Goal: Task Accomplishment & Management: Manage account settings

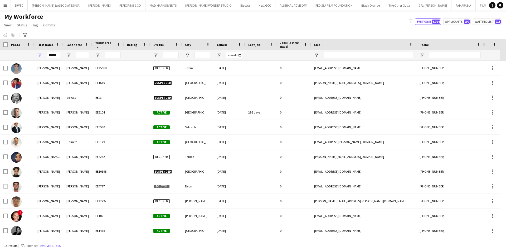
click at [4, 7] on app-icon "Menu" at bounding box center [5, 5] width 4 height 4
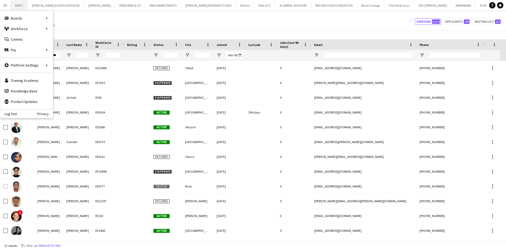
click at [17, 7] on button "DWTC Close" at bounding box center [19, 5] width 17 height 10
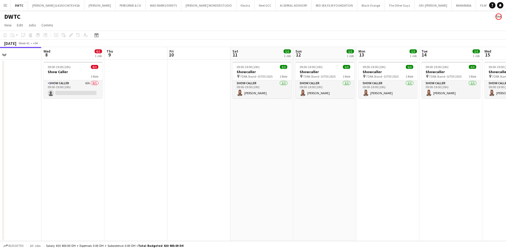
scroll to position [0, 145]
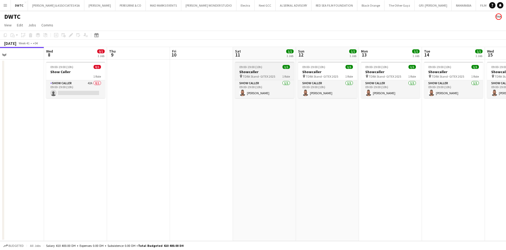
click at [255, 69] on h3 "Showcaller" at bounding box center [264, 71] width 59 height 5
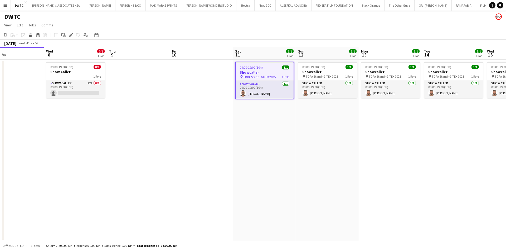
click at [153, 75] on app-date-cell at bounding box center [138, 150] width 63 height 181
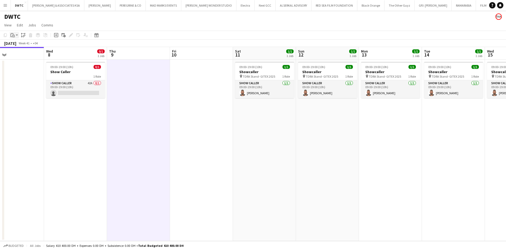
click at [14, 32] on div "Paste" at bounding box center [12, 35] width 6 height 6
click at [33, 55] on link "Paste with crew Ctrl+Shift+V" at bounding box center [39, 54] width 50 height 5
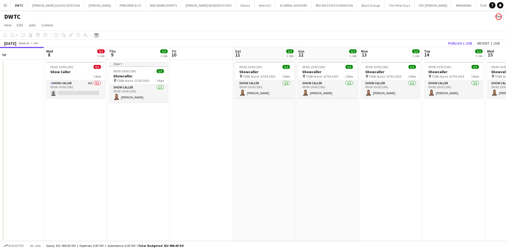
click at [181, 75] on app-date-cell at bounding box center [201, 150] width 63 height 181
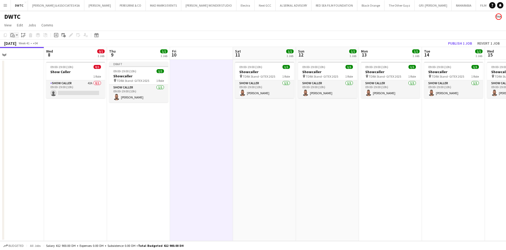
click at [15, 35] on div "Paste" at bounding box center [12, 35] width 6 height 6
click at [33, 53] on link "Paste with crew Ctrl+Shift+V" at bounding box center [39, 54] width 50 height 5
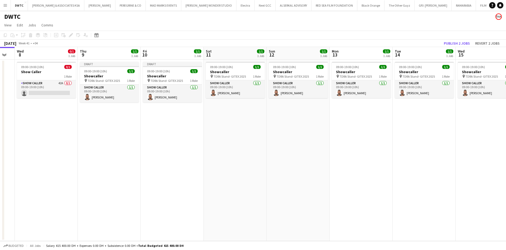
scroll to position [0, 181]
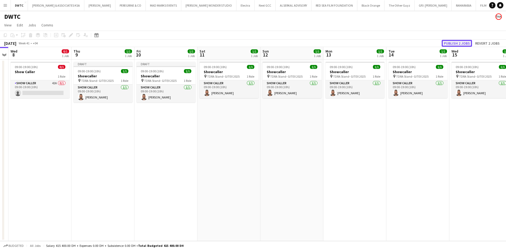
click at [452, 42] on button "Publish 2 jobs" at bounding box center [457, 43] width 30 height 7
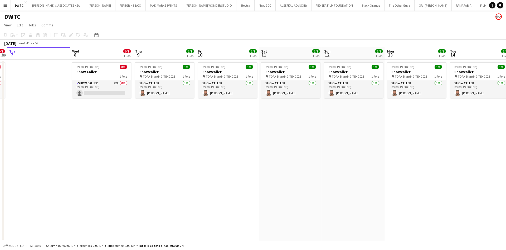
scroll to position [0, 119]
click at [158, 89] on app-card-role "Show Caller 1/1 09:00-19:00 (10h) Fayez Deeb" at bounding box center [164, 89] width 59 height 18
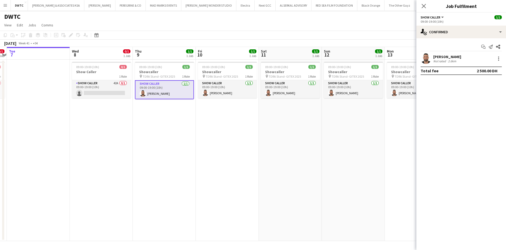
click at [179, 110] on app-date-cell "09:00-19:00 (10h) 1/1 Showcaller pin TDRA Stand- GITEX 2025 1 Role Show Caller …" at bounding box center [164, 150] width 63 height 181
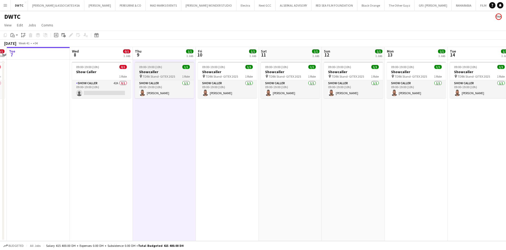
click at [171, 67] on div "09:00-19:00 (10h) 1/1" at bounding box center [164, 67] width 59 height 4
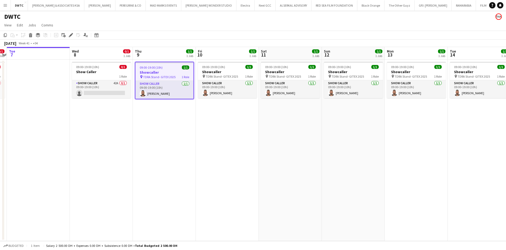
click at [162, 104] on app-date-cell "09:00-19:00 (10h) 1/1 Showcaller pin TDRA Stand- GITEX 2025 1 Role Show Caller …" at bounding box center [164, 150] width 63 height 181
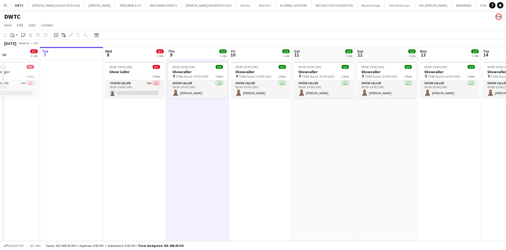
scroll to position [0, 148]
click at [143, 118] on app-date-cell "09:00-19:00 (10h) 0/1 Show Caller 1 Role Show Caller 42A 0/1 09:00-19:00 (10h) …" at bounding box center [135, 150] width 63 height 181
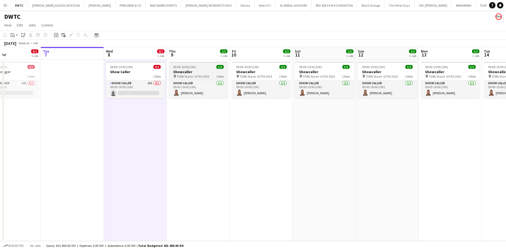
click at [203, 69] on h3 "Showcaller" at bounding box center [198, 71] width 59 height 5
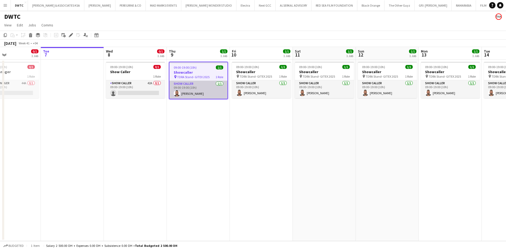
click at [200, 86] on app-card-role "Show Caller 1/1 09:00-19:00 (10h) Fayez Deeb" at bounding box center [198, 90] width 58 height 18
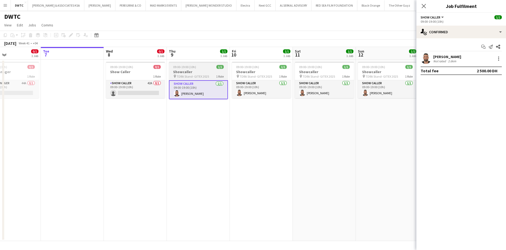
click at [225, 68] on div "09:00-19:00 (10h) 1/1" at bounding box center [198, 67] width 59 height 4
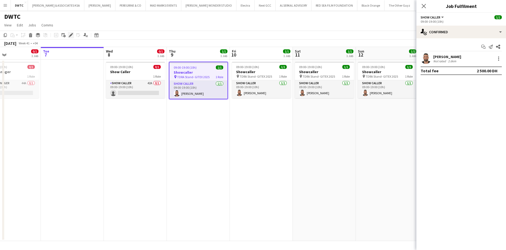
click at [69, 36] on icon "Edit" at bounding box center [71, 35] width 4 height 4
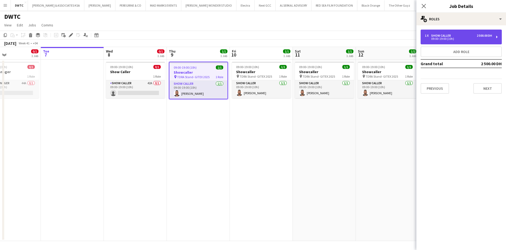
click at [480, 37] on div "09:00-19:00 (10h)" at bounding box center [458, 38] width 67 height 3
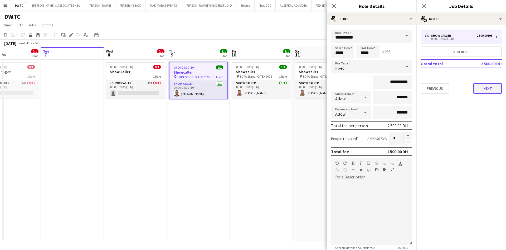
click at [485, 87] on button "Next" at bounding box center [487, 88] width 28 height 11
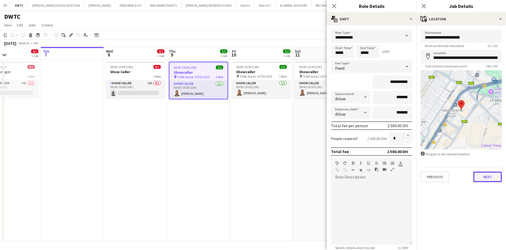
click at [482, 173] on button "Next" at bounding box center [487, 176] width 28 height 11
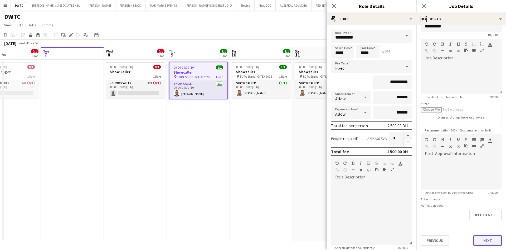
scroll to position [24, 0]
click at [478, 235] on button "Next" at bounding box center [487, 240] width 28 height 11
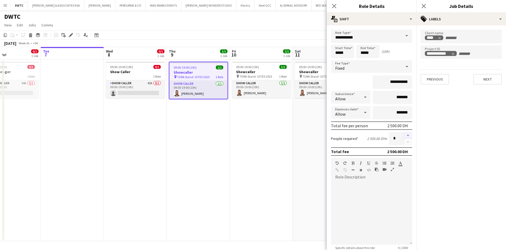
click at [404, 134] on button "button" at bounding box center [408, 135] width 8 height 7
type input "*"
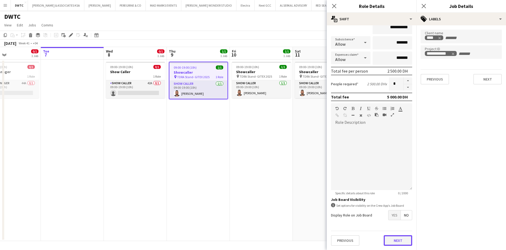
click at [396, 240] on button "Next" at bounding box center [398, 240] width 28 height 11
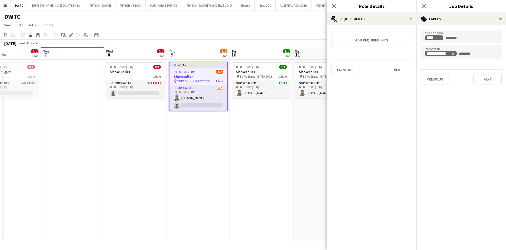
scroll to position [0, 0]
click at [400, 67] on button "Next" at bounding box center [398, 70] width 28 height 11
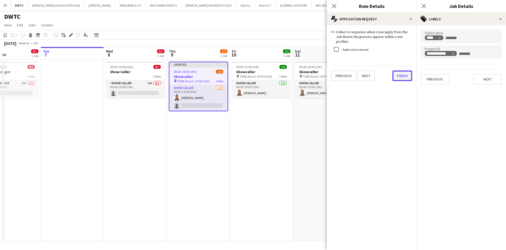
click at [404, 73] on button "Finish" at bounding box center [402, 75] width 20 height 11
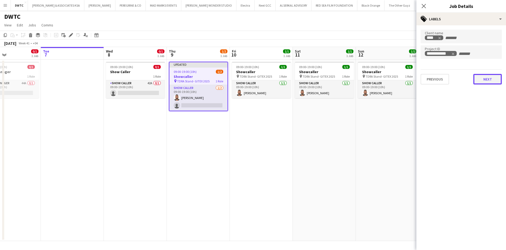
click at [485, 76] on button "Next" at bounding box center [487, 79] width 28 height 11
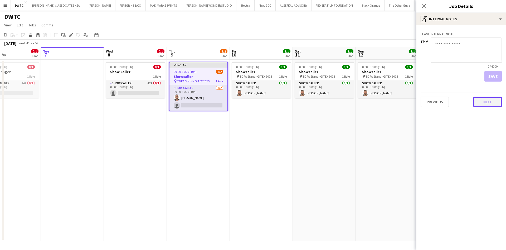
click at [489, 105] on button "Next" at bounding box center [487, 101] width 28 height 11
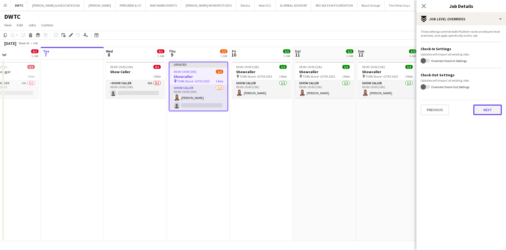
click at [489, 107] on button "Next" at bounding box center [487, 109] width 28 height 11
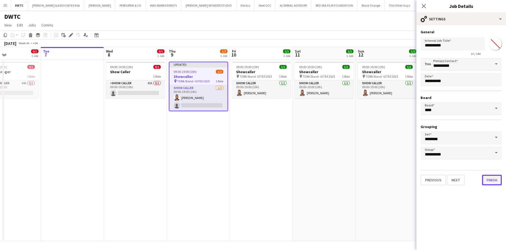
click at [499, 181] on button "Finish" at bounding box center [492, 179] width 20 height 11
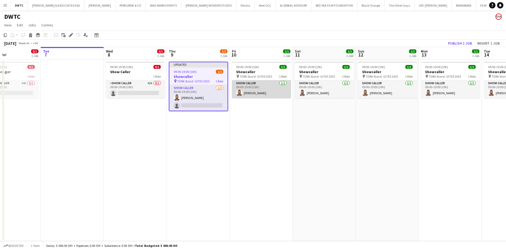
click at [256, 89] on app-card-role "Show Caller 1/1 09:00-19:00 (10h) Fayez Deeb" at bounding box center [261, 89] width 59 height 18
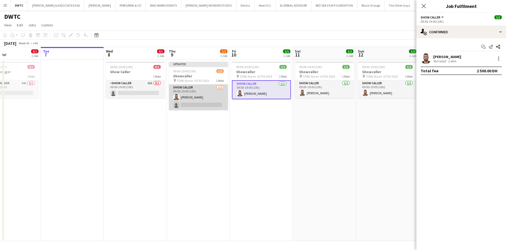
click at [210, 102] on app-card-role "Show Caller 1/2 09:00-19:00 (10h) Fayez Deeb single-neutral-actions" at bounding box center [198, 97] width 59 height 26
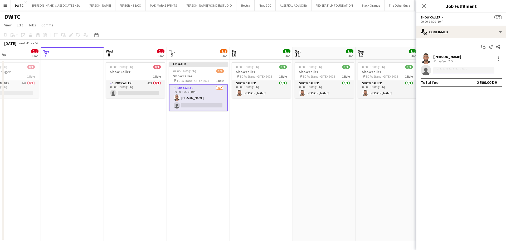
click at [460, 69] on input at bounding box center [463, 70] width 61 height 6
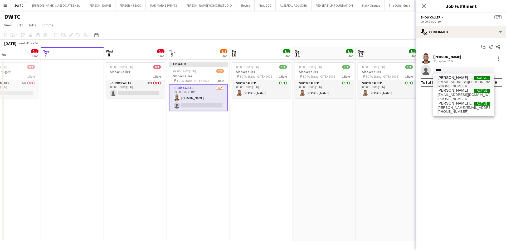
type input "*****"
click at [452, 79] on span "Alejando Alsalkhadi" at bounding box center [452, 77] width 30 height 4
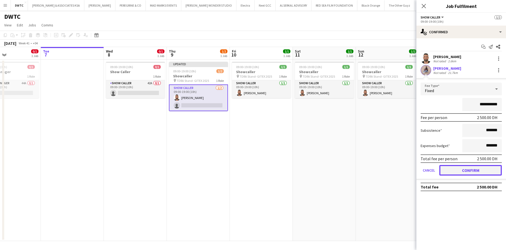
click at [469, 170] on button "Confirm" at bounding box center [470, 170] width 62 height 11
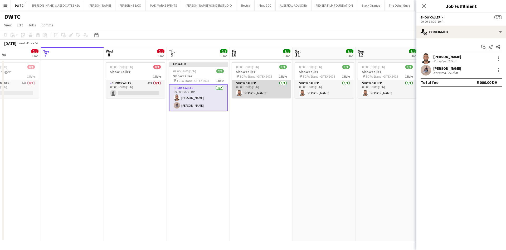
click at [253, 92] on app-card-role "Show Caller 1/1 09:00-19:00 (10h) Fayez Deeb" at bounding box center [261, 89] width 59 height 18
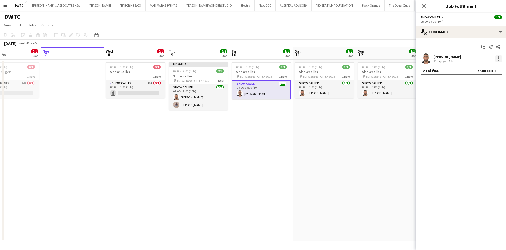
click at [500, 60] on div at bounding box center [498, 58] width 6 height 6
click at [257, 64] on div at bounding box center [253, 125] width 506 height 250
click at [262, 74] on span "TDRA Stand- GITEX 2025" at bounding box center [256, 76] width 32 height 4
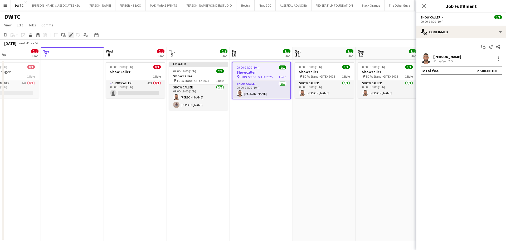
click at [68, 33] on div "Edit" at bounding box center [71, 35] width 6 height 6
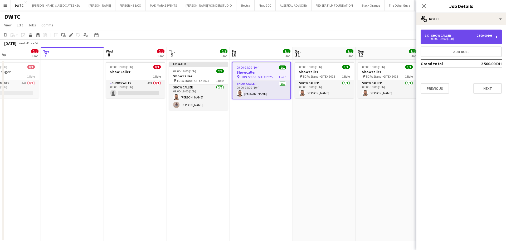
click at [452, 36] on div "Show Caller" at bounding box center [442, 36] width 22 height 4
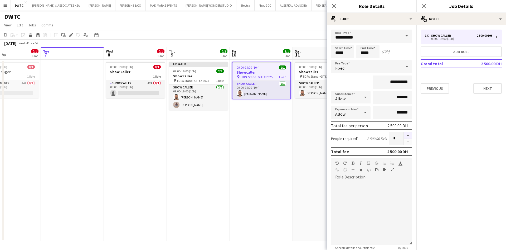
click at [404, 135] on button "button" at bounding box center [408, 135] width 8 height 7
type input "*"
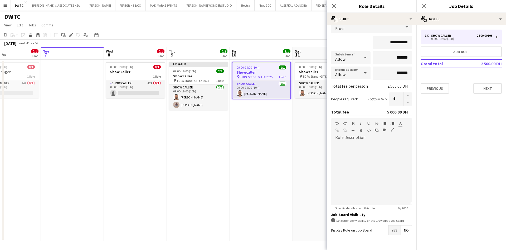
scroll to position [61, 0]
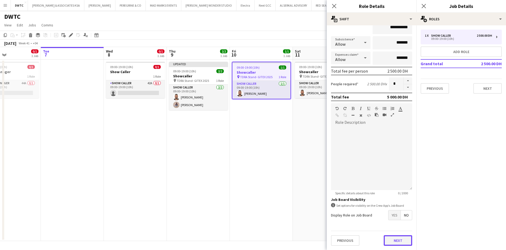
click at [399, 235] on button "Next" at bounding box center [398, 240] width 28 height 11
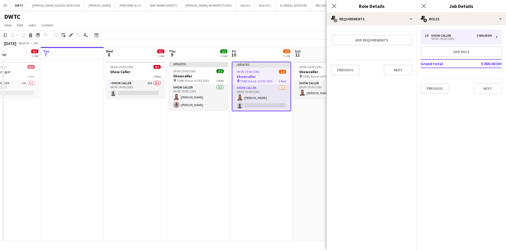
scroll to position [0, 0]
click at [400, 69] on button "Next" at bounding box center [398, 70] width 28 height 11
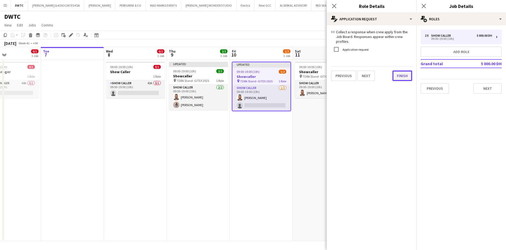
click at [397, 77] on div "link Collect a response when crew apply from the Job Board. Responses appear wi…" at bounding box center [372, 55] width 90 height 60
click at [402, 72] on button "Finish" at bounding box center [402, 75] width 20 height 11
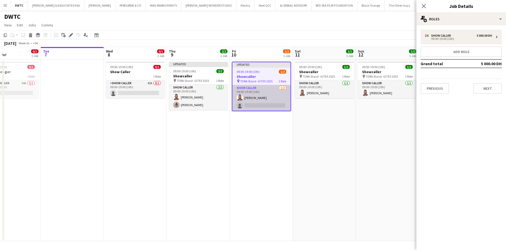
click at [275, 101] on app-card-role "Show Caller 1/2 09:00-19:00 (10h) Fayez Deeb single-neutral-actions" at bounding box center [261, 98] width 58 height 26
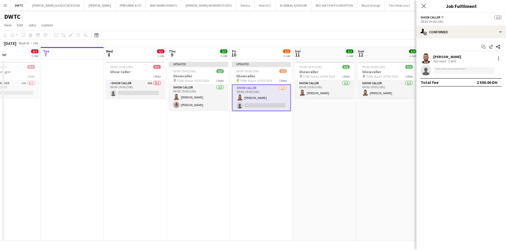
click at [471, 73] on app-invite-slot "single-neutral-actions" at bounding box center [461, 70] width 90 height 11
click at [467, 69] on input at bounding box center [463, 70] width 61 height 6
click at [459, 70] on input "*********" at bounding box center [463, 70] width 61 height 6
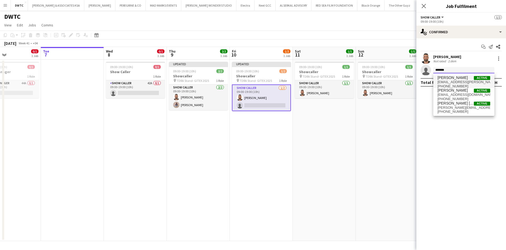
type input "*******"
click at [453, 82] on span "elikhandro.maria@gmail.com" at bounding box center [463, 82] width 53 height 4
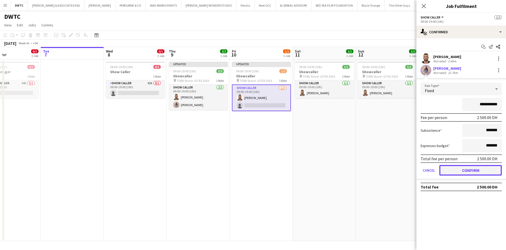
click at [456, 170] on button "Confirm" at bounding box center [470, 170] width 62 height 11
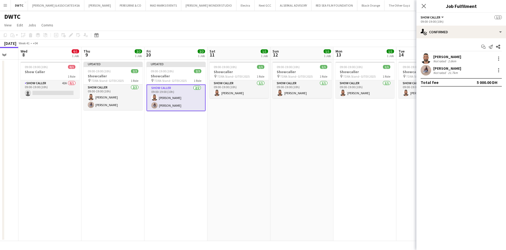
drag, startPoint x: 328, startPoint y: 128, endPoint x: 243, endPoint y: 119, distance: 86.1
click at [243, 119] on app-calendar-viewport "Sun 5 Mon 6 0/1 1 Job Tue 7 Wed 8 0/1 1 Job Thu 9 2/2 1 Job Fri 10 2/2 1 Job Sa…" at bounding box center [253, 144] width 506 height 194
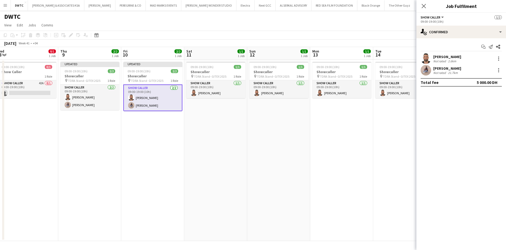
scroll to position [0, 168]
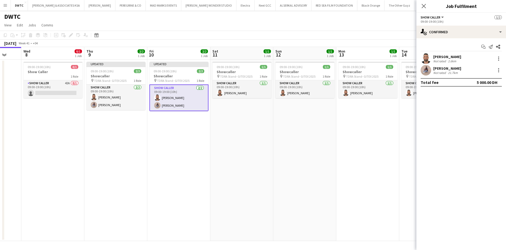
drag, startPoint x: 394, startPoint y: 157, endPoint x: 397, endPoint y: 144, distance: 13.0
click at [397, 144] on app-calendar-viewport "Sun 5 Mon 6 0/1 1 Job Tue 7 Wed 8 0/1 1 Job Thu 9 2/2 1 Job Fri 10 2/2 1 Job Sa…" at bounding box center [253, 144] width 506 height 194
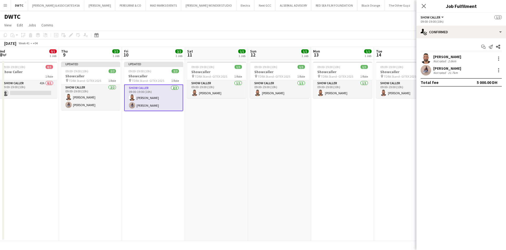
scroll to position [0, 124]
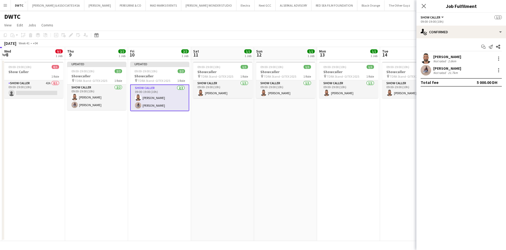
drag, startPoint x: 287, startPoint y: 106, endPoint x: 268, endPoint y: 102, distance: 19.6
click at [268, 102] on app-calendar-viewport "Mon 6 0/1 1 Job Tue 7 Wed 8 0/1 1 Job Thu 9 2/2 1 Job Fri 10 2/2 1 Job Sat 11 1…" at bounding box center [253, 144] width 506 height 194
click at [238, 87] on app-card-role "Show Caller 1/1 09:00-19:00 (10h) Fayez Deeb" at bounding box center [222, 89] width 59 height 18
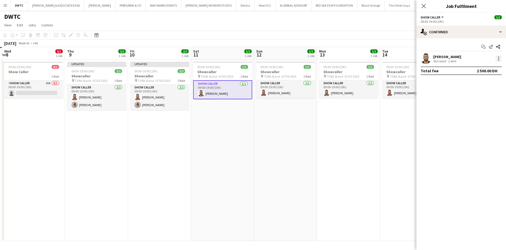
click at [501, 58] on div at bounding box center [498, 58] width 6 height 6
click at [223, 72] on div at bounding box center [253, 125] width 506 height 250
click at [238, 71] on h3 "Showcaller" at bounding box center [222, 71] width 59 height 5
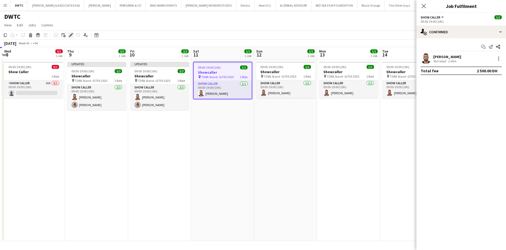
click at [68, 35] on div "Edit" at bounding box center [71, 35] width 6 height 6
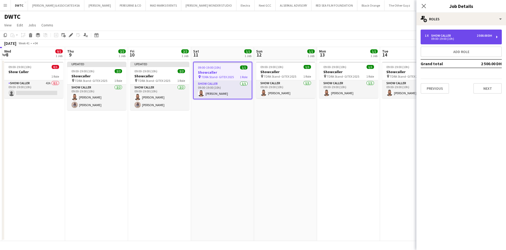
click at [459, 37] on div "09:00-19:00 (10h)" at bounding box center [458, 38] width 67 height 3
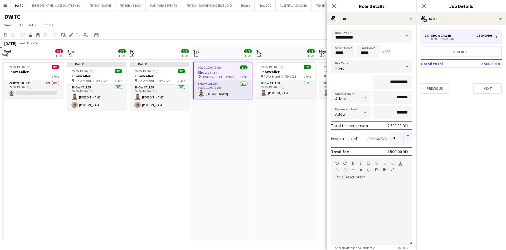
click at [404, 136] on button "button" at bounding box center [408, 135] width 8 height 7
type input "*"
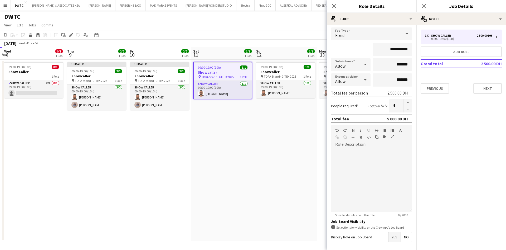
scroll to position [61, 0]
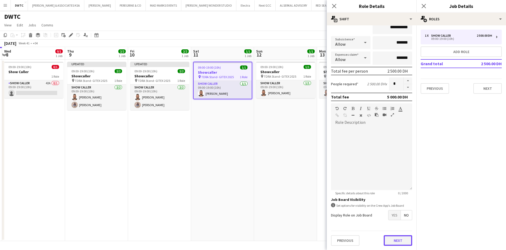
click at [397, 242] on button "Next" at bounding box center [398, 240] width 28 height 11
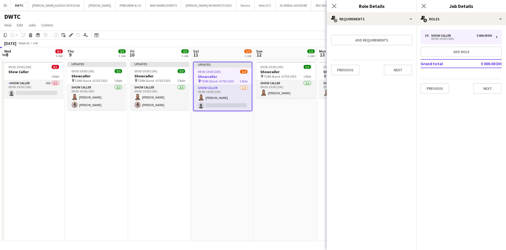
scroll to position [0, 0]
click at [403, 69] on button "Next" at bounding box center [398, 70] width 28 height 11
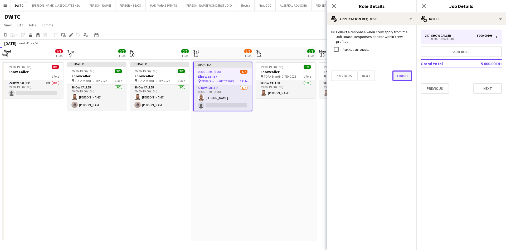
click at [401, 71] on button "Finish" at bounding box center [402, 75] width 20 height 11
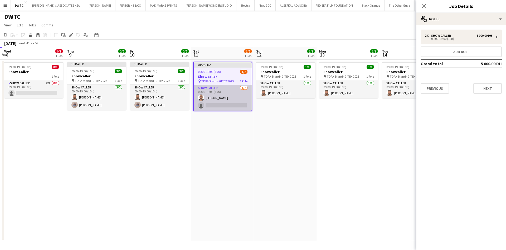
click at [229, 105] on app-card-role "Show Caller 1/2 09:00-19:00 (10h) Fayez Deeb single-neutral-actions" at bounding box center [223, 98] width 58 height 26
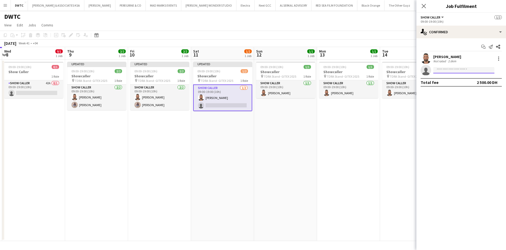
click at [441, 70] on input at bounding box center [463, 70] width 61 height 6
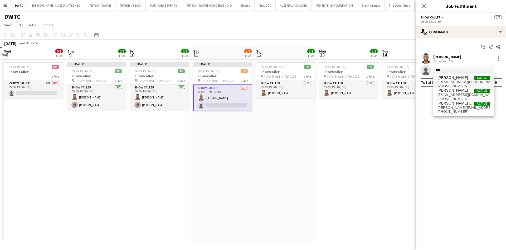
type input "****"
click at [452, 79] on span "Alejando Alsalkhadi" at bounding box center [452, 77] width 30 height 4
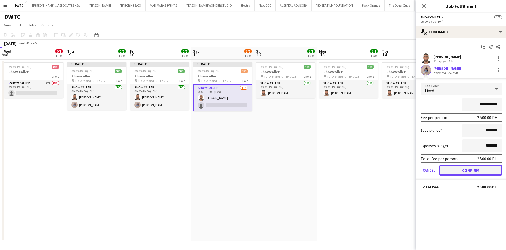
click at [478, 166] on button "Confirm" at bounding box center [470, 170] width 62 height 11
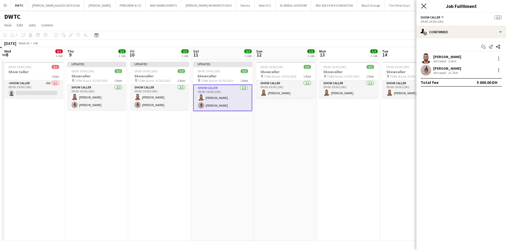
click at [422, 4] on icon at bounding box center [423, 5] width 5 height 5
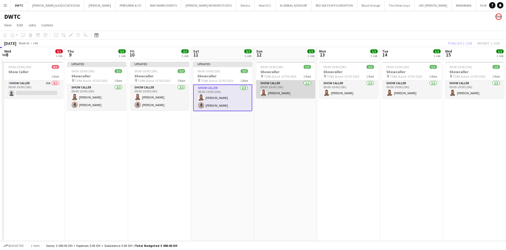
click at [279, 92] on app-card-role "Show Caller 1/1 09:00-19:00 (10h) Fayez Deeb" at bounding box center [285, 89] width 59 height 18
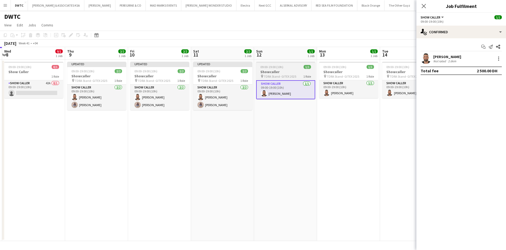
click at [283, 67] on div "09:00-19:00 (10h) 1/1" at bounding box center [285, 67] width 59 height 4
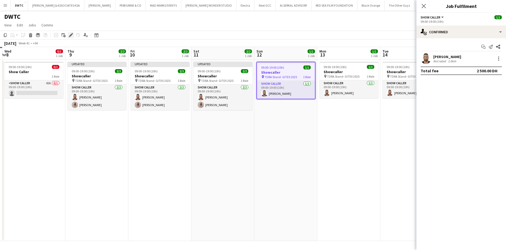
click at [69, 34] on icon "Edit" at bounding box center [71, 35] width 4 height 4
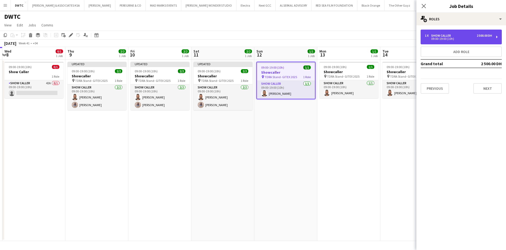
click at [486, 43] on div "1 x Show Caller 2 500.00 DH 09:00-19:00 (10h)" at bounding box center [461, 37] width 81 height 15
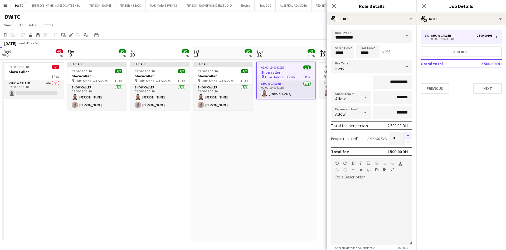
click at [404, 134] on button "button" at bounding box center [408, 135] width 8 height 7
type input "*"
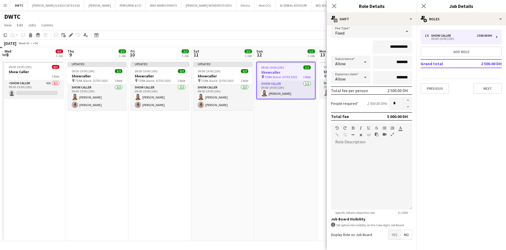
scroll to position [61, 0]
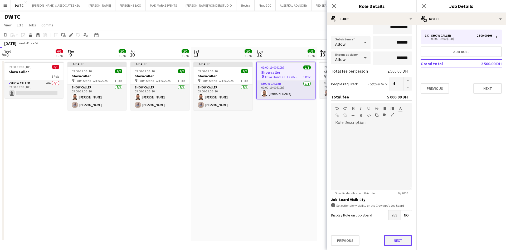
click at [394, 238] on button "Next" at bounding box center [398, 240] width 28 height 11
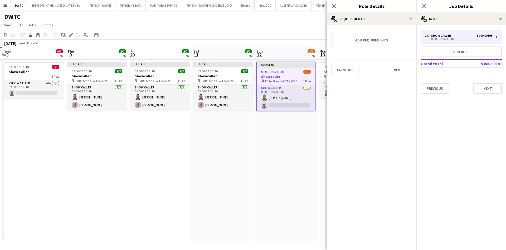
scroll to position [0, 0]
click at [410, 68] on button "Next" at bounding box center [398, 70] width 28 height 11
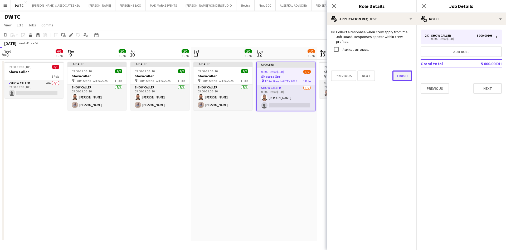
click at [393, 76] on div "link Collect a response when crew apply from the Job Board. Responses appear wi…" at bounding box center [372, 55] width 90 height 60
click at [399, 74] on button "Finish" at bounding box center [402, 75] width 20 height 11
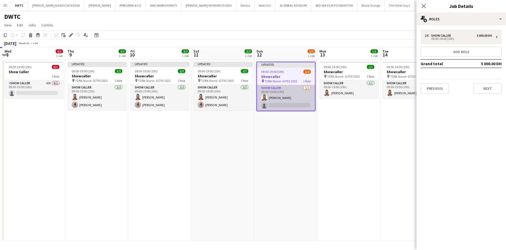
click at [295, 104] on app-card-role "Show Caller 1/2 09:00-19:00 (10h) Fayez Deeb single-neutral-actions" at bounding box center [286, 98] width 58 height 26
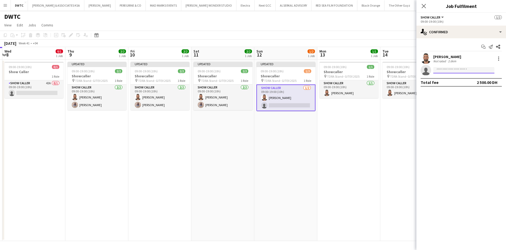
click at [457, 71] on input at bounding box center [463, 70] width 61 height 6
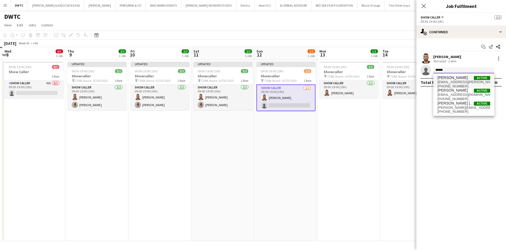
type input "******"
click at [459, 81] on span "elikhandro.maria@gmail.com" at bounding box center [463, 82] width 53 height 4
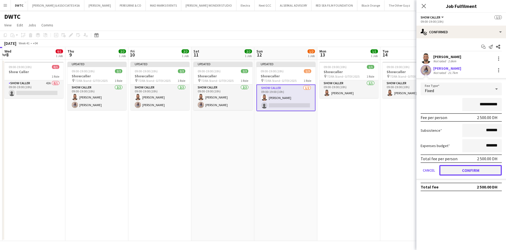
click at [473, 165] on button "Confirm" at bounding box center [470, 170] width 62 height 11
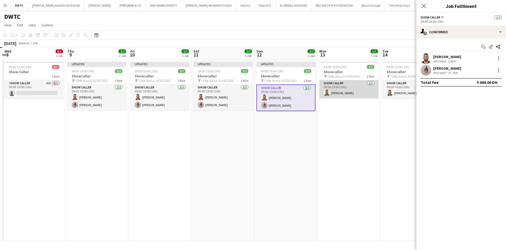
click at [355, 94] on app-card-role "Show Caller 1/1 09:00-19:00 (10h) Fayez Deeb" at bounding box center [348, 89] width 59 height 18
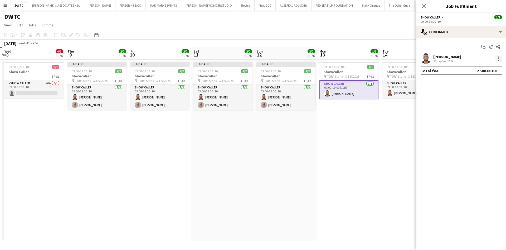
click at [499, 58] on div at bounding box center [498, 58] width 1 height 1
click at [331, 65] on div at bounding box center [253, 125] width 506 height 250
click at [351, 75] on span "TDRA Stand- GITEX 2025" at bounding box center [343, 76] width 32 height 4
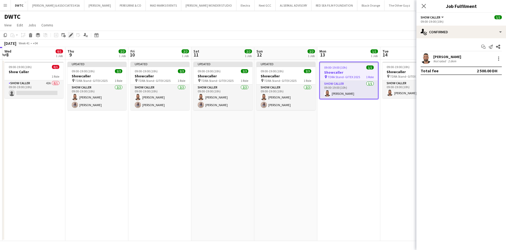
click at [69, 35] on icon "Edit" at bounding box center [71, 35] width 4 height 4
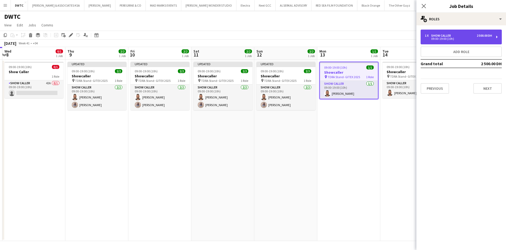
click at [474, 38] on div "09:00-19:00 (10h)" at bounding box center [458, 38] width 67 height 3
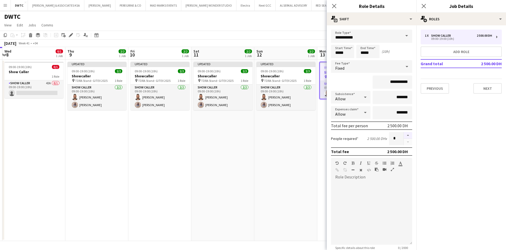
click at [404, 132] on button "button" at bounding box center [408, 135] width 8 height 7
type input "*"
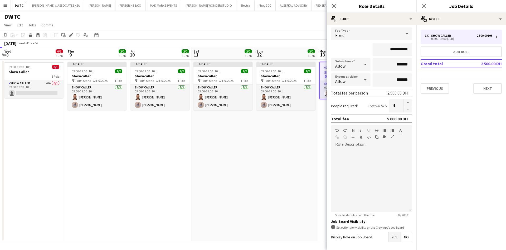
scroll to position [61, 0]
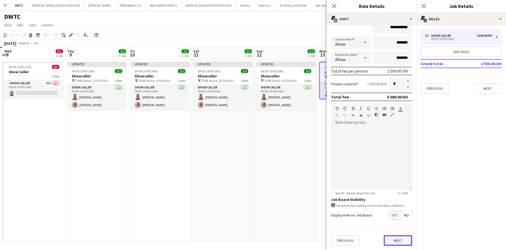
click at [391, 238] on button "Next" at bounding box center [398, 240] width 28 height 11
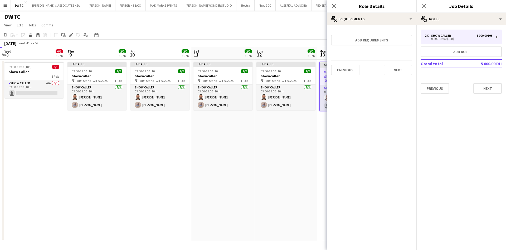
scroll to position [0, 0]
click at [407, 70] on button "Next" at bounding box center [398, 70] width 28 height 11
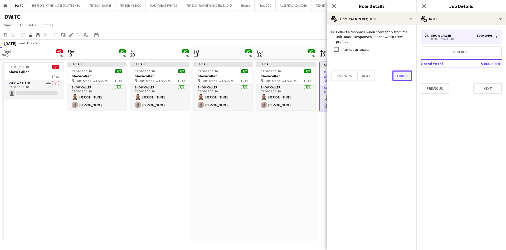
click at [399, 73] on button "Finish" at bounding box center [402, 75] width 20 height 11
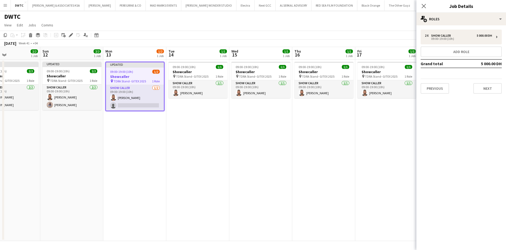
drag, startPoint x: 311, startPoint y: 139, endPoint x: 201, endPoint y: 140, distance: 110.4
click at [201, 140] on app-calendar-viewport "Wed 8 0/1 1 Job Thu 9 2/2 1 Job Fri 10 2/2 1 Job Sat 11 2/2 1 Job Sun 12 2/2 1 …" at bounding box center [253, 144] width 506 height 194
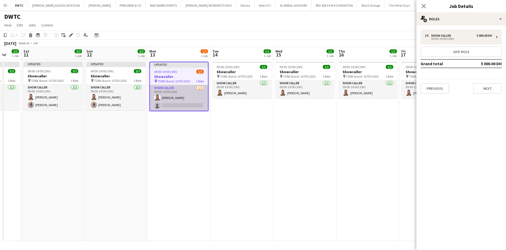
click at [185, 104] on app-card-role "Show Caller 1/2 09:00-19:00 (10h) Fayez Deeb single-neutral-actions" at bounding box center [179, 98] width 58 height 26
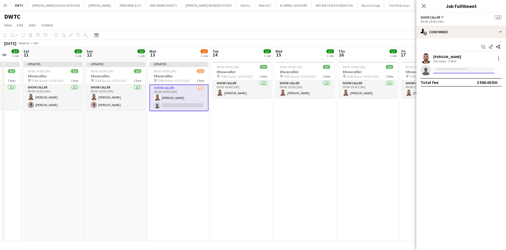
click at [453, 68] on input at bounding box center [463, 70] width 61 height 6
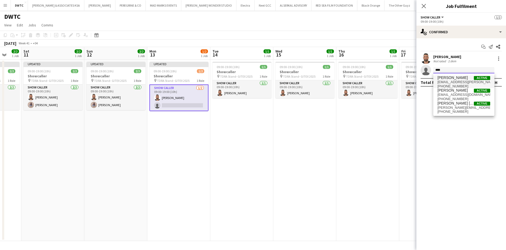
type input "****"
click at [460, 80] on span "elikhandro.maria@gmail.com" at bounding box center [463, 82] width 53 height 4
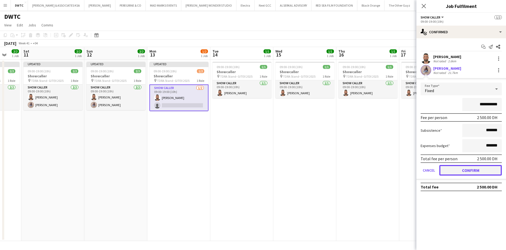
click at [468, 172] on button "Confirm" at bounding box center [470, 170] width 62 height 11
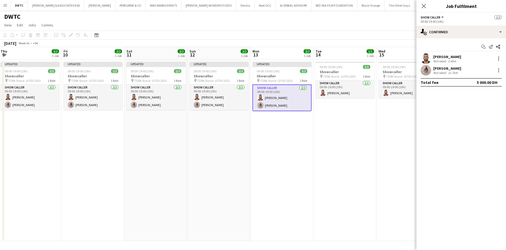
drag, startPoint x: 208, startPoint y: 151, endPoint x: 244, endPoint y: 152, distance: 35.3
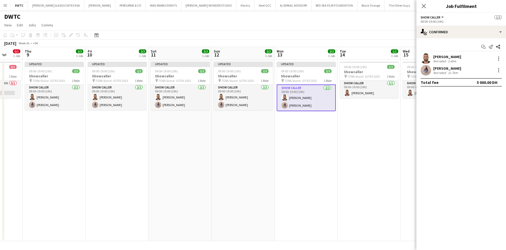
drag, startPoint x: 244, startPoint y: 152, endPoint x: 196, endPoint y: 158, distance: 47.8
click at [198, 158] on app-date-cell "Updated 09:00-19:00 (10h) 2/2 Showcaller pin TDRA Stand- GITEX 2025 1 Role Show…" at bounding box center [180, 150] width 63 height 181
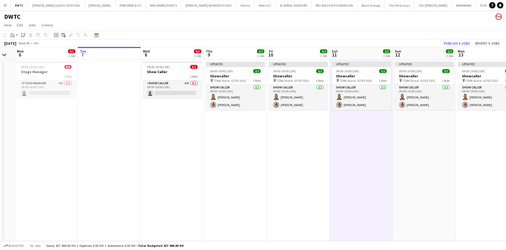
drag, startPoint x: 195, startPoint y: 157, endPoint x: 357, endPoint y: 143, distance: 162.9
click at [370, 152] on app-calendar-viewport "Sat 4 Sun 5 Mon 6 0/1 1 Job Tue 7 Wed 8 0/1 1 Job Thu 9 2/2 1 Job Fri 10 2/2 1 …" at bounding box center [253, 144] width 506 height 194
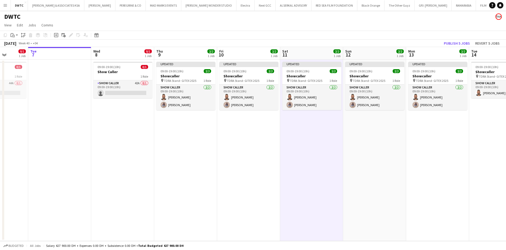
drag, startPoint x: 394, startPoint y: 147, endPoint x: 294, endPoint y: 151, distance: 100.5
click at [298, 168] on app-calendar-viewport "Sat 4 Sun 5 Mon 6 0/1 1 Job Tue 7 Wed 8 0/1 1 Job Thu 9 2/2 1 Job Fri 10 2/2 1 …" at bounding box center [253, 144] width 506 height 194
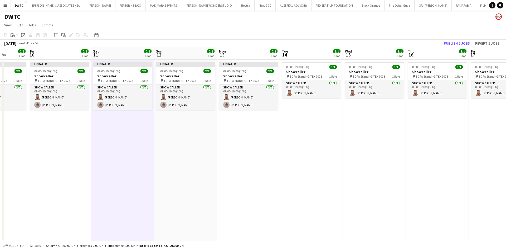
scroll to position [0, 184]
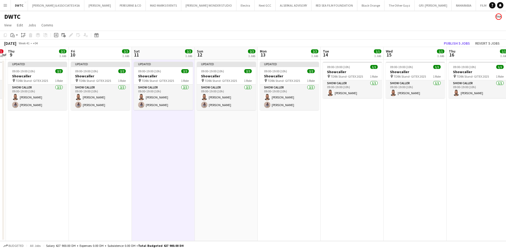
drag, startPoint x: 287, startPoint y: 133, endPoint x: 155, endPoint y: 129, distance: 131.8
click at [155, 129] on app-calendar-viewport "Mon 6 0/1 1 Job Tue 7 Wed 8 0/1 1 Job Thu 9 2/2 1 Job Fri 10 2/2 1 Job Sat 11 2…" at bounding box center [253, 144] width 506 height 194
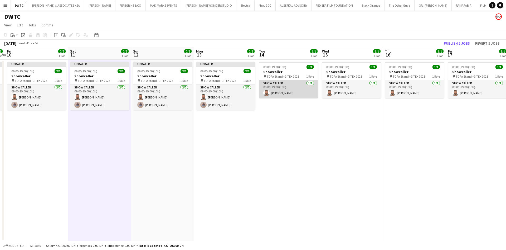
click at [303, 90] on app-card-role "Show Caller 1/1 09:00-19:00 (10h) Fayez Deeb" at bounding box center [288, 89] width 59 height 18
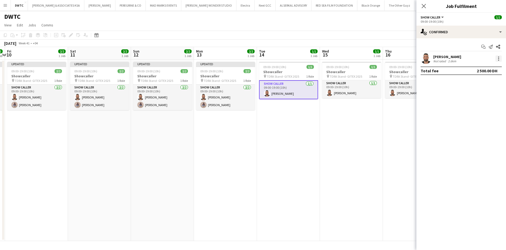
click at [499, 57] on div at bounding box center [498, 56] width 1 height 1
click at [311, 67] on div at bounding box center [253, 125] width 506 height 250
click at [297, 70] on h3 "Showcaller" at bounding box center [288, 71] width 59 height 5
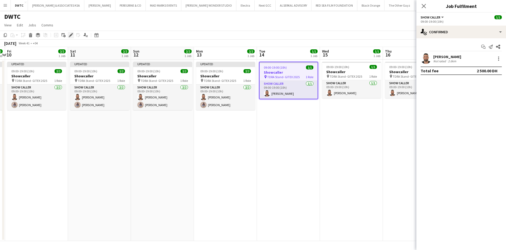
click at [70, 36] on icon "Edit" at bounding box center [71, 35] width 4 height 4
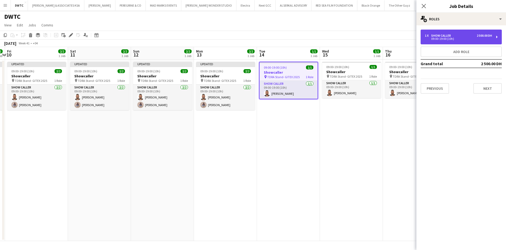
click at [473, 37] on div "09:00-19:00 (10h)" at bounding box center [458, 38] width 67 height 3
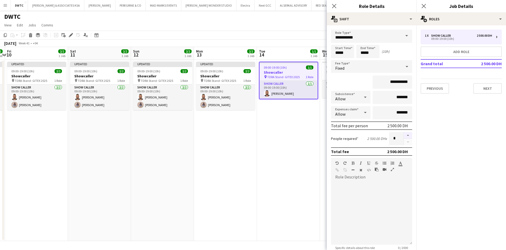
click at [404, 134] on button "button" at bounding box center [408, 135] width 8 height 7
type input "*"
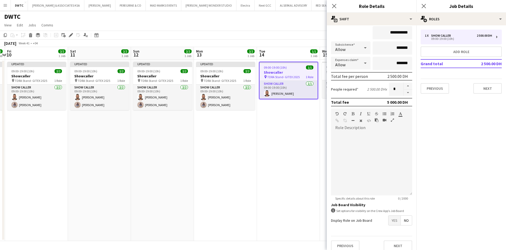
scroll to position [61, 0]
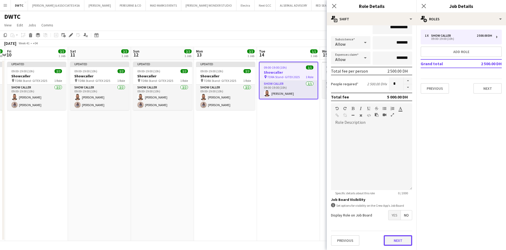
click at [394, 236] on button "Next" at bounding box center [398, 240] width 28 height 11
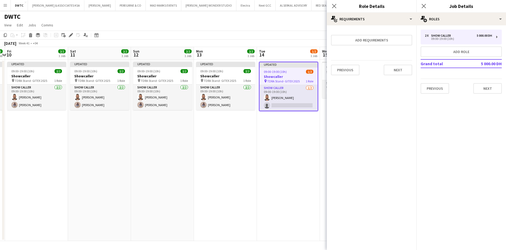
scroll to position [0, 0]
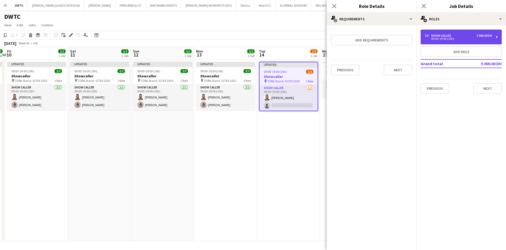
click at [452, 32] on div "2 x Show Caller 5 000.00 DH 09:00-19:00 (10h)" at bounding box center [461, 37] width 81 height 15
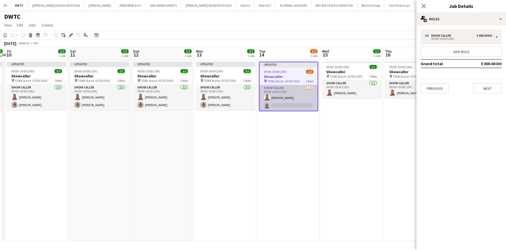
click at [293, 104] on app-card-role "Show Caller 1/2 09:00-19:00 (10h) Fayez Deeb single-neutral-actions" at bounding box center [289, 98] width 58 height 26
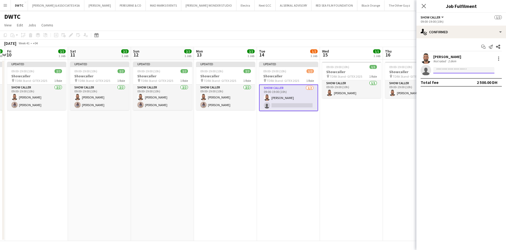
click at [448, 68] on input at bounding box center [463, 70] width 61 height 6
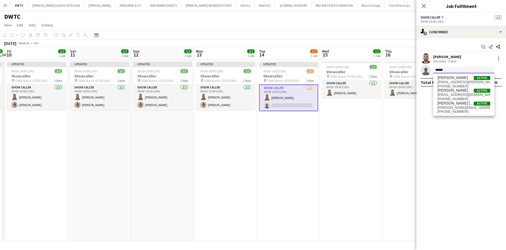
type input "******"
click at [460, 75] on div "Alejando Alsalkhadi Active elikhandro.maria@gmail.com +971557534225 Alejandra M…" at bounding box center [463, 94] width 61 height 42
click at [459, 78] on span "Alejando Alsalkhadi" at bounding box center [452, 77] width 30 height 4
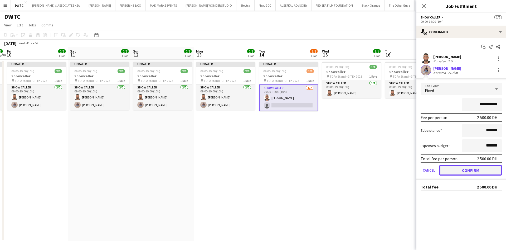
click at [482, 173] on button "Confirm" at bounding box center [470, 170] width 62 height 11
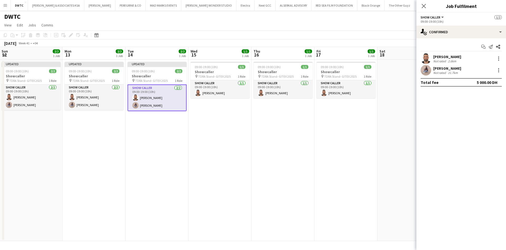
drag, startPoint x: 131, startPoint y: 134, endPoint x: 8, endPoint y: 121, distance: 124.3
click at [8, 121] on app-calendar-viewport "Thu 9 2/2 1 Job Fri 10 2/2 1 Job Sat 11 2/2 1 Job Sun 12 2/2 1 Job Mon 13 2/2 1…" at bounding box center [253, 144] width 506 height 194
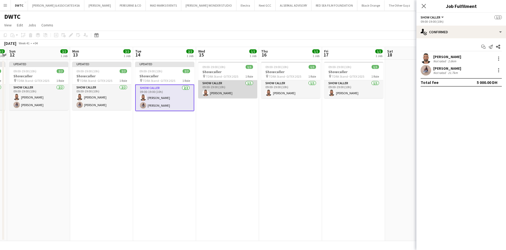
click at [230, 84] on app-card-role "Show Caller 1/1 09:00-19:00 (10h) Fayez Deeb" at bounding box center [227, 89] width 59 height 18
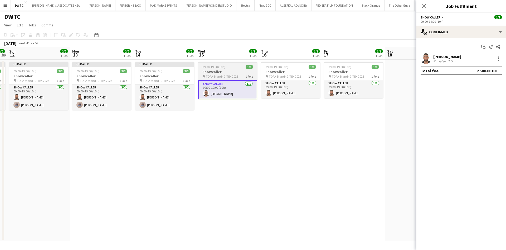
click at [229, 66] on div "09:00-19:00 (10h) 1/1" at bounding box center [227, 67] width 59 height 4
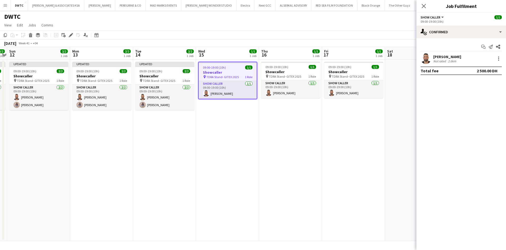
click at [223, 70] on h3 "Showcaller" at bounding box center [228, 72] width 58 height 5
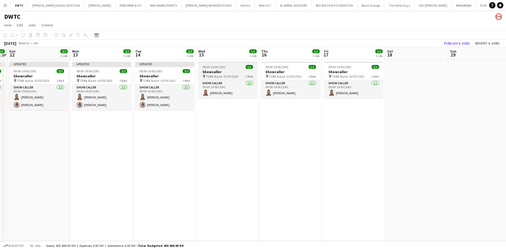
click at [223, 70] on h3 "Showcaller" at bounding box center [227, 71] width 59 height 5
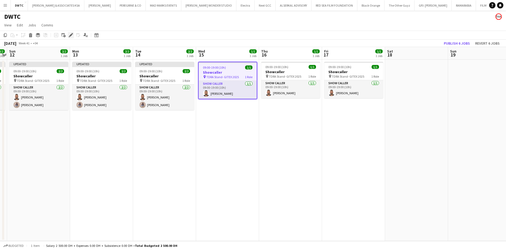
click at [71, 34] on icon at bounding box center [70, 35] width 3 height 3
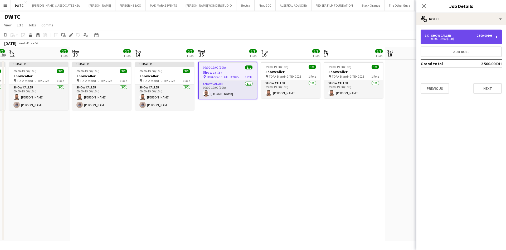
click at [473, 39] on div "09:00-19:00 (10h)" at bounding box center [458, 38] width 67 height 3
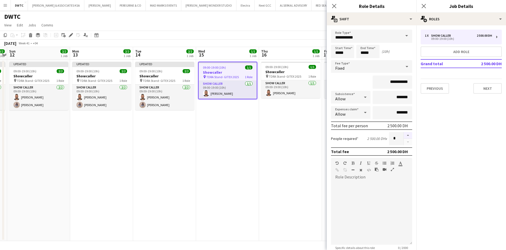
click at [404, 135] on button "button" at bounding box center [408, 135] width 8 height 7
type input "*"
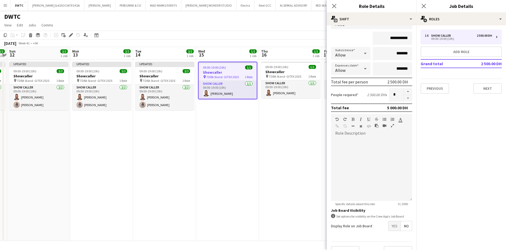
scroll to position [61, 0]
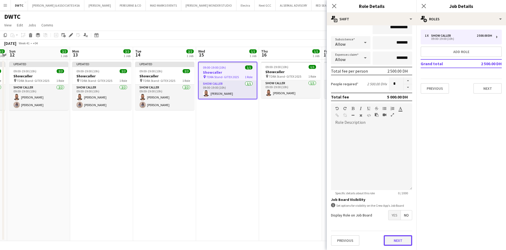
click at [392, 239] on button "Next" at bounding box center [398, 240] width 28 height 11
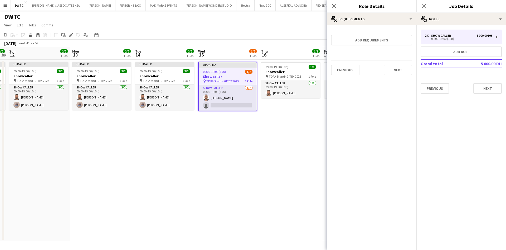
scroll to position [0, 0]
click at [401, 72] on button "Next" at bounding box center [398, 70] width 28 height 11
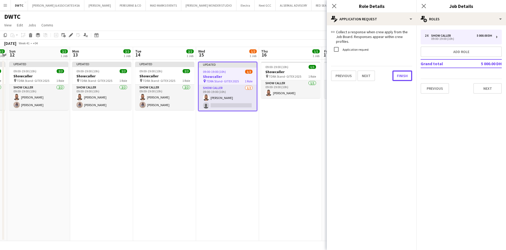
click at [395, 76] on div "link Collect a response when crew apply from the Job Board. Responses appear wi…" at bounding box center [372, 55] width 90 height 60
click at [400, 71] on button "Finish" at bounding box center [402, 75] width 20 height 11
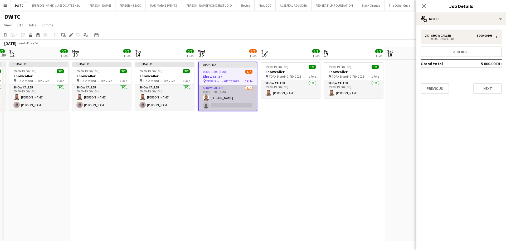
click at [238, 103] on app-card-role "Show Caller 1/2 09:00-19:00 (10h) Fayez Deeb single-neutral-actions" at bounding box center [228, 98] width 58 height 26
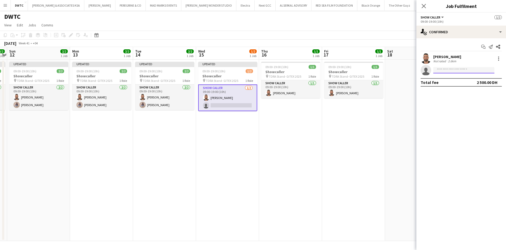
click at [469, 67] on input at bounding box center [463, 70] width 61 height 6
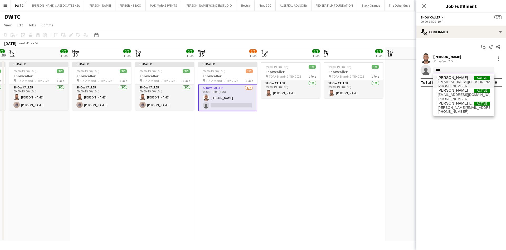
type input "****"
click at [458, 78] on span "Alejando Alsalkhadi" at bounding box center [452, 77] width 30 height 4
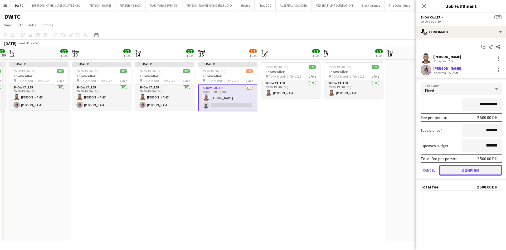
click at [483, 165] on button "Confirm" at bounding box center [470, 170] width 62 height 11
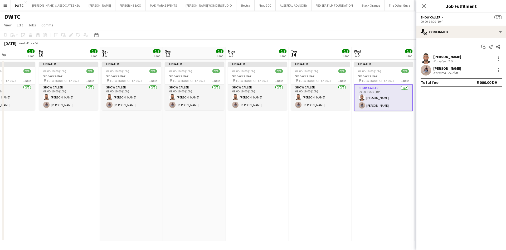
drag, startPoint x: 241, startPoint y: 134, endPoint x: 382, endPoint y: 131, distance: 140.5
click at [387, 131] on app-calendar-viewport "Tue 7 Wed 8 0/1 1 Job Thu 9 2/2 1 Job Fri 10 2/2 1 Job Sat 11 2/2 1 Job Sun 12 …" at bounding box center [253, 144] width 506 height 194
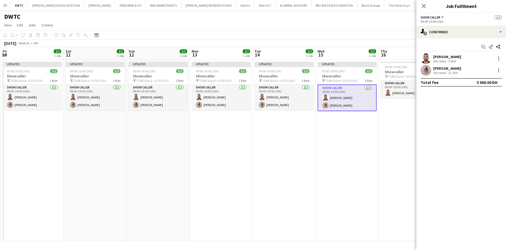
drag, startPoint x: 177, startPoint y: 135, endPoint x: 14, endPoint y: 131, distance: 163.4
click at [14, 131] on app-calendar-viewport "Tue 7 Wed 8 0/1 1 Job Thu 9 2/2 1 Job Fri 10 2/2 1 Job Sat 11 2/2 1 Job Sun 12 …" at bounding box center [253, 144] width 506 height 194
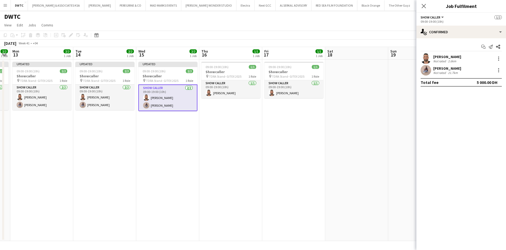
scroll to position [0, 163]
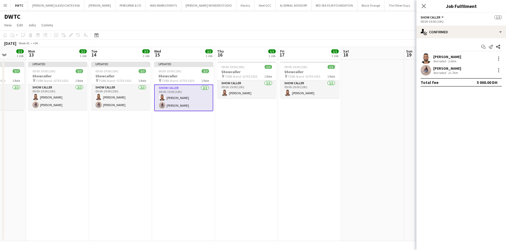
drag, startPoint x: 160, startPoint y: 137, endPoint x: 124, endPoint y: 133, distance: 35.8
click at [113, 137] on app-calendar-viewport "Fri 10 2/2 1 Job Sat 11 2/2 1 Job Sun 12 2/2 1 Job Mon 13 2/2 1 Job Tue 14 2/2 …" at bounding box center [253, 144] width 506 height 194
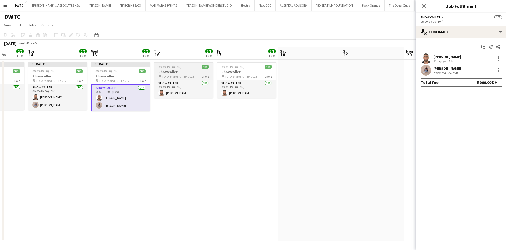
click at [198, 74] on div "pin TDRA Stand- GITEX 2025 1 Role" at bounding box center [183, 76] width 59 height 4
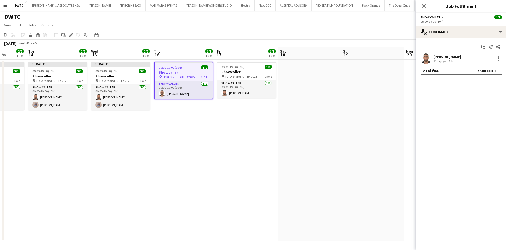
click at [499, 55] on div at bounding box center [498, 58] width 6 height 6
click at [492, 66] on span "Edit fee" at bounding box center [481, 68] width 33 height 5
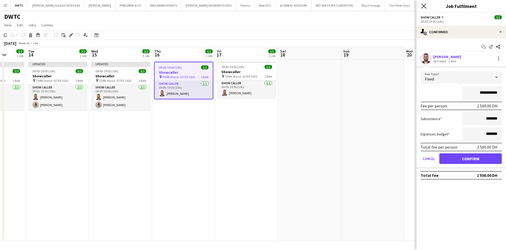
click at [426, 5] on icon "Close pop-in" at bounding box center [423, 5] width 5 height 5
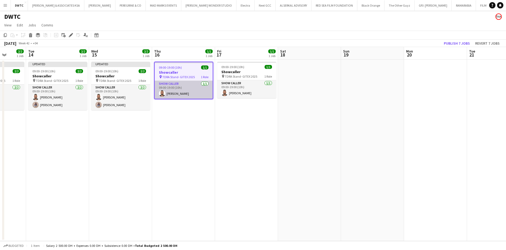
click at [173, 95] on app-card-role "Show Caller 1/1 09:00-19:00 (10h) Fayez Deeb" at bounding box center [184, 90] width 58 height 18
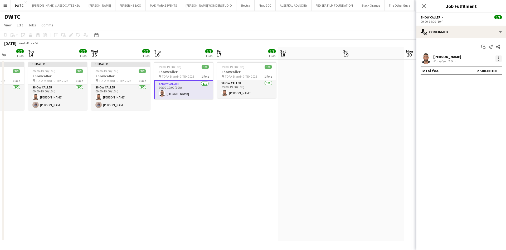
click at [501, 57] on div at bounding box center [498, 58] width 6 height 6
click at [178, 72] on div at bounding box center [253, 125] width 506 height 250
click at [180, 72] on h3 "Showcaller" at bounding box center [183, 71] width 59 height 5
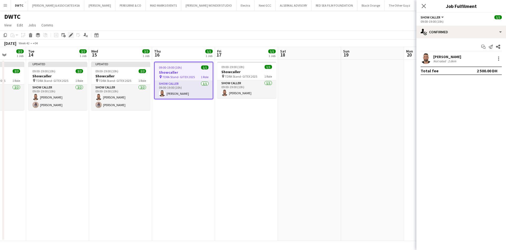
click at [72, 36] on icon "Edit" at bounding box center [71, 35] width 4 height 4
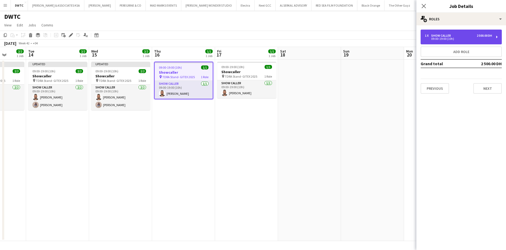
click at [440, 39] on div "09:00-19:00 (10h)" at bounding box center [458, 38] width 67 height 3
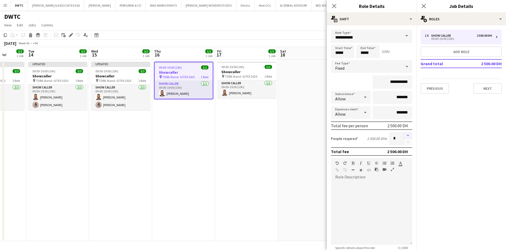
click at [404, 135] on button "button" at bounding box center [408, 135] width 8 height 7
type input "*"
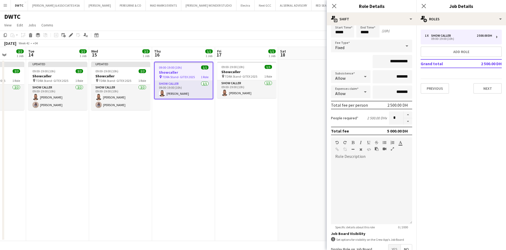
scroll to position [61, 0]
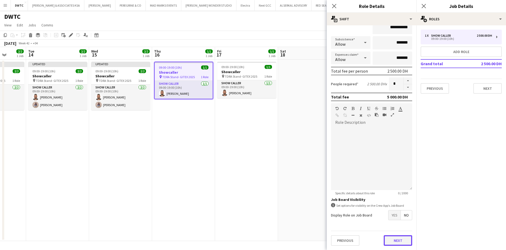
click at [399, 242] on button "Next" at bounding box center [398, 240] width 28 height 11
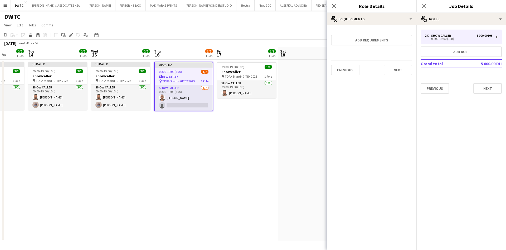
scroll to position [0, 0]
click at [194, 106] on app-card-role "Show Caller 1/2 09:00-19:00 (10h) Fayez Deeb single-neutral-actions" at bounding box center [184, 98] width 58 height 26
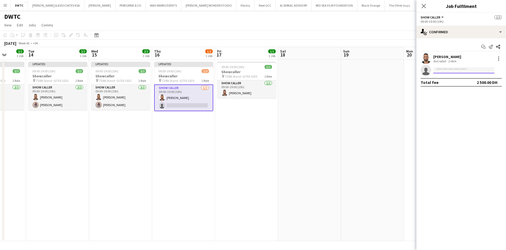
click at [469, 71] on input at bounding box center [463, 70] width 61 height 6
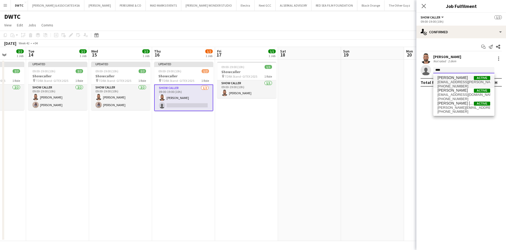
type input "****"
click at [465, 75] on span "Alejando Alsalkhadi" at bounding box center [452, 77] width 30 height 4
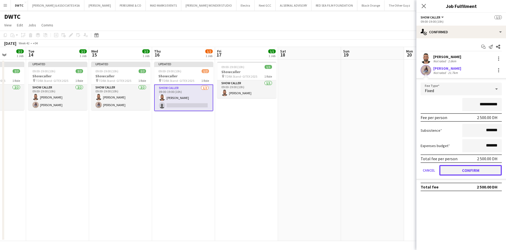
click at [475, 168] on button "Confirm" at bounding box center [470, 170] width 62 height 11
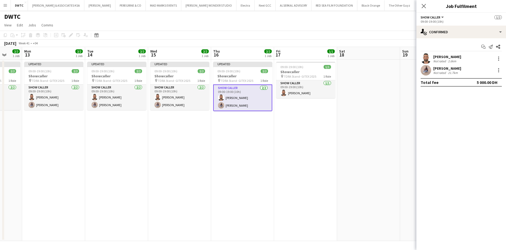
scroll to position [0, 177]
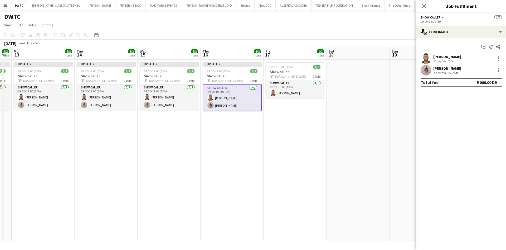
drag, startPoint x: 198, startPoint y: 130, endPoint x: 186, endPoint y: 115, distance: 19.5
click at [186, 115] on app-calendar-viewport "Fri 10 2/2 1 Job Sat 11 2/2 1 Job Sun 12 2/2 1 Job Mon 13 2/2 1 Job Tue 14 2/2 …" at bounding box center [253, 144] width 506 height 194
click at [294, 87] on app-card-role "Show Caller 1/1 09:00-19:00 (10h) Fayez Deeb" at bounding box center [295, 89] width 59 height 18
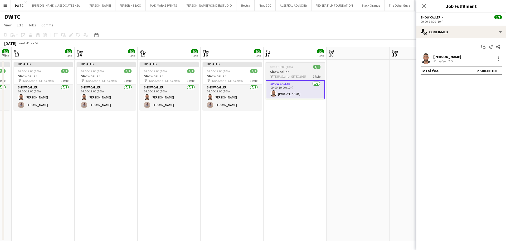
click at [301, 66] on div "09:00-19:00 (10h) 1/1" at bounding box center [295, 67] width 59 height 4
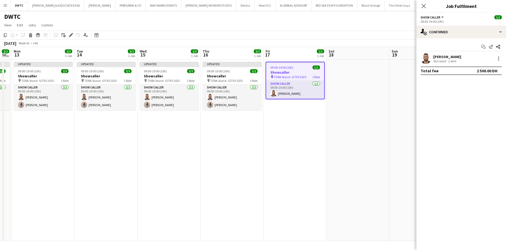
click at [503, 58] on div "Fayez Deeb Not rated 2.6km" at bounding box center [461, 58] width 90 height 11
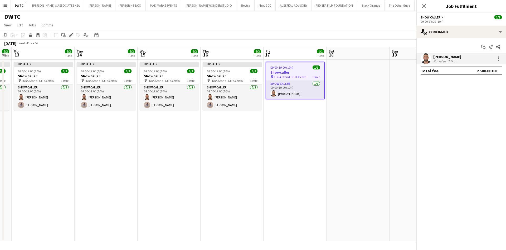
click at [502, 58] on div "Fayez Deeb Not rated 2.6km" at bounding box center [461, 58] width 90 height 11
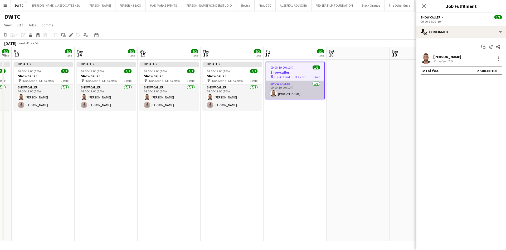
click at [295, 94] on app-card-role "Show Caller 1/1 09:00-19:00 (10h) Fayez Deeb" at bounding box center [295, 90] width 58 height 18
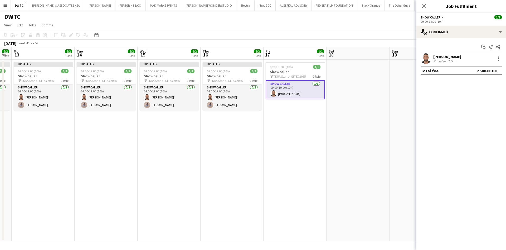
click at [344, 80] on app-date-cell at bounding box center [357, 150] width 63 height 181
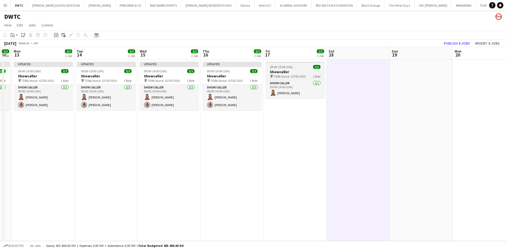
click at [296, 75] on span "TDRA Stand- GITEX 2025" at bounding box center [289, 76] width 32 height 4
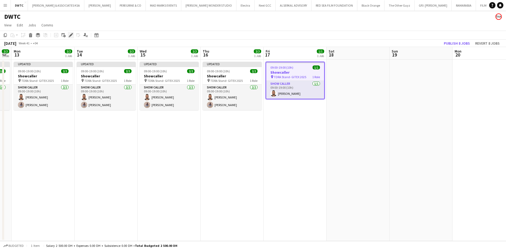
click at [70, 33] on icon "Edit" at bounding box center [71, 35] width 4 height 4
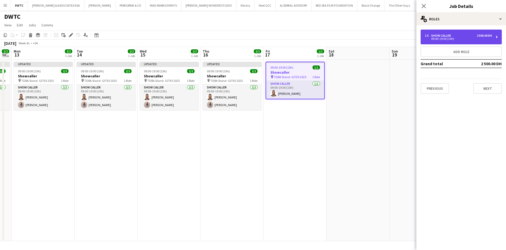
click at [435, 38] on div "09:00-19:00 (10h)" at bounding box center [458, 38] width 67 height 3
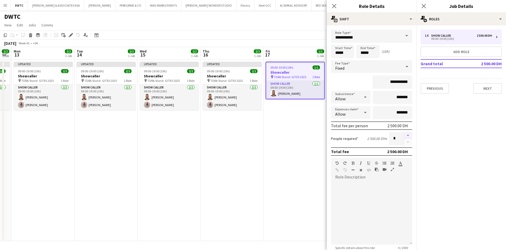
click at [404, 135] on button "button" at bounding box center [408, 135] width 8 height 7
type input "*"
click at [272, 123] on app-date-cell "09:00-19:00 (10h) 1/1 Showcaller pin TDRA Stand- GITEX 2025 1 Role Show Caller …" at bounding box center [295, 150] width 63 height 181
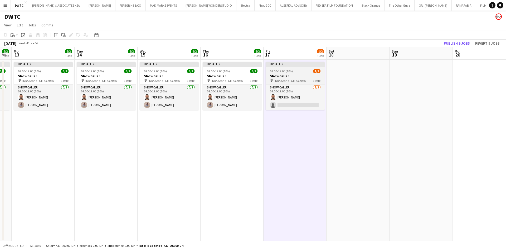
click at [301, 79] on span "TDRA Stand- GITEX 2025" at bounding box center [289, 81] width 32 height 4
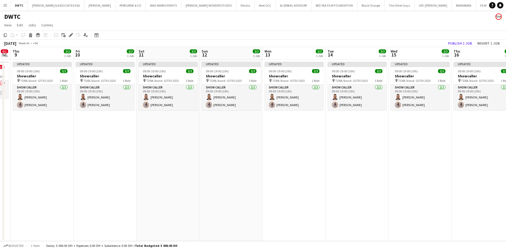
drag, startPoint x: 62, startPoint y: 138, endPoint x: 311, endPoint y: 130, distance: 249.7
click at [318, 129] on app-calendar-viewport "Tue 7 Wed 8 0/1 1 Job Thu 9 2/2 1 Job Fri 10 2/2 1 Job Sat 11 2/2 1 Job Sun 12 …" at bounding box center [253, 144] width 506 height 194
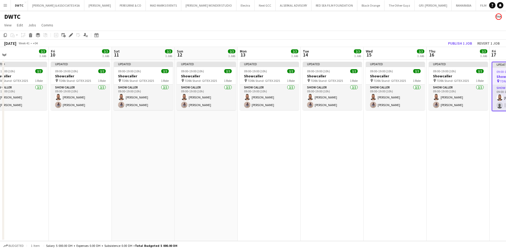
drag, startPoint x: 148, startPoint y: 136, endPoint x: 307, endPoint y: 127, distance: 159.7
click at [307, 127] on app-calendar-viewport "Tue 7 Wed 8 0/1 1 Job Thu 9 2/2 1 Job Fri 10 2/2 1 Job Sat 11 2/2 1 Job Sun 12 …" at bounding box center [253, 144] width 506 height 194
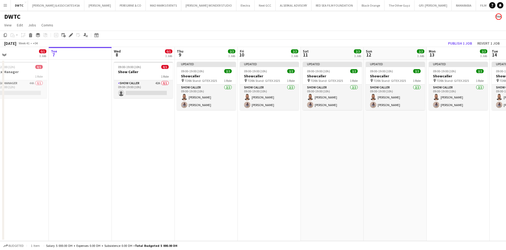
scroll to position [0, 140]
click at [156, 116] on app-date-cell "09:00-19:00 (10h) 0/1 Show Caller 1 Role Show Caller 42A 0/1 09:00-19:00 (10h) …" at bounding box center [143, 150] width 63 height 181
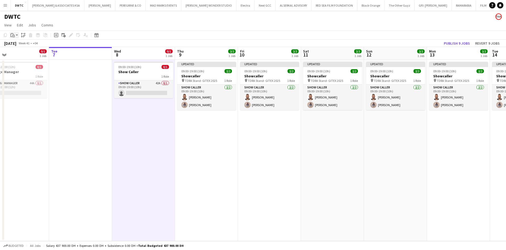
click at [15, 36] on div "Paste" at bounding box center [12, 35] width 6 height 6
click at [27, 46] on link "Paste Ctrl+V" at bounding box center [39, 45] width 50 height 5
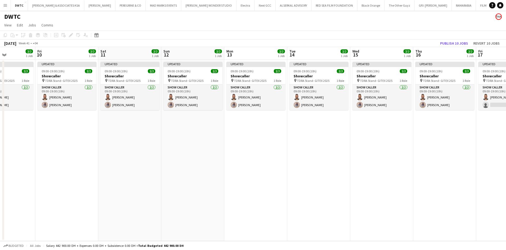
drag, startPoint x: 381, startPoint y: 130, endPoint x: 95, endPoint y: 141, distance: 286.9
click at [95, 141] on app-calendar-viewport "Mon 6 0/1 1 Job Tue 7 Wed 8 0/3 2 Jobs Thu 9 2/2 1 Job Fri 10 2/2 1 Job Sat 11 …" at bounding box center [253, 144] width 506 height 194
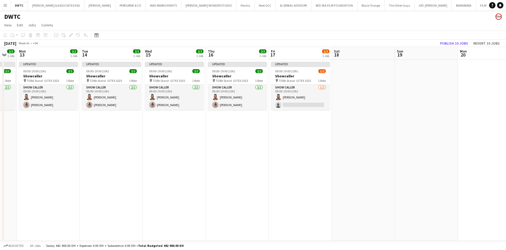
drag, startPoint x: 241, startPoint y: 145, endPoint x: 200, endPoint y: 145, distance: 41.4
click at [200, 146] on app-calendar-viewport "Fri 10 2/2 1 Job Sat 11 2/2 1 Job Sun 12 2/2 1 Job Mon 13 2/2 1 Job Tue 14 2/2 …" at bounding box center [253, 144] width 506 height 194
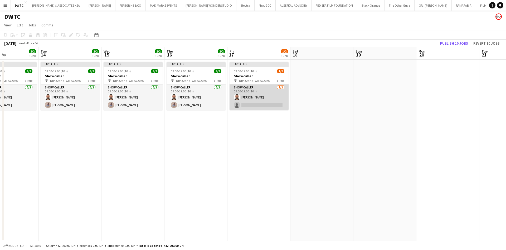
click at [255, 105] on app-card-role "Show Caller 1/2 09:00-19:00 (10h) Fayez Deeb single-neutral-actions" at bounding box center [259, 97] width 59 height 26
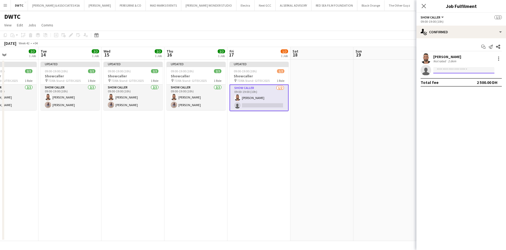
click at [482, 69] on input at bounding box center [463, 70] width 61 height 6
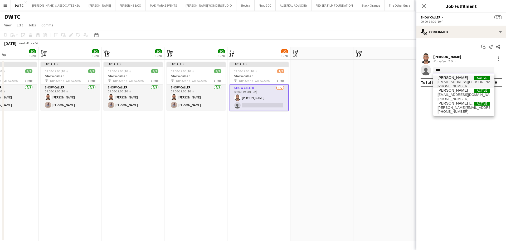
type input "****"
click at [464, 79] on span "Alejando Alsalkhadi" at bounding box center [452, 77] width 30 height 4
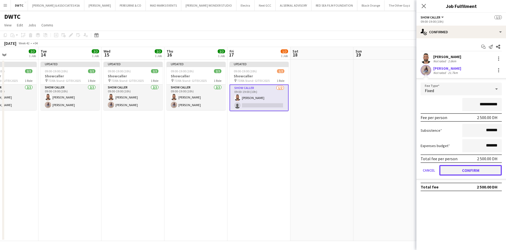
click at [485, 172] on button "Confirm" at bounding box center [470, 170] width 62 height 11
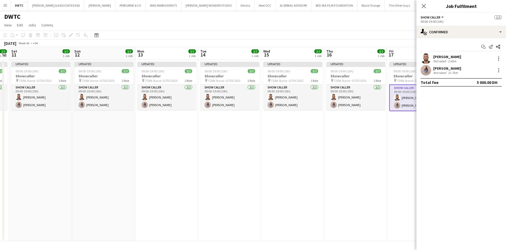
drag, startPoint x: 116, startPoint y: 143, endPoint x: 439, endPoint y: 112, distance: 324.8
click at [448, 110] on body "Menu Boards Boards Boards All jobs Status Workforce Workforce My Workforce Recr…" at bounding box center [253, 125] width 506 height 250
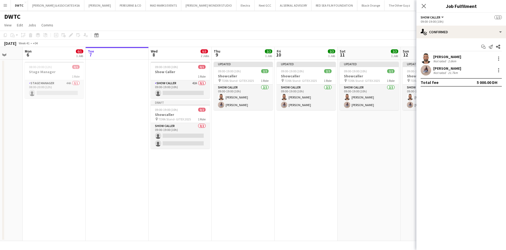
scroll to position [0, 114]
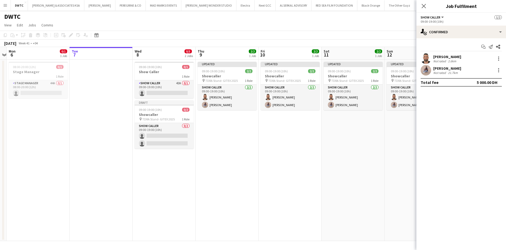
drag, startPoint x: 148, startPoint y: 136, endPoint x: 387, endPoint y: 109, distance: 240.0
click at [387, 109] on app-calendar-viewport "Sat 4 Sun 5 Mon 6 0/1 1 Job Tue 7 Wed 8 0/3 2 Jobs Thu 9 2/2 1 Job Fri 10 2/2 1…" at bounding box center [253, 144] width 506 height 194
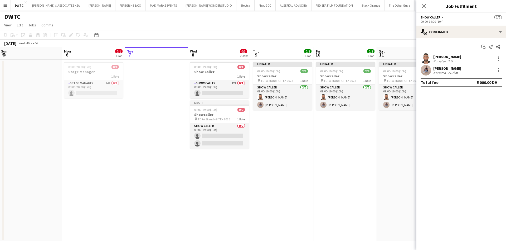
scroll to position [0, 141]
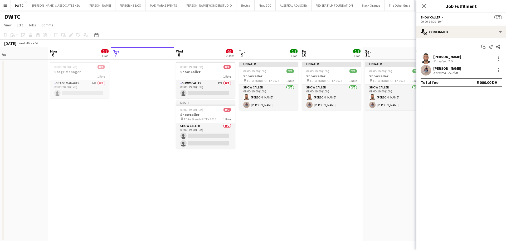
drag, startPoint x: 170, startPoint y: 138, endPoint x: 145, endPoint y: 138, distance: 25.0
click at [145, 138] on app-calendar-viewport "Fri 3 Sat 4 Sun 5 Mon 6 0/1 1 Job Tue 7 Wed 8 0/3 2 Jobs Thu 9 2/2 1 Job Fri 10…" at bounding box center [253, 144] width 506 height 194
click at [213, 130] on app-card-role "Show Caller 0/2 09:00-19:00 (10h) single-neutral-actions single-neutral-actions" at bounding box center [205, 136] width 59 height 26
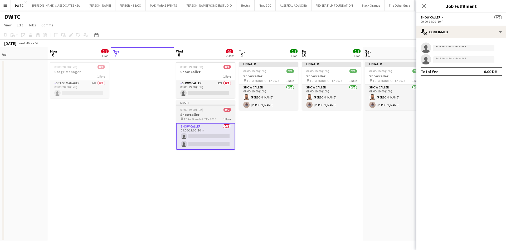
click at [212, 117] on span "TDRA Stand- GITEX 2025" at bounding box center [200, 119] width 32 height 4
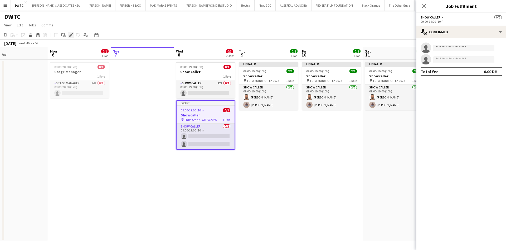
click at [71, 32] on div "Edit" at bounding box center [71, 35] width 6 height 6
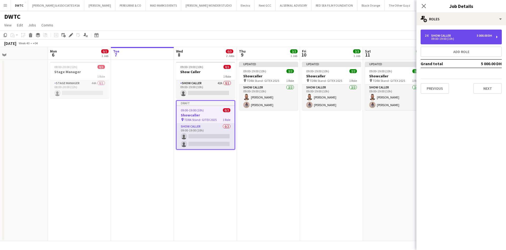
click at [446, 40] on div "09:00-19:00 (10h)" at bounding box center [458, 38] width 67 height 3
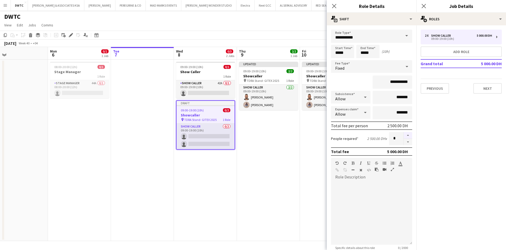
click at [404, 134] on button "button" at bounding box center [408, 135] width 8 height 7
click at [404, 141] on button "button" at bounding box center [408, 142] width 8 height 7
type input "*"
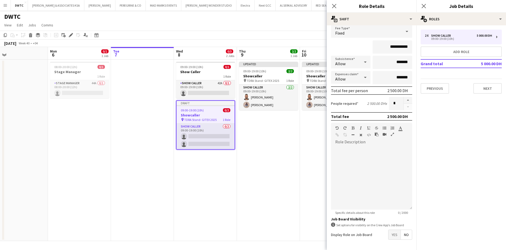
scroll to position [61, 0]
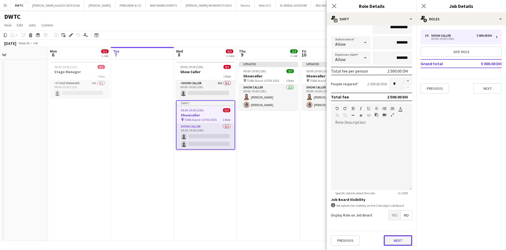
click at [395, 239] on button "Next" at bounding box center [398, 240] width 28 height 11
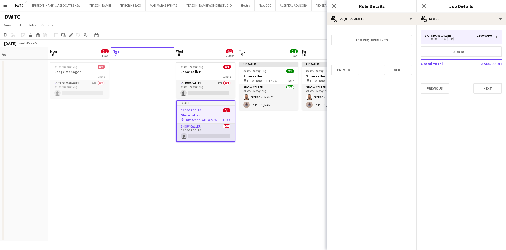
scroll to position [0, 0]
click at [404, 72] on button "Next" at bounding box center [398, 70] width 28 height 11
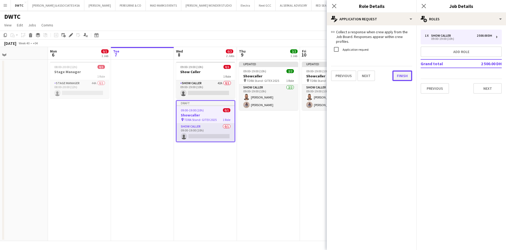
click at [402, 75] on button "Finish" at bounding box center [402, 75] width 20 height 11
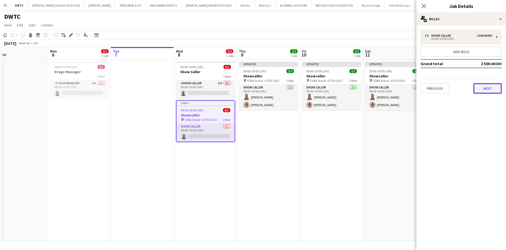
click at [485, 89] on button "Next" at bounding box center [487, 88] width 28 height 11
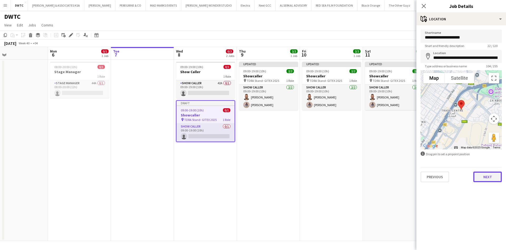
click at [486, 176] on button "Next" at bounding box center [487, 176] width 28 height 11
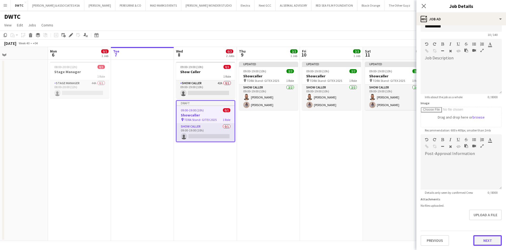
scroll to position [24, 0]
click at [485, 234] on div "Previous Next" at bounding box center [461, 237] width 81 height 15
click at [487, 241] on button "Next" at bounding box center [487, 240] width 28 height 11
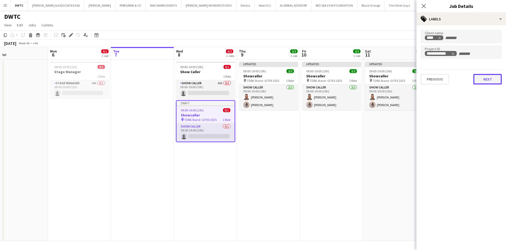
click at [491, 80] on button "Next" at bounding box center [487, 79] width 28 height 11
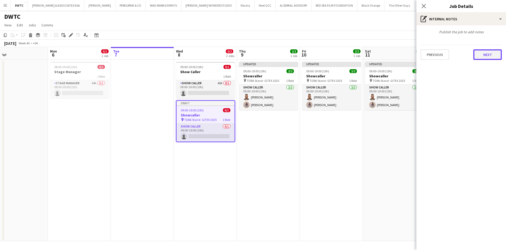
click at [485, 56] on button "Next" at bounding box center [487, 54] width 28 height 11
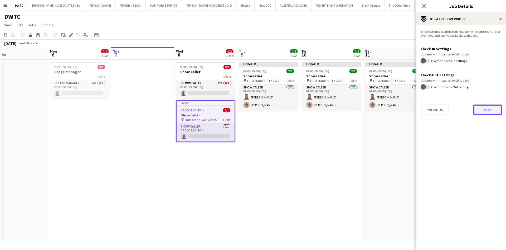
click at [485, 107] on button "Next" at bounding box center [487, 109] width 28 height 11
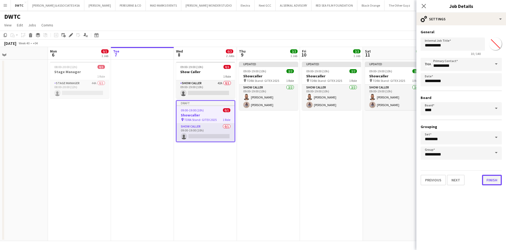
click at [494, 177] on button "Finish" at bounding box center [492, 179] width 20 height 11
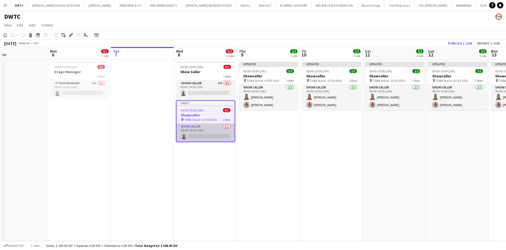
click at [199, 132] on app-card-role "Show Caller 0/1 09:00-19:00 (10h) single-neutral-actions" at bounding box center [206, 132] width 58 height 18
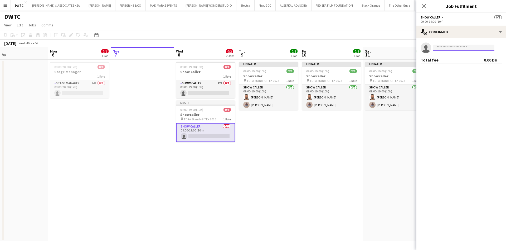
click at [447, 47] on input at bounding box center [463, 48] width 61 height 6
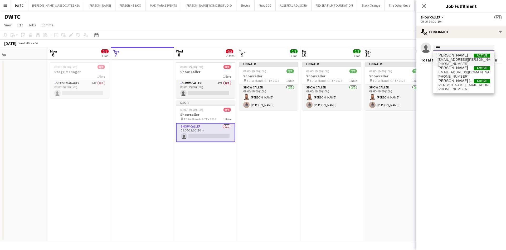
type input "****"
click at [454, 55] on span "Alejando Alsalkhadi" at bounding box center [452, 55] width 30 height 4
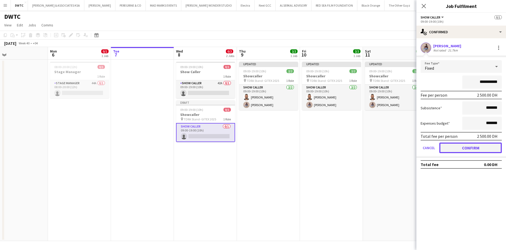
click at [472, 143] on button "Confirm" at bounding box center [470, 147] width 62 height 11
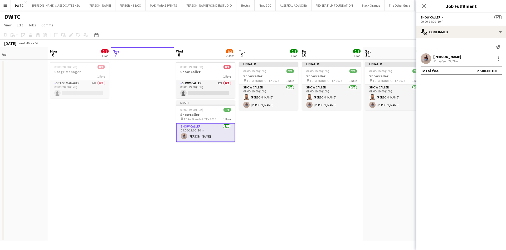
click at [287, 135] on app-date-cell "Updated 09:00-19:00 (10h) 2/2 Showcaller pin TDRA Stand- GITEX 2025 1 Role Show…" at bounding box center [268, 150] width 63 height 181
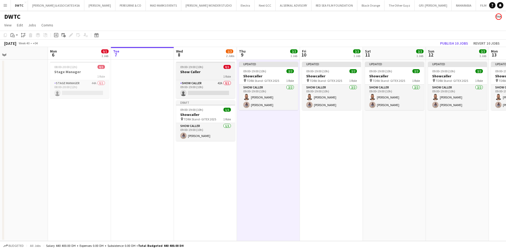
click at [201, 70] on h3 "Show Caller" at bounding box center [205, 71] width 59 height 5
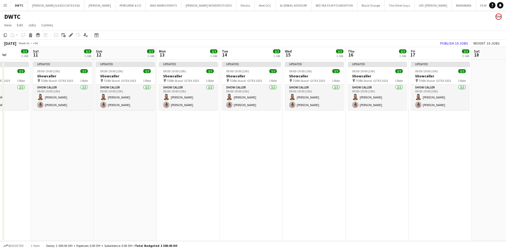
drag, startPoint x: 214, startPoint y: 145, endPoint x: 47, endPoint y: 150, distance: 166.9
click at [47, 150] on app-calendar-viewport "Wed 8 1/2 2 Jobs Thu 9 2/2 1 Job Fri 10 2/2 1 Job Sat 11 2/2 1 Job Sun 12 2/2 1…" at bounding box center [253, 144] width 506 height 194
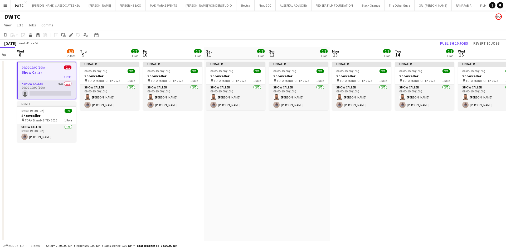
drag, startPoint x: 332, startPoint y: 140, endPoint x: 364, endPoint y: 140, distance: 32.1
click at [505, 129] on app-calendar-viewport "Mon 6 0/1 1 Job Tue 7 Wed 8 1/2 2 Jobs Thu 9 2/2 1 Job Fri 10 2/2 1 Job Sat 11 …" at bounding box center [253, 144] width 506 height 194
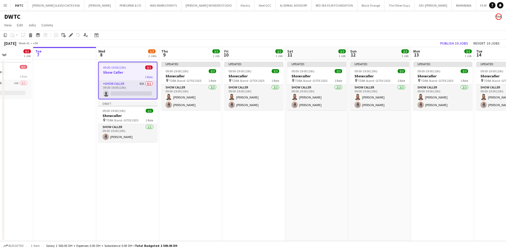
scroll to position [0, 148]
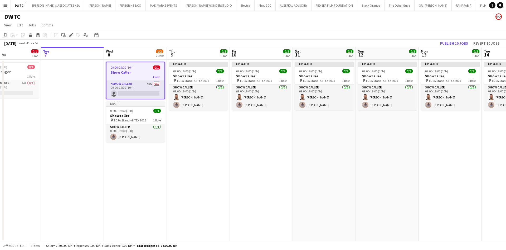
drag, startPoint x: 225, startPoint y: 141, endPoint x: 378, endPoint y: 128, distance: 153.4
click at [378, 128] on app-calendar-viewport "Sat 4 Sun 5 Mon 6 0/1 1 Job Tue 7 Wed 8 1/2 2 Jobs Thu 9 2/2 1 Job Fri 10 2/2 1…" at bounding box center [253, 144] width 506 height 194
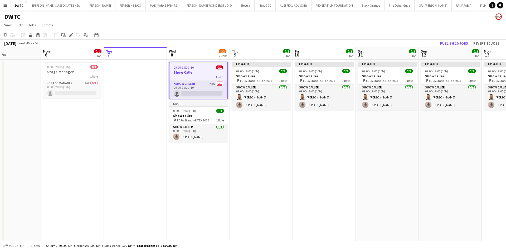
click at [200, 69] on div "09:00-19:00 (10h) 0/1" at bounding box center [198, 67] width 58 height 4
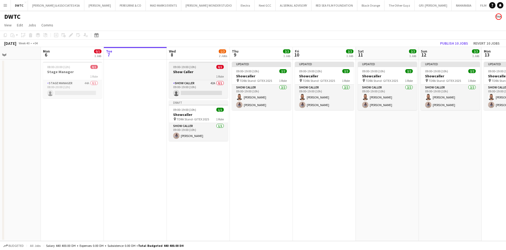
click at [200, 69] on app-job-card "09:00-19:00 (10h) 0/1 Show Caller 1 Role Show Caller 42A 0/1 09:00-19:00 (10h) …" at bounding box center [198, 80] width 59 height 36
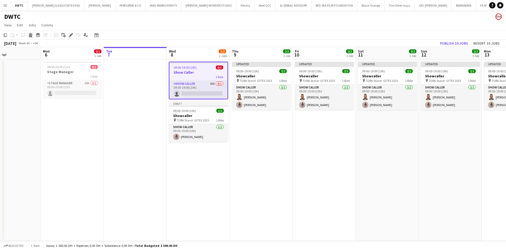
click at [32, 36] on icon "Delete" at bounding box center [30, 35] width 4 height 4
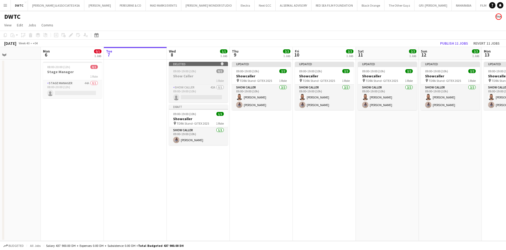
click at [200, 75] on h3 "Show Caller" at bounding box center [198, 76] width 59 height 5
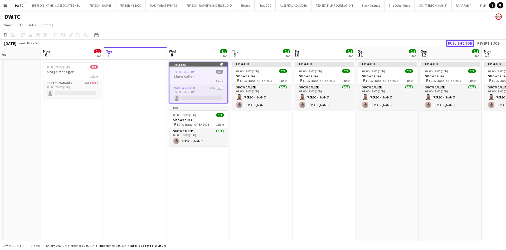
click at [457, 43] on button "Publish 1 job" at bounding box center [460, 43] width 28 height 7
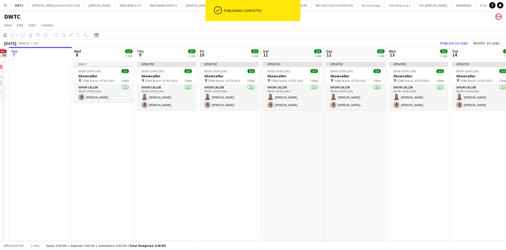
scroll to position [0, 162]
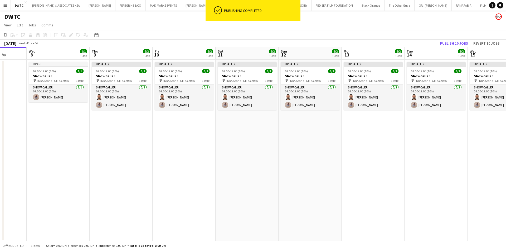
drag, startPoint x: 366, startPoint y: 127, endPoint x: 298, endPoint y: 131, distance: 68.1
click at [298, 131] on app-calendar-viewport "Sun 5 Mon 6 0/1 1 Job Tue 7 Wed 8 1/1 1 Job Thu 9 2/2 1 Job Fri 10 2/2 1 Job Sa…" at bounding box center [253, 144] width 506 height 194
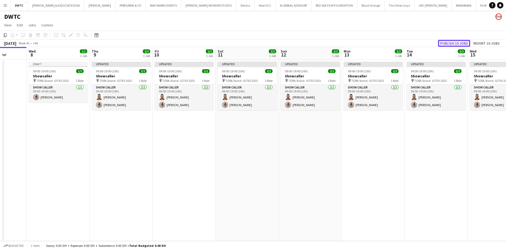
click at [454, 41] on button "Publish 10 jobs" at bounding box center [454, 43] width 32 height 7
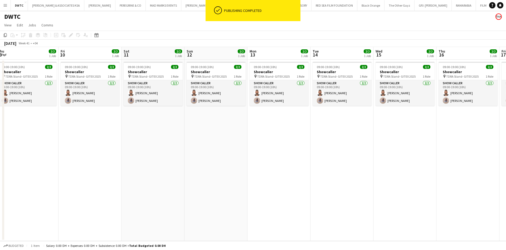
drag, startPoint x: 444, startPoint y: 121, endPoint x: 312, endPoint y: 130, distance: 132.6
click at [342, 111] on app-calendar-viewport "Mon 6 0/1 1 Job Tue 7 Wed 8 1/1 1 Job Thu 9 2/2 1 Job Fri 10 2/2 1 Job Sat 11 2…" at bounding box center [253, 144] width 506 height 194
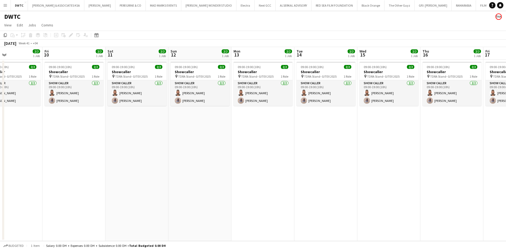
click at [2, 5] on button "Menu" at bounding box center [5, 5] width 11 height 11
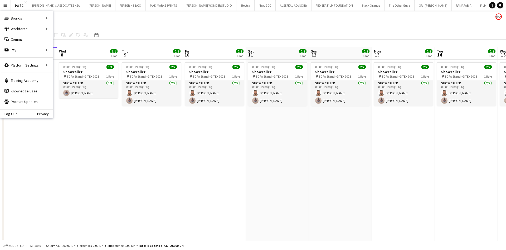
drag, startPoint x: 176, startPoint y: 142, endPoint x: 287, endPoint y: 136, distance: 110.6
click at [287, 136] on app-calendar-viewport "Sun 5 Mon 6 0/1 1 Job Tue 7 Wed 8 1/1 1 Job Thu 9 2/2 1 Job Fri 10 2/2 1 Job Sa…" at bounding box center [253, 144] width 506 height 194
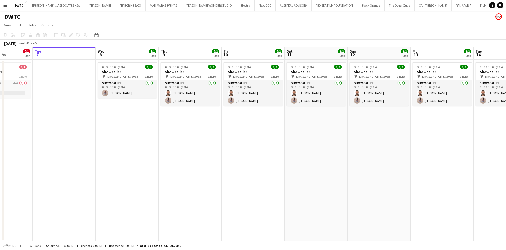
drag, startPoint x: 165, startPoint y: 140, endPoint x: 268, endPoint y: 134, distance: 103.0
click at [268, 134] on app-calendar-viewport "Sat 4 Sun 5 Mon 6 0/1 1 Job Tue 7 Wed 8 1/1 1 Job Thu 9 2/2 1 Job Fri 10 2/2 1 …" at bounding box center [253, 144] width 506 height 194
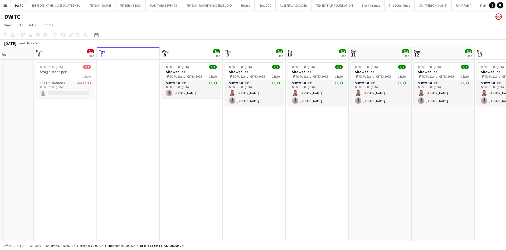
click at [3, 2] on button "Menu" at bounding box center [5, 5] width 11 height 11
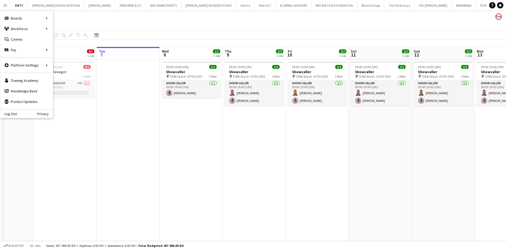
click at [6, 3] on app-icon "Menu" at bounding box center [5, 5] width 4 height 4
click at [69, 37] on link "Status" at bounding box center [79, 39] width 53 height 11
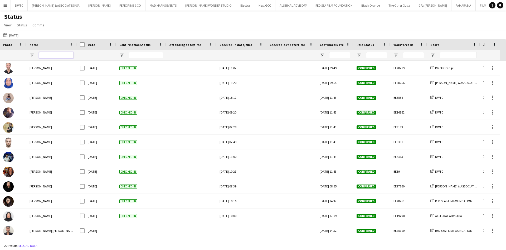
click at [51, 55] on input "Name Filter Input" at bounding box center [56, 55] width 35 height 6
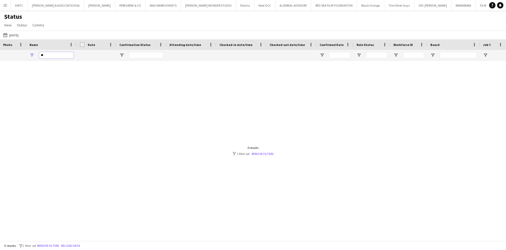
type input "*"
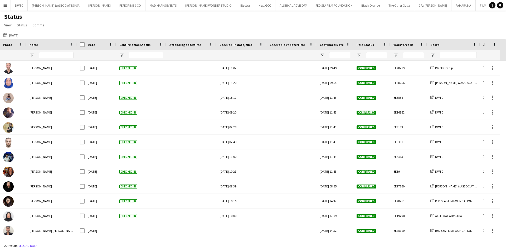
click at [5, 6] on app-icon "Menu" at bounding box center [5, 5] width 4 height 4
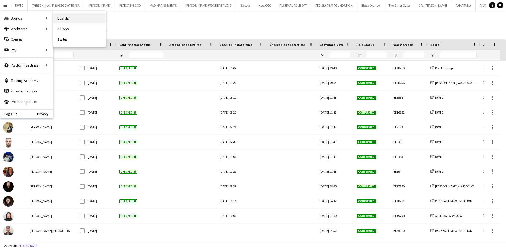
click at [57, 19] on link "Boards" at bounding box center [79, 18] width 53 height 11
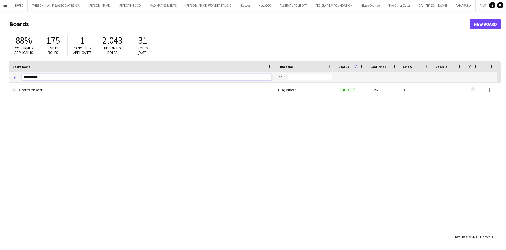
click at [79, 76] on input "**********" at bounding box center [147, 77] width 250 height 6
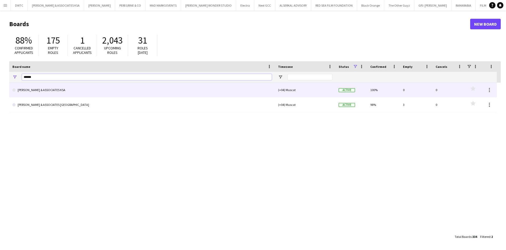
type input "******"
click at [83, 94] on link "[PERSON_NAME] & ASSOCIATES KSA" at bounding box center [141, 89] width 259 height 15
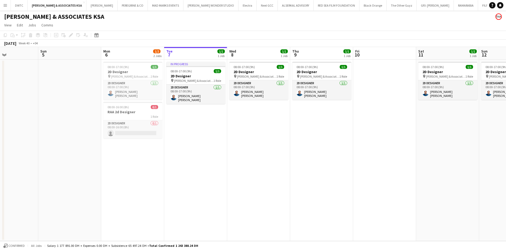
drag, startPoint x: 120, startPoint y: 121, endPoint x: 220, endPoint y: 119, distance: 99.9
click at [220, 119] on app-calendar-viewport "Thu 2 Fri 3 Sat 4 Sun 5 Mon 6 1/2 2 Jobs Tue 7 1/1 1 Job Wed 8 1/1 1 Job Thu 9 …" at bounding box center [253, 144] width 506 height 194
click at [140, 68] on div "08:00-17:00 (9h) 1/1" at bounding box center [132, 67] width 59 height 4
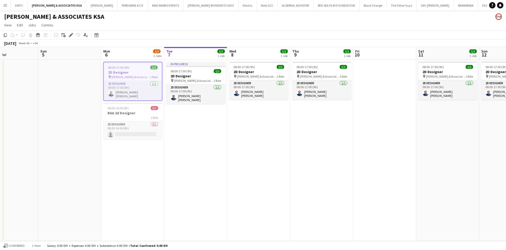
click at [4, 4] on app-icon "Menu" at bounding box center [5, 5] width 4 height 4
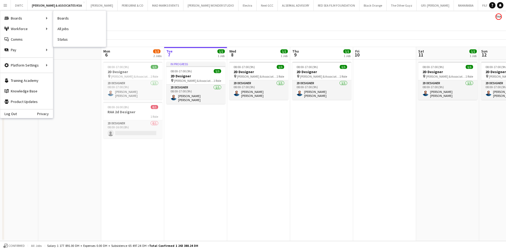
drag, startPoint x: 62, startPoint y: 38, endPoint x: 75, endPoint y: 44, distance: 14.1
click at [62, 38] on link "Status" at bounding box center [79, 39] width 53 height 11
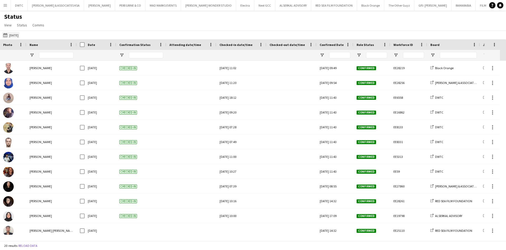
click at [19, 35] on button "25-09-2025 25-09-2025" at bounding box center [10, 35] width 17 height 6
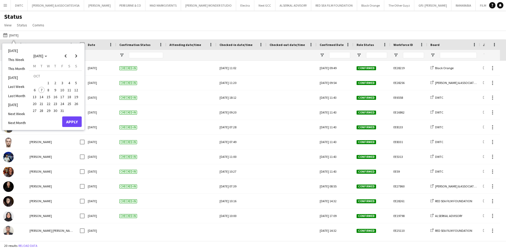
click at [34, 90] on span "6" at bounding box center [34, 90] width 6 height 6
click at [72, 123] on button "Apply" at bounding box center [71, 121] width 19 height 11
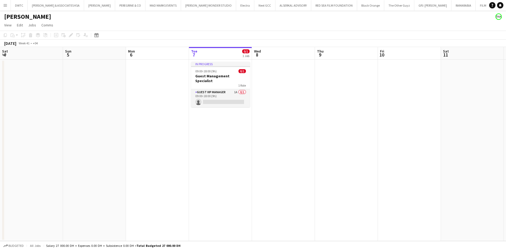
scroll to position [0, 185]
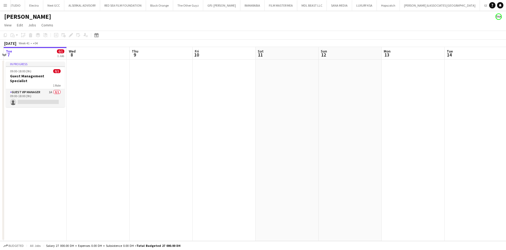
click at [8, 6] on button "Menu" at bounding box center [5, 5] width 11 height 11
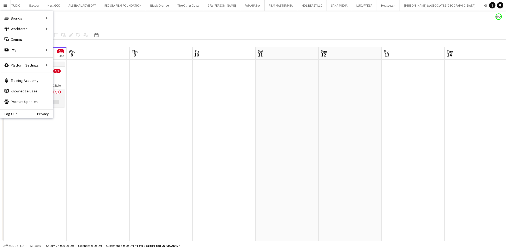
click at [86, 76] on app-date-cell at bounding box center [98, 150] width 63 height 181
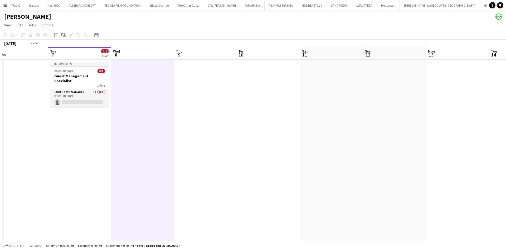
drag, startPoint x: 196, startPoint y: 85, endPoint x: 344, endPoint y: 84, distance: 147.6
click at [345, 83] on app-calendar-viewport "Sat 4 Sun 5 Mon 6 Tue 7 0/1 1 Job Wed 8 Thu 9 Fri 10 Sat 11 Sun 12 Mon 13 Tue 1…" at bounding box center [253, 144] width 506 height 194
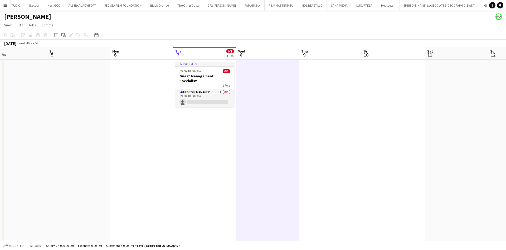
drag, startPoint x: 211, startPoint y: 90, endPoint x: 277, endPoint y: 65, distance: 70.2
click at [212, 89] on app-card-role "Guest VIP Manager 1A 0/1 09:00-18:00 (9h) single-neutral-actions" at bounding box center [204, 98] width 59 height 18
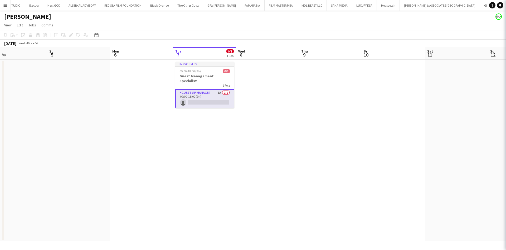
scroll to position [0, 141]
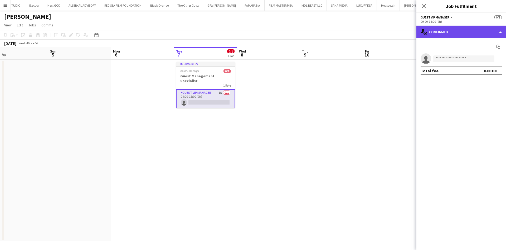
click at [465, 34] on div "single-neutral-actions-check-2 Confirmed" at bounding box center [461, 32] width 90 height 13
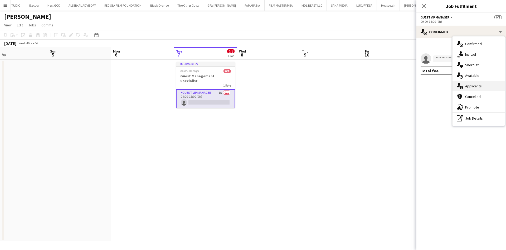
click at [476, 89] on div "single-neutral-actions-information Applicants" at bounding box center [478, 86] width 52 height 11
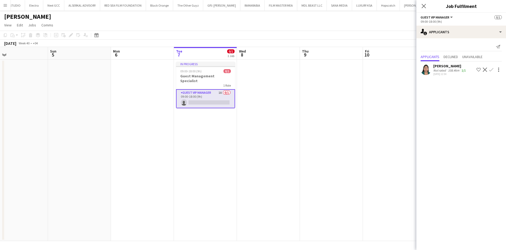
click at [436, 68] on div "Not rated" at bounding box center [440, 70] width 14 height 4
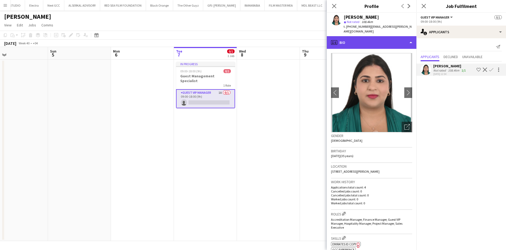
click at [397, 38] on div "profile Bio" at bounding box center [372, 42] width 90 height 13
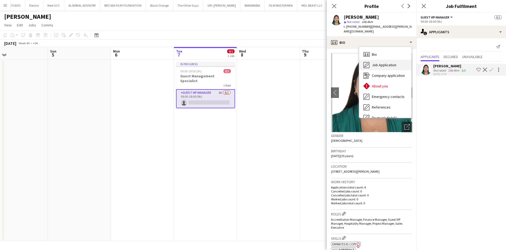
click at [390, 62] on span "Job Application" at bounding box center [384, 64] width 25 height 5
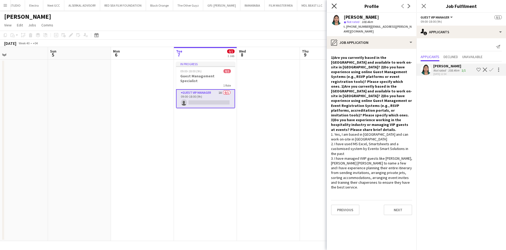
click at [334, 5] on icon "Close pop-in" at bounding box center [333, 5] width 5 height 5
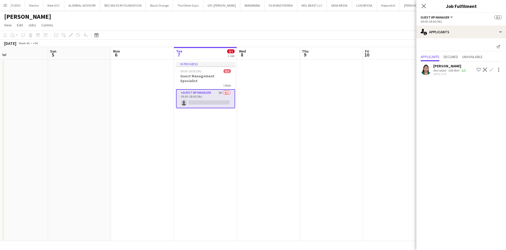
click at [2, 7] on button "Menu" at bounding box center [5, 5] width 11 height 11
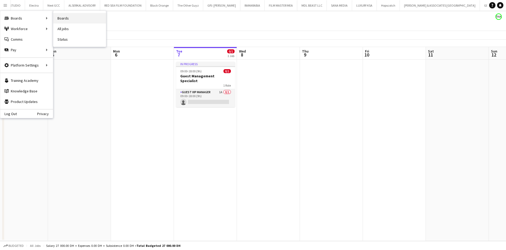
click at [68, 17] on link "Boards" at bounding box center [79, 18] width 53 height 11
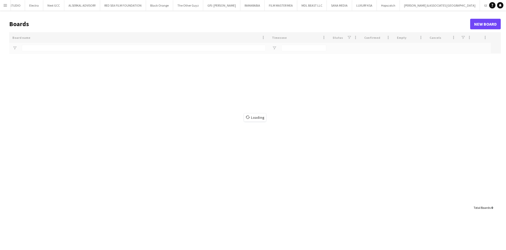
scroll to position [0, 211]
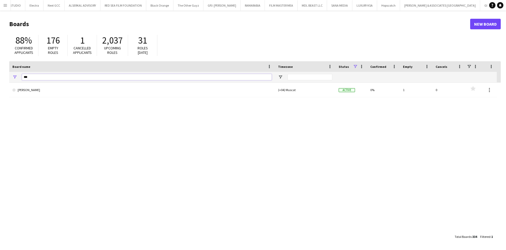
click at [168, 76] on input "***" at bounding box center [147, 77] width 250 height 6
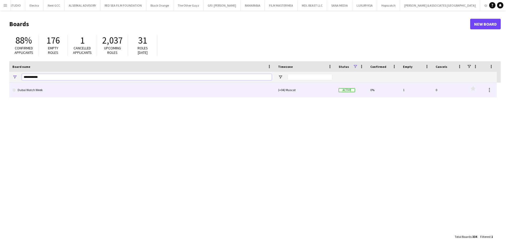
type input "**********"
click at [150, 90] on link "Dubai Watch Week" at bounding box center [141, 89] width 259 height 15
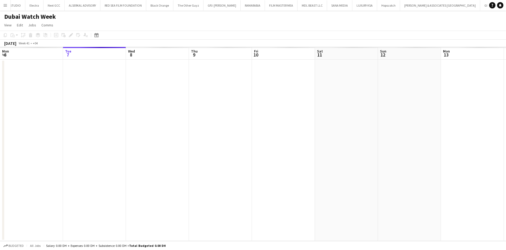
scroll to position [0, 244]
click at [97, 35] on icon "Date picker" at bounding box center [96, 35] width 4 height 4
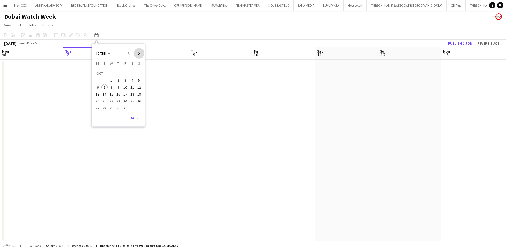
click at [139, 55] on span "Next month" at bounding box center [139, 53] width 11 height 11
click at [100, 94] on span "17" at bounding box center [97, 95] width 6 height 6
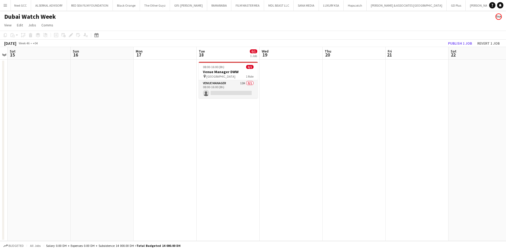
click at [227, 119] on app-date-cell "08:00-16:00 (8h) 0/1 Venue Manager DWW pin Dubai 1 Role Venue Manager 12A 0/1 0…" at bounding box center [228, 150] width 63 height 181
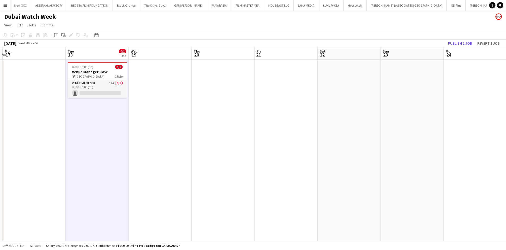
scroll to position [0, 187]
click at [154, 96] on app-date-cell at bounding box center [159, 150] width 63 height 181
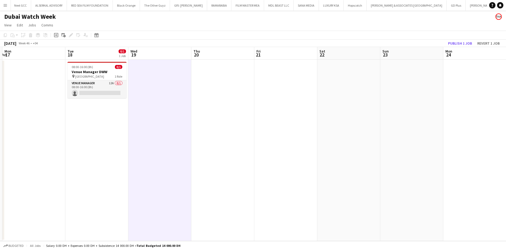
click at [85, 113] on app-date-cell "08:00-16:00 (8h) 0/1 Venue Manager DWW pin Dubai 1 Role Venue Manager 12A 0/1 0…" at bounding box center [96, 150] width 63 height 181
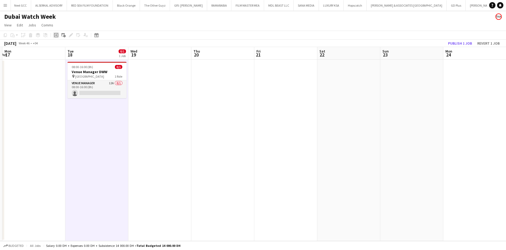
click at [58, 36] on icon "Add job" at bounding box center [56, 35] width 4 height 4
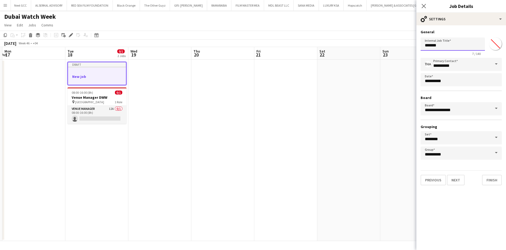
click at [440, 44] on input "*******" at bounding box center [453, 43] width 64 height 13
type input "**********"
click at [461, 177] on button "Next" at bounding box center [456, 179] width 18 height 11
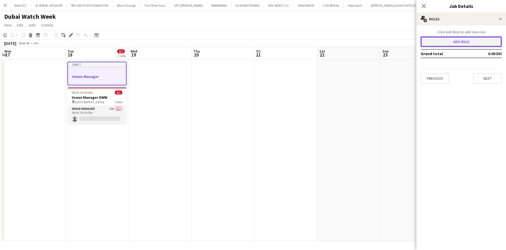
click at [481, 40] on button "Add role" at bounding box center [461, 41] width 81 height 11
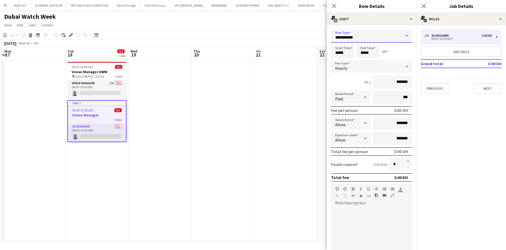
drag, startPoint x: 367, startPoint y: 38, endPoint x: 334, endPoint y: 42, distance: 33.4
click at [334, 42] on input "**********" at bounding box center [371, 36] width 81 height 13
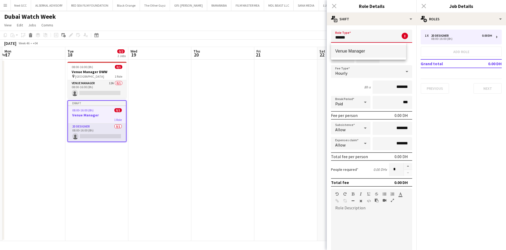
click at [346, 51] on span "Venue Manager" at bounding box center [368, 50] width 67 height 5
type input "**********"
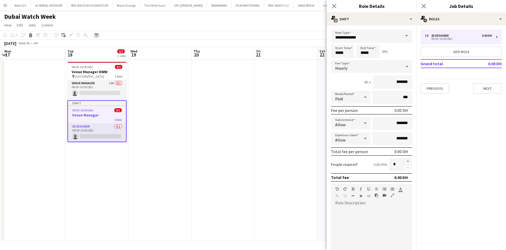
click at [385, 67] on div "Hourly" at bounding box center [366, 66] width 71 height 13
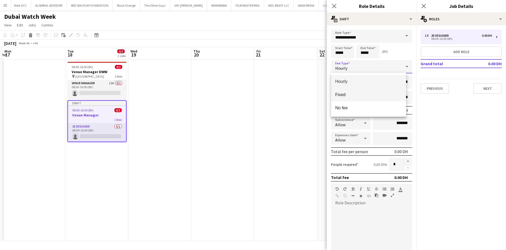
click at [357, 94] on span "Fixed" at bounding box center [368, 94] width 67 height 5
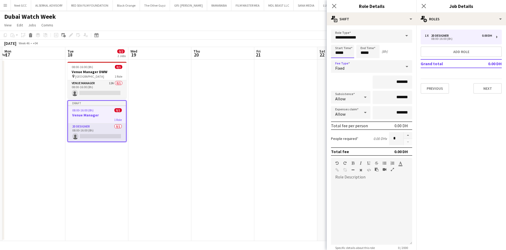
click at [343, 46] on input "*****" at bounding box center [342, 51] width 23 height 13
type input "*****"
click at [339, 40] on div at bounding box center [337, 42] width 11 height 5
click at [364, 50] on input "*****" at bounding box center [367, 51] width 23 height 13
click at [363, 41] on div at bounding box center [362, 42] width 11 height 5
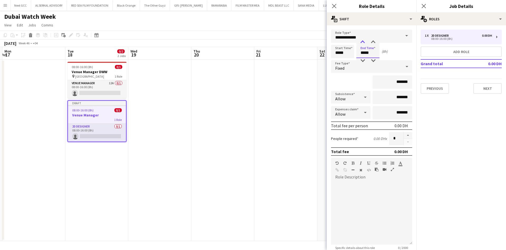
type input "*****"
click at [363, 41] on div at bounding box center [362, 42] width 11 height 5
click at [374, 195] on div at bounding box center [371, 212] width 81 height 63
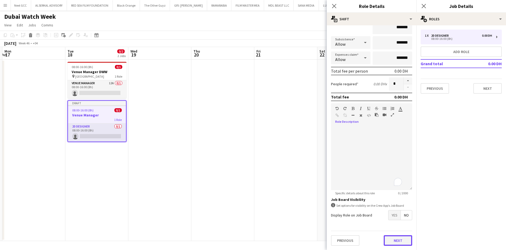
click at [394, 240] on button "Next" at bounding box center [398, 240] width 28 height 11
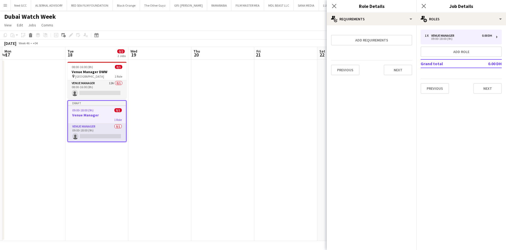
scroll to position [0, 0]
click at [403, 67] on button "Next" at bounding box center [398, 70] width 28 height 11
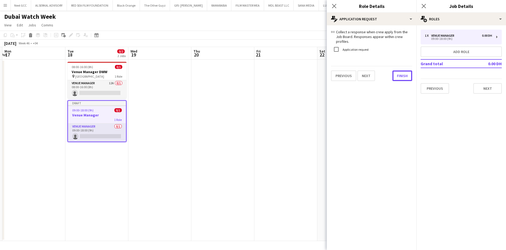
click at [395, 76] on div "link Collect a response when crew apply from the Job Board. Responses appear wi…" at bounding box center [372, 55] width 90 height 60
click at [405, 70] on button "Finish" at bounding box center [402, 75] width 20 height 11
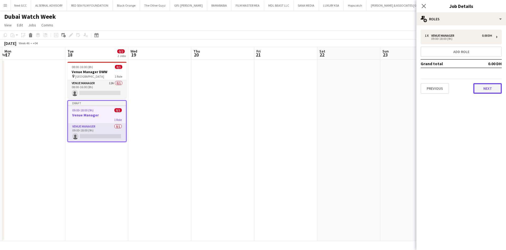
click at [486, 87] on button "Next" at bounding box center [487, 88] width 28 height 11
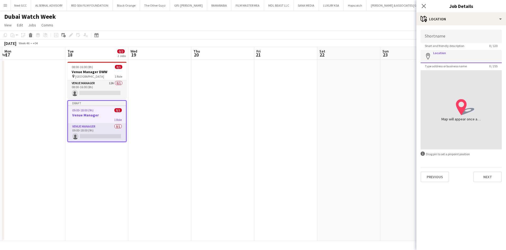
click at [464, 55] on input "Location" at bounding box center [461, 56] width 81 height 13
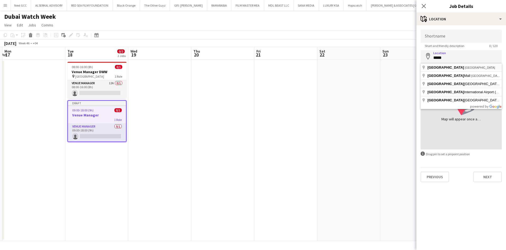
type input "**********"
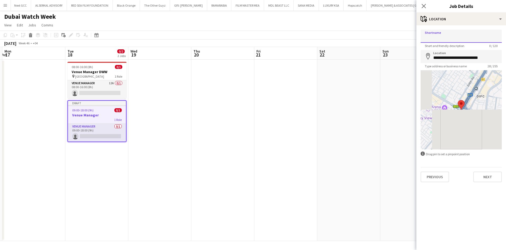
click at [453, 35] on input "Shortname" at bounding box center [461, 36] width 81 height 13
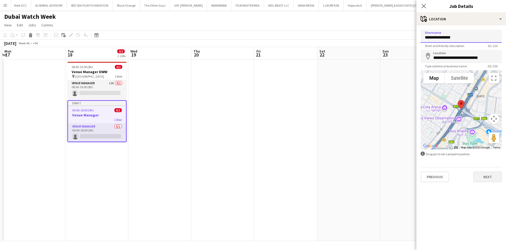
type input "**********"
click at [488, 173] on button "Next" at bounding box center [487, 176] width 28 height 11
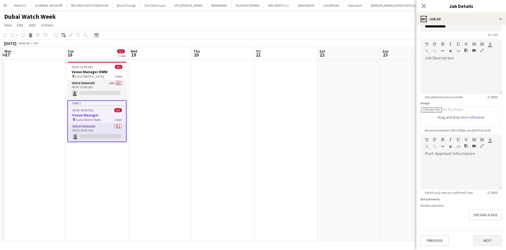
scroll to position [32, 0]
click at [486, 235] on button "Next" at bounding box center [487, 240] width 28 height 11
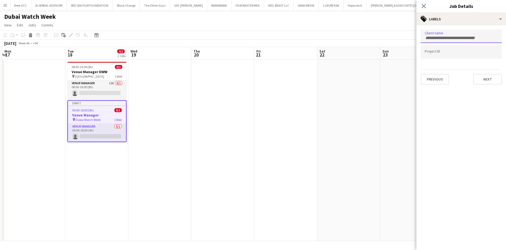
click at [463, 36] on input "Type to search client labels..." at bounding box center [461, 38] width 73 height 5
type input "**********"
click at [426, 3] on div at bounding box center [461, 125] width 90 height 250
click at [426, 4] on icon at bounding box center [423, 5] width 5 height 5
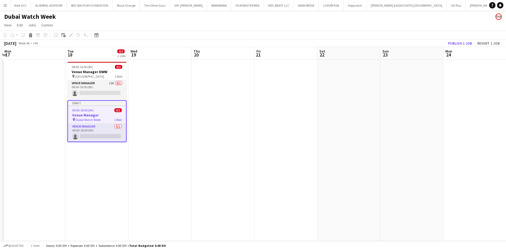
click at [110, 116] on h3 "Venue Manager" at bounding box center [97, 115] width 58 height 5
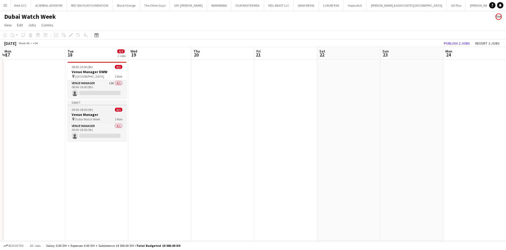
click at [110, 116] on h3 "Venue Manager" at bounding box center [96, 114] width 59 height 5
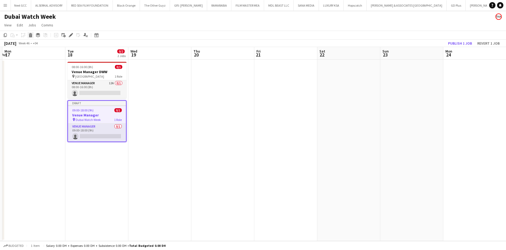
click at [30, 36] on icon at bounding box center [30, 36] width 3 height 3
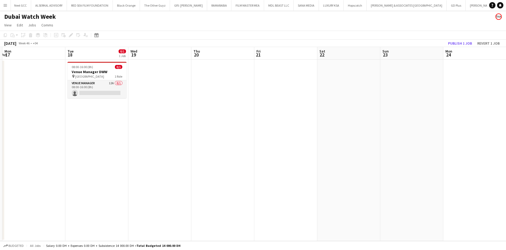
click at [117, 116] on app-date-cell "08:00-16:00 (8h) 0/1 Venue Manager DWW pin Dubai 1 Role Venue Manager 12A 0/1 0…" at bounding box center [96, 150] width 63 height 181
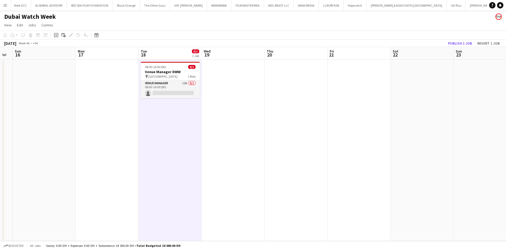
drag, startPoint x: 88, startPoint y: 109, endPoint x: 156, endPoint y: 122, distance: 69.2
click at [165, 123] on app-calendar-viewport "Fri 14 Sat 15 Sun 16 Mon 17 Tue 18 0/1 1 Job Wed 19 Thu 20 Fri 21 Sat 22 Sun 23…" at bounding box center [253, 144] width 506 height 194
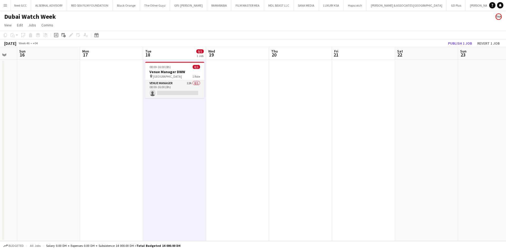
click at [118, 88] on app-date-cell at bounding box center [111, 150] width 63 height 181
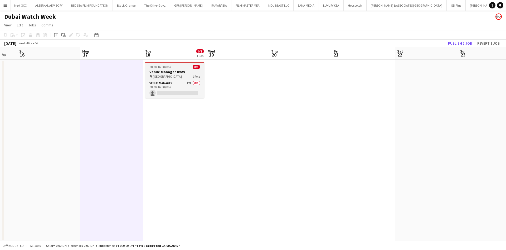
click at [173, 68] on div "08:00-16:00 (8h) 0/1" at bounding box center [174, 67] width 59 height 4
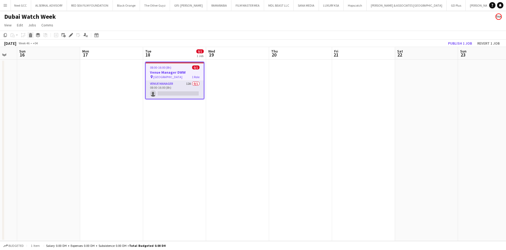
click at [32, 37] on icon "Delete" at bounding box center [30, 35] width 4 height 4
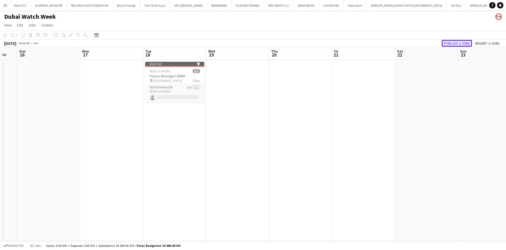
click at [459, 44] on button "Publish 2 jobs" at bounding box center [457, 43] width 30 height 7
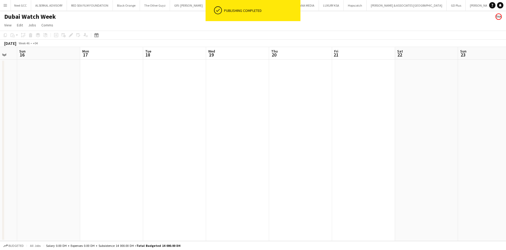
click at [105, 77] on app-date-cell at bounding box center [111, 150] width 63 height 181
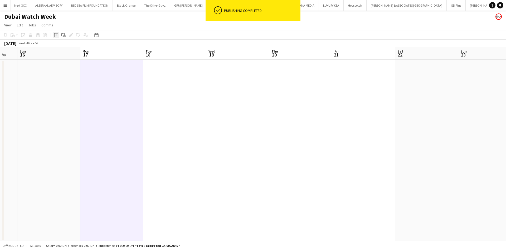
click at [56, 37] on div "Add job" at bounding box center [56, 35] width 6 height 6
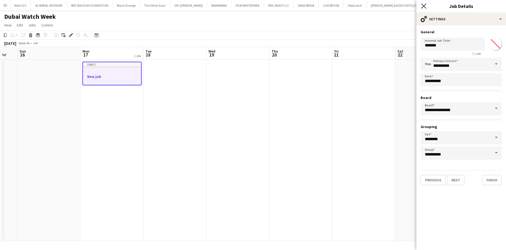
click at [424, 7] on icon "Close pop-in" at bounding box center [423, 5] width 5 height 5
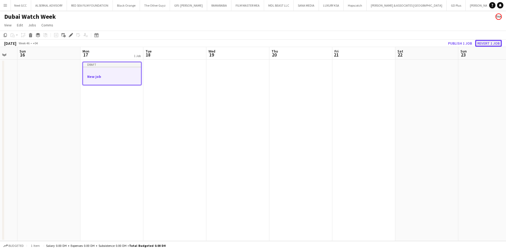
click at [491, 43] on button "Revert 1 job" at bounding box center [488, 43] width 27 height 7
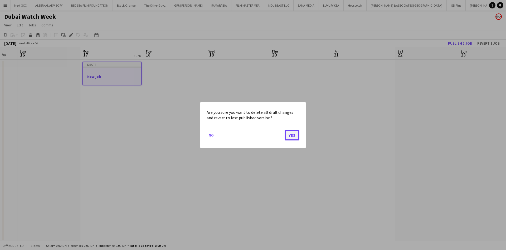
click at [287, 133] on button "Yes" at bounding box center [292, 134] width 15 height 11
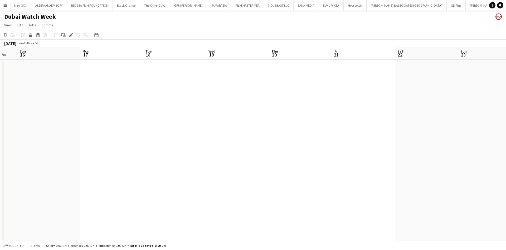
click at [105, 82] on app-date-cell at bounding box center [111, 150] width 63 height 181
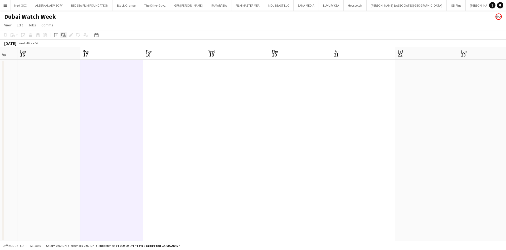
click at [61, 35] on div "Add linked Job" at bounding box center [63, 35] width 6 height 6
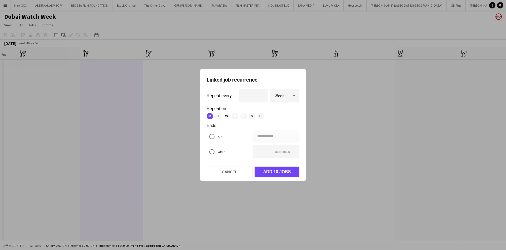
click at [291, 91] on icon at bounding box center [294, 95] width 6 height 11
click at [284, 106] on mat-option "Day" at bounding box center [284, 110] width 29 height 13
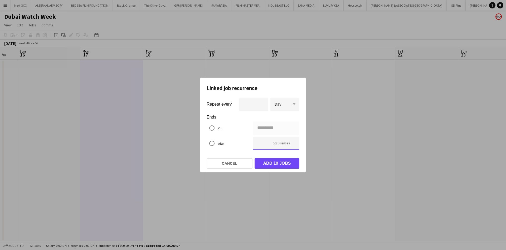
click at [264, 141] on input "**" at bounding box center [276, 142] width 46 height 13
click at [261, 142] on input "**" at bounding box center [276, 142] width 46 height 13
type input "**********"
type input "**"
type input "**********"
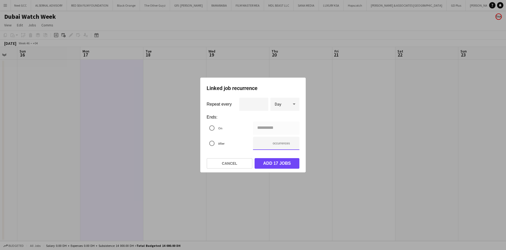
type input "**"
drag, startPoint x: 258, startPoint y: 144, endPoint x: 262, endPoint y: 144, distance: 3.7
click at [262, 144] on input "**" at bounding box center [276, 142] width 46 height 13
type input "**********"
type input "*"
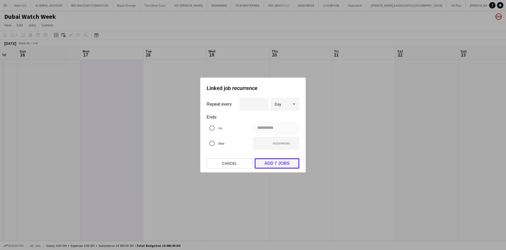
click at [266, 162] on button "Add 7 jobs" at bounding box center [277, 163] width 45 height 11
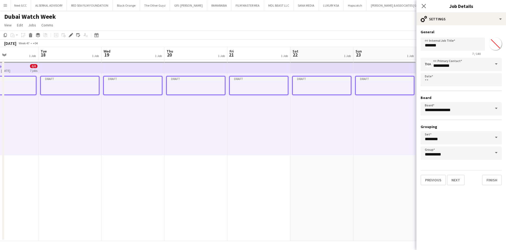
drag, startPoint x: 301, startPoint y: 122, endPoint x: 123, endPoint y: 120, distance: 178.1
click at [123, 120] on app-calendar-viewport "Fri 14 Sat 15 Sun 16 Mon 17 1 Job Tue 18 1 Job Wed 19 1 Job Thu 20 1 Job Fri 21…" at bounding box center [253, 144] width 506 height 194
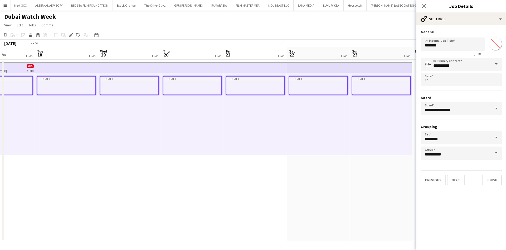
scroll to position [0, 153]
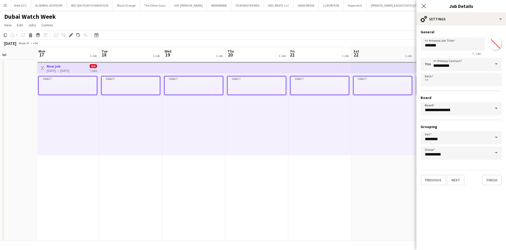
drag, startPoint x: 228, startPoint y: 117, endPoint x: 363, endPoint y: 112, distance: 134.8
click at [363, 112] on app-calendar-viewport "Fri 14 Sat 15 Sun 16 Mon 17 1 Job Tue 18 1 Job Wed 19 1 Job Thu 20 1 Job Fri 21…" at bounding box center [253, 144] width 506 height 194
drag, startPoint x: 460, startPoint y: 45, endPoint x: 422, endPoint y: 45, distance: 37.7
click at [422, 45] on input "*******" at bounding box center [453, 43] width 64 height 13
type input "**********"
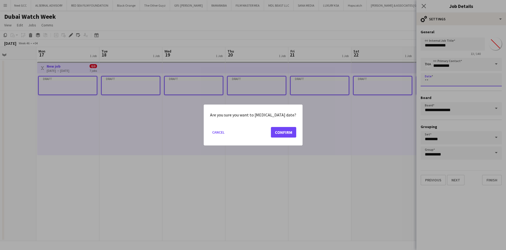
click at [439, 81] on body "Menu Boards Boards Boards All jobs Status Workforce Workforce My Workforce Recr…" at bounding box center [253, 125] width 506 height 250
click at [472, 95] on div at bounding box center [253, 125] width 506 height 250
click at [227, 133] on button "Cancel" at bounding box center [218, 132] width 17 height 8
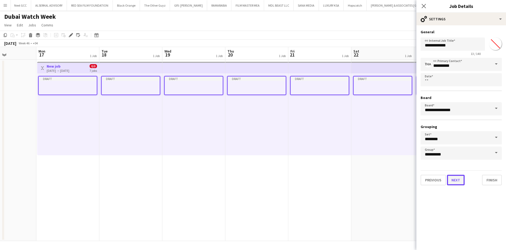
click at [459, 179] on button "Next" at bounding box center [456, 179] width 18 height 11
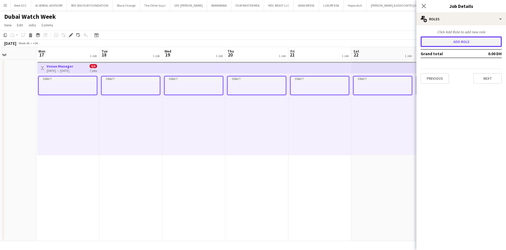
click at [469, 43] on button "Add role" at bounding box center [461, 41] width 81 height 11
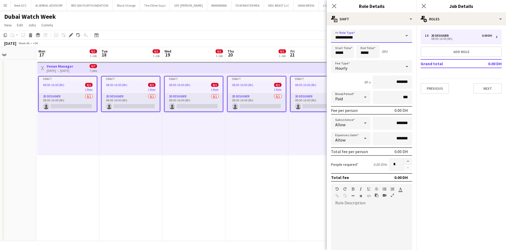
click at [368, 33] on input "**********" at bounding box center [371, 36] width 81 height 13
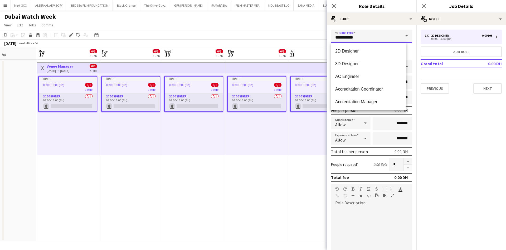
click at [368, 33] on input "**********" at bounding box center [371, 36] width 81 height 13
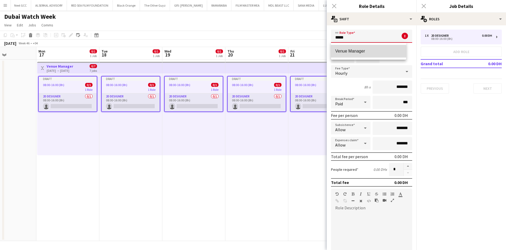
click at [358, 53] on span "Venue Manager" at bounding box center [368, 50] width 67 height 5
type input "**********"
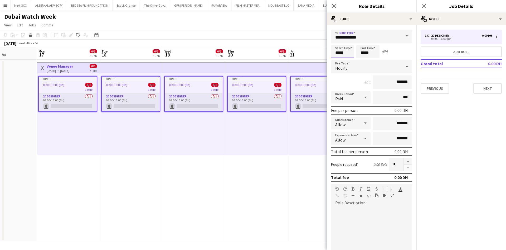
click at [347, 54] on input "*****" at bounding box center [342, 51] width 23 height 13
type input "*****"
click at [336, 41] on div at bounding box center [337, 42] width 11 height 5
click at [369, 50] on input "*****" at bounding box center [367, 51] width 23 height 13
click at [362, 41] on div at bounding box center [362, 42] width 11 height 5
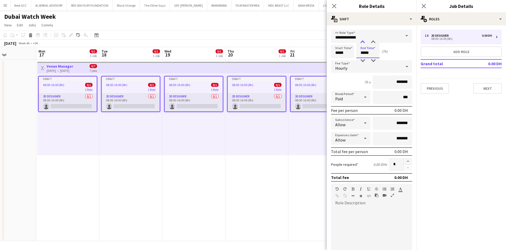
type input "*****"
click at [362, 41] on div at bounding box center [362, 42] width 11 height 5
click at [369, 71] on div "Hourly" at bounding box center [366, 66] width 71 height 13
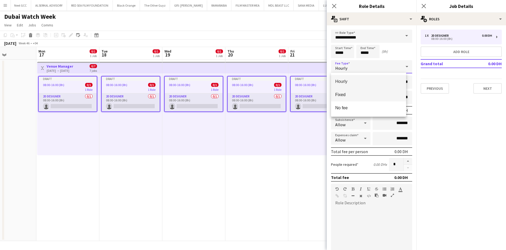
click at [354, 92] on span "Fixed" at bounding box center [368, 94] width 67 height 5
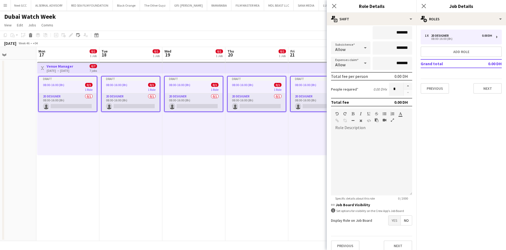
scroll to position [61, 0]
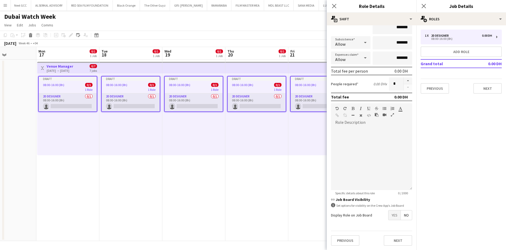
click at [406, 211] on form "**********" at bounding box center [372, 112] width 90 height 275
click at [403, 214] on span "No" at bounding box center [406, 214] width 11 height 9
click at [394, 239] on button "Next" at bounding box center [398, 240] width 28 height 11
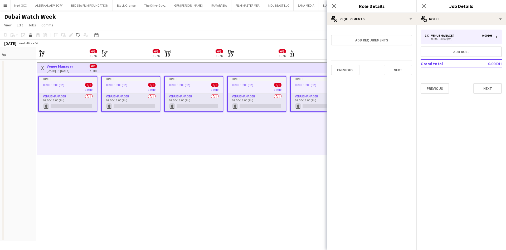
scroll to position [0, 0]
click at [398, 69] on button "Next" at bounding box center [398, 70] width 28 height 11
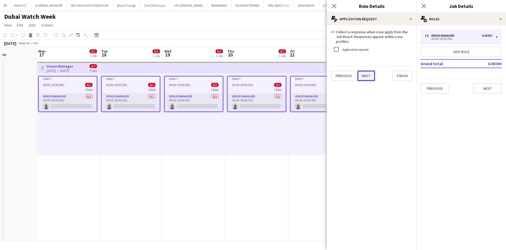
click at [371, 74] on button "Next" at bounding box center [366, 75] width 18 height 11
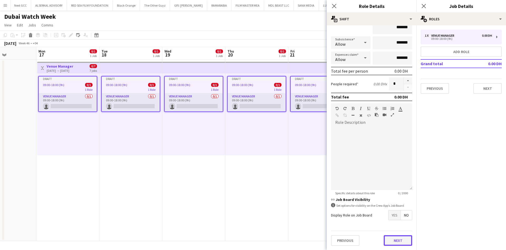
click at [393, 233] on div "Previous Next" at bounding box center [371, 239] width 81 height 19
click at [394, 240] on button "Next" at bounding box center [398, 240] width 28 height 11
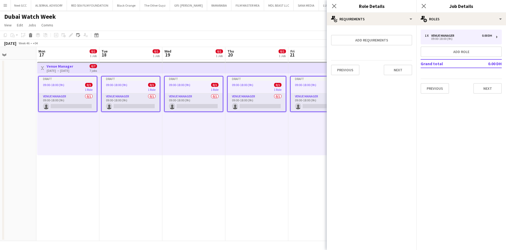
scroll to position [0, 0]
click at [406, 71] on button "Next" at bounding box center [398, 70] width 28 height 11
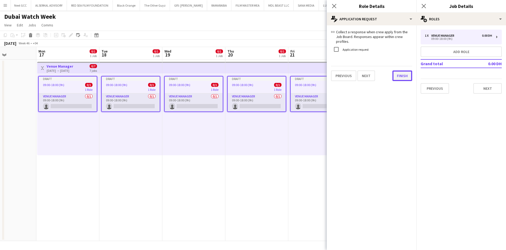
click at [401, 74] on button "Finish" at bounding box center [402, 75] width 20 height 11
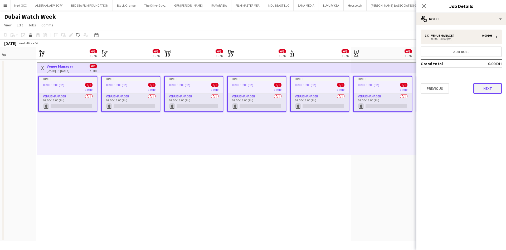
click at [489, 90] on button "Next" at bounding box center [487, 88] width 28 height 11
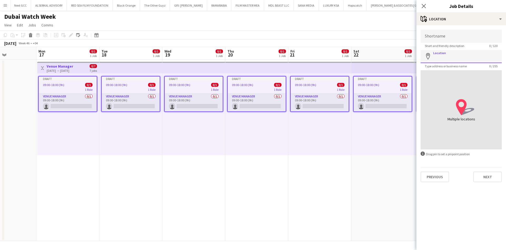
click at [457, 56] on input "Location" at bounding box center [461, 56] width 81 height 13
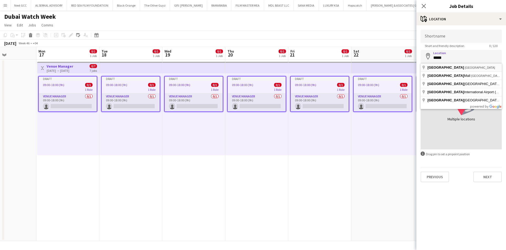
type input "**********"
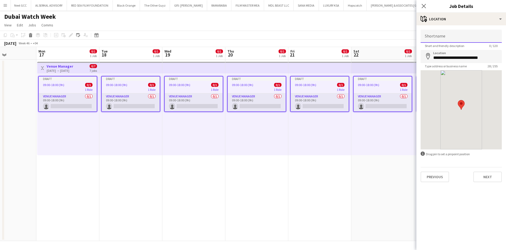
click at [450, 38] on input "Shortname" at bounding box center [461, 36] width 81 height 13
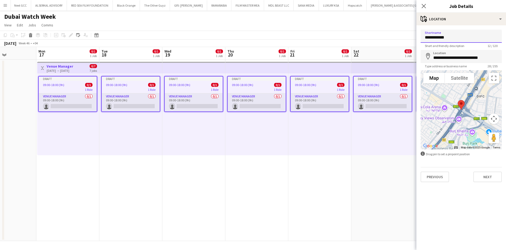
type input "**********"
click at [482, 171] on button "Next" at bounding box center [487, 176] width 28 height 11
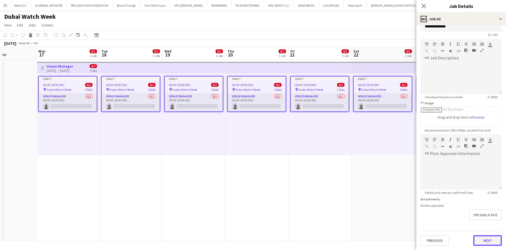
click at [487, 233] on div "Previous Next" at bounding box center [461, 237] width 81 height 15
click at [480, 239] on button "Next" at bounding box center [487, 240] width 28 height 11
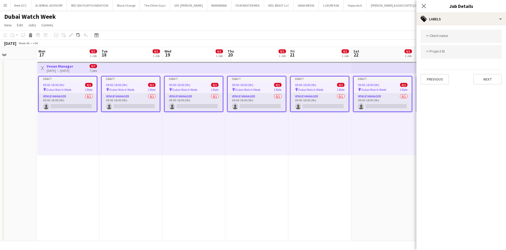
scroll to position [0, 0]
click at [460, 39] on div at bounding box center [461, 36] width 81 height 13
type input "*"
type input "**********"
click at [457, 51] on form at bounding box center [461, 52] width 73 height 6
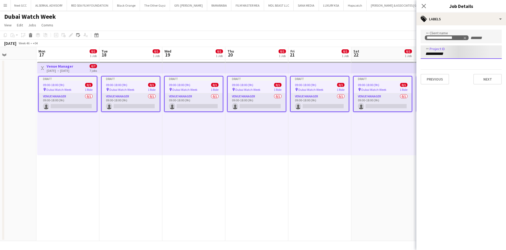
type input "**********"
click at [482, 77] on button "Next" at bounding box center [487, 79] width 28 height 11
type input "*******"
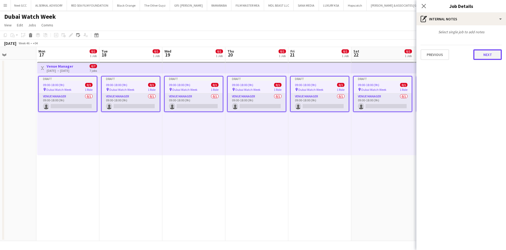
click at [489, 56] on button "Next" at bounding box center [487, 54] width 28 height 11
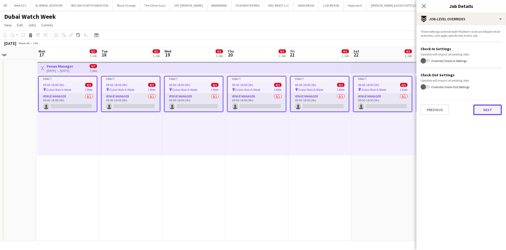
click at [486, 109] on button "Next" at bounding box center [487, 109] width 28 height 11
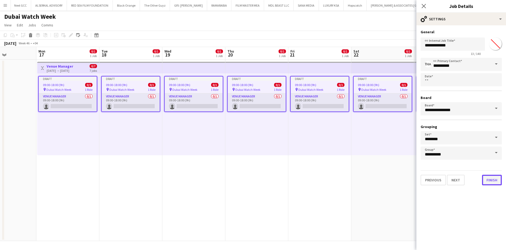
click at [489, 180] on button "Finish" at bounding box center [492, 179] width 20 height 11
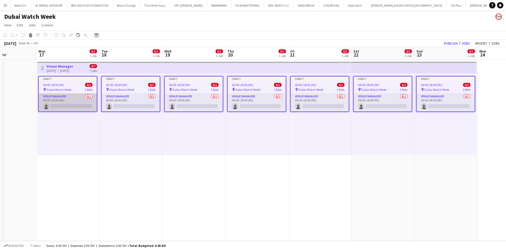
click at [71, 97] on app-card-role "Venue Manager 0/1 09:00-18:00 (9h) single-neutral-actions" at bounding box center [68, 102] width 58 height 18
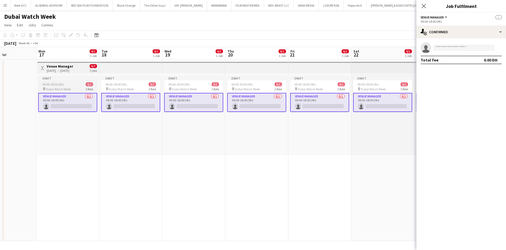
click at [79, 82] on div "09:00-18:00 (9h) 0/1" at bounding box center [67, 84] width 59 height 4
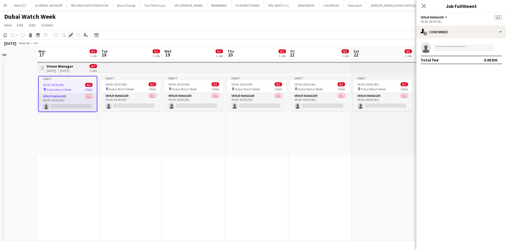
click at [70, 36] on icon at bounding box center [70, 35] width 3 height 3
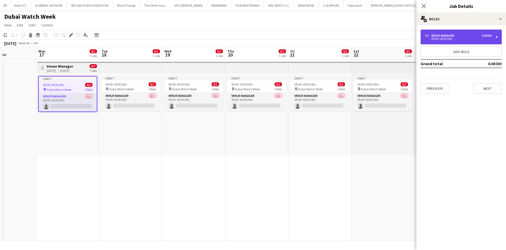
click at [447, 36] on div "Venue Manager" at bounding box center [443, 36] width 25 height 4
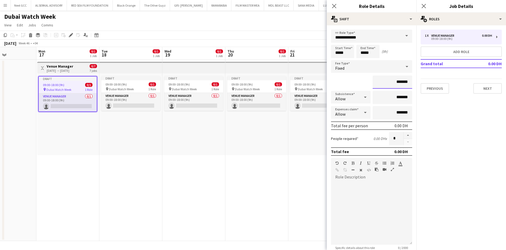
click at [390, 81] on input "*******" at bounding box center [393, 81] width 40 height 13
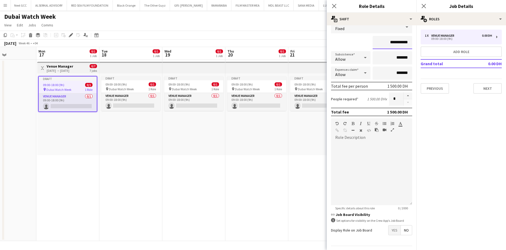
scroll to position [61, 0]
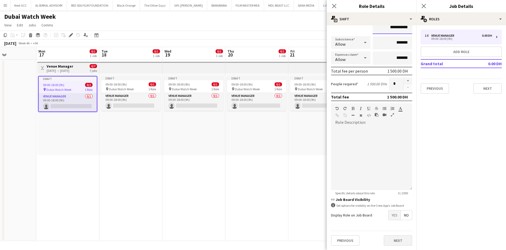
type input "**********"
click at [395, 236] on button "Next" at bounding box center [398, 240] width 28 height 11
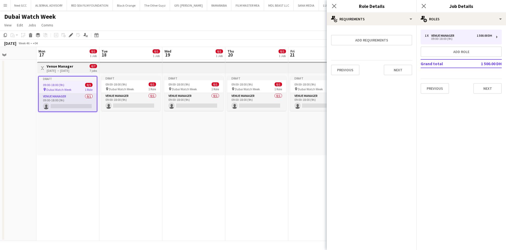
scroll to position [0, 0]
click at [399, 71] on button "Next" at bounding box center [398, 70] width 28 height 11
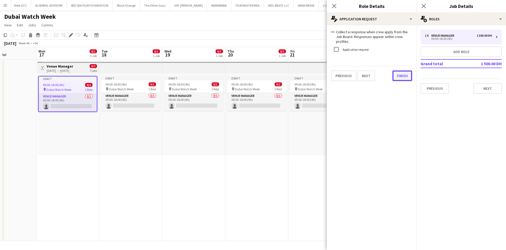
click at [402, 74] on button "Finish" at bounding box center [402, 75] width 20 height 11
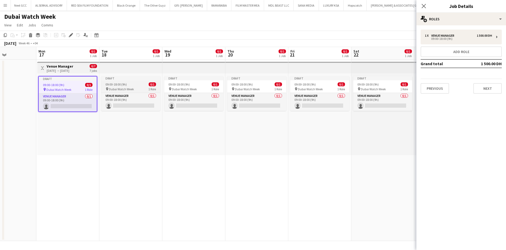
click at [139, 85] on div "09:00-18:00 (9h) 0/1" at bounding box center [130, 84] width 59 height 4
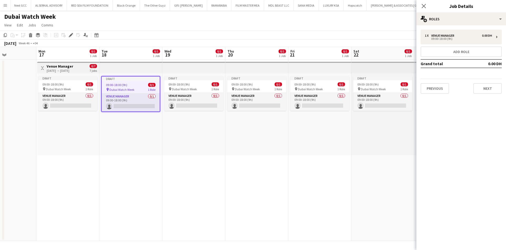
click at [129, 82] on app-job-card "Draft 09:00-18:00 (9h) 0/1 pin Dubai Watch Week 1 Role Venue Manager 0/1 09:00-…" at bounding box center [130, 94] width 59 height 36
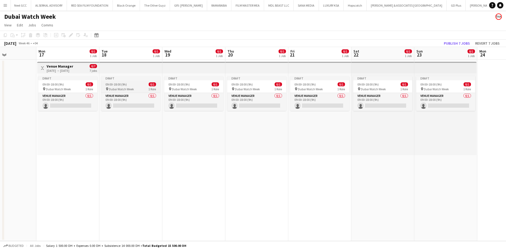
click at [140, 83] on div "09:00-18:00 (9h) 0/1" at bounding box center [130, 84] width 59 height 4
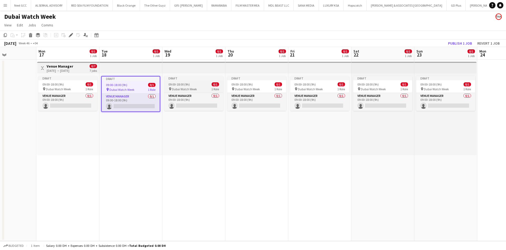
click at [167, 83] on div "09:00-18:00 (9h) 0/1" at bounding box center [193, 84] width 59 height 4
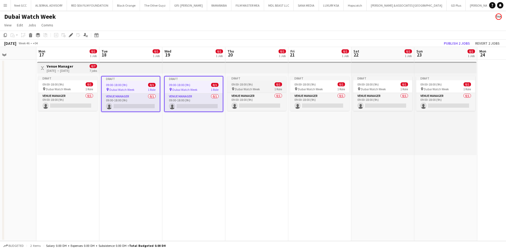
click at [245, 82] on span "09:00-18:00 (9h)" at bounding box center [241, 84] width 21 height 4
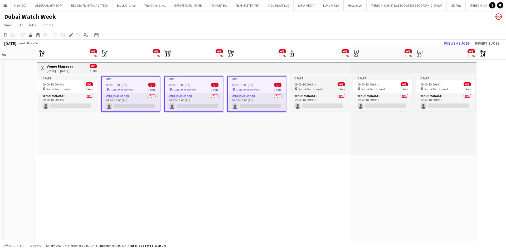
click at [314, 82] on span "09:00-18:00 (9h)" at bounding box center [304, 84] width 21 height 4
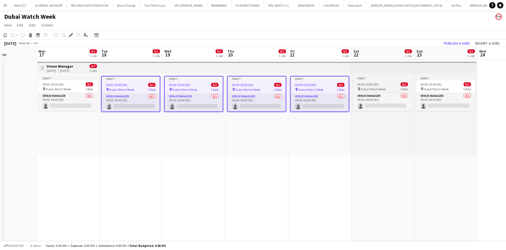
click at [379, 82] on div "09:00-18:00 (9h) 0/1" at bounding box center [382, 84] width 59 height 4
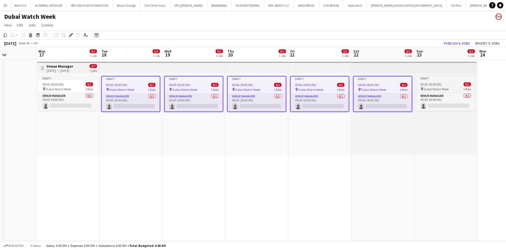
click at [436, 81] on app-job-card "Draft 09:00-18:00 (9h) 0/1 pin Dubai Watch Week 1 Role Venue Manager 0/1 09:00-…" at bounding box center [445, 93] width 59 height 35
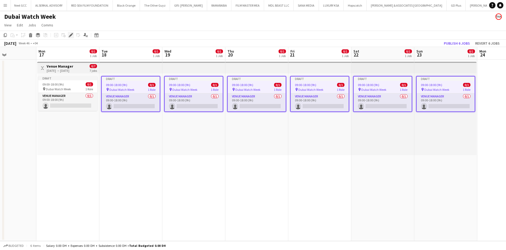
click at [71, 36] on icon "Edit" at bounding box center [71, 35] width 4 height 4
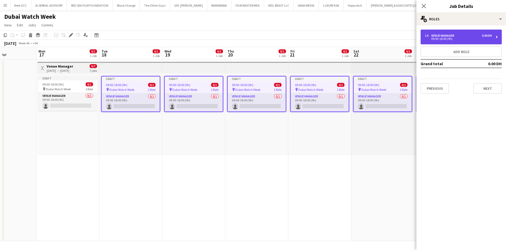
click at [445, 37] on div "09:00-18:00 (9h)" at bounding box center [458, 38] width 67 height 3
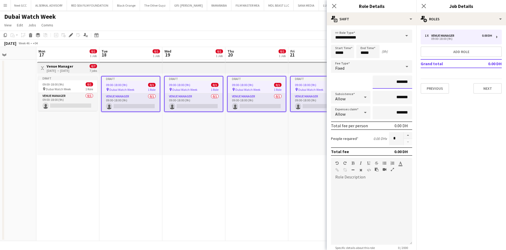
drag, startPoint x: 387, startPoint y: 81, endPoint x: 390, endPoint y: 81, distance: 2.9
click at [390, 81] on input "*******" at bounding box center [393, 81] width 40 height 13
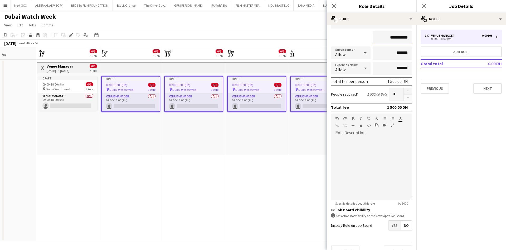
scroll to position [61, 0]
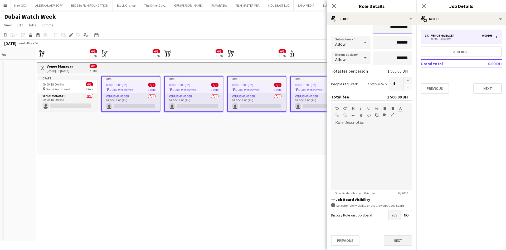
type input "**********"
click at [394, 235] on button "Next" at bounding box center [398, 240] width 28 height 11
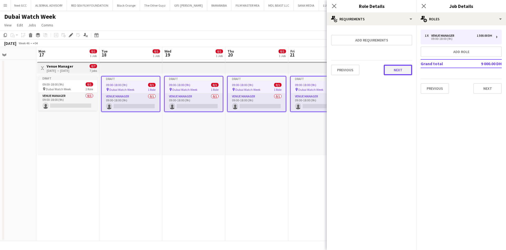
click at [394, 72] on button "Next" at bounding box center [398, 70] width 28 height 11
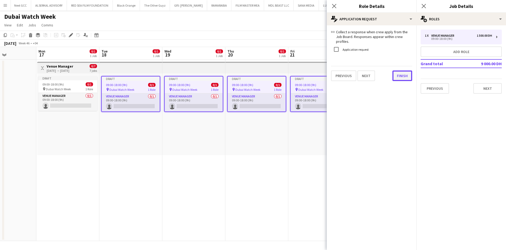
click at [397, 74] on button "Finish" at bounding box center [402, 75] width 20 height 11
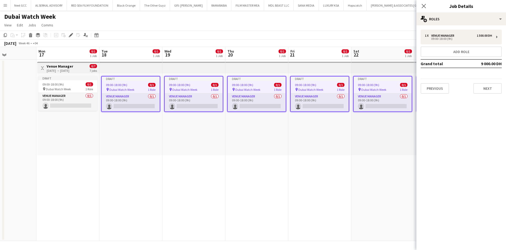
click at [354, 164] on app-date-cell "Draft 09:00-18:00 (9h) 0/1 pin Dubai Watch Week 1 Role Venue Manager 0/1 09:00-…" at bounding box center [382, 150] width 63 height 181
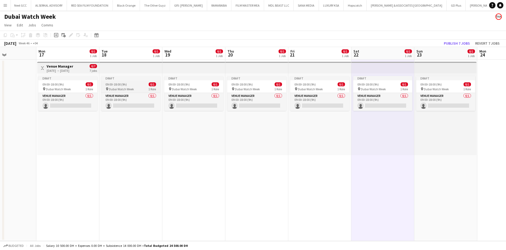
click at [117, 86] on span "09:00-18:00 (9h)" at bounding box center [115, 84] width 21 height 4
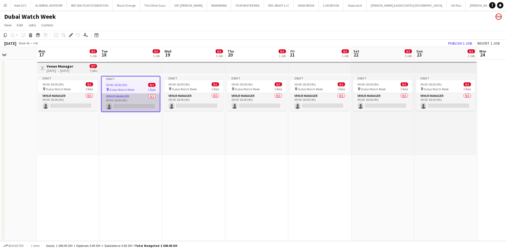
click at [130, 97] on app-card-role "Venue Manager 0/1 09:00-18:00 (9h) single-neutral-actions" at bounding box center [131, 102] width 58 height 18
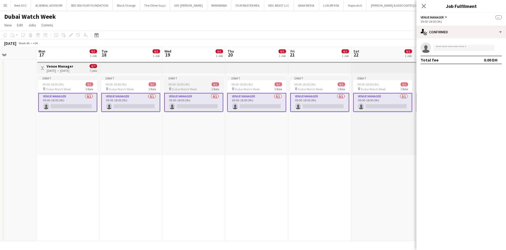
click at [192, 82] on div "09:00-18:00 (9h) 0/1" at bounding box center [193, 84] width 59 height 4
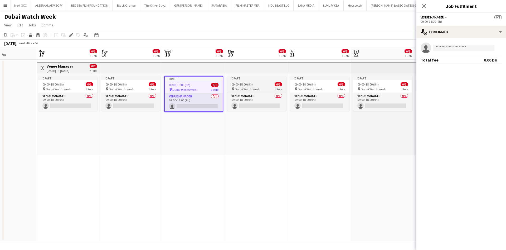
click at [233, 84] on span "09:00-18:00 (9h)" at bounding box center [241, 84] width 21 height 4
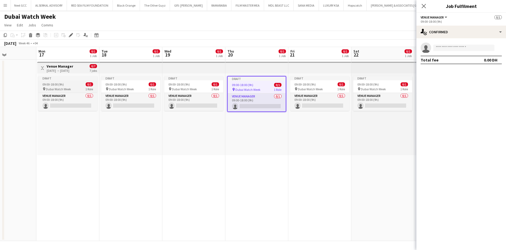
click at [76, 89] on div "pin Dubai Watch Week 1 Role" at bounding box center [67, 89] width 59 height 4
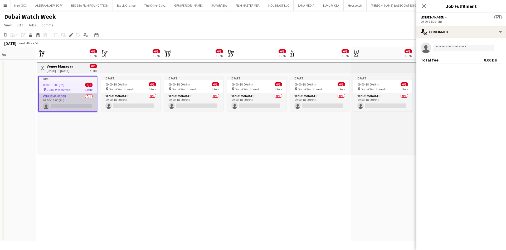
click at [71, 98] on app-card-role "Venue Manager 0/1 09:00-18:00 (9h) single-neutral-actions" at bounding box center [68, 102] width 58 height 18
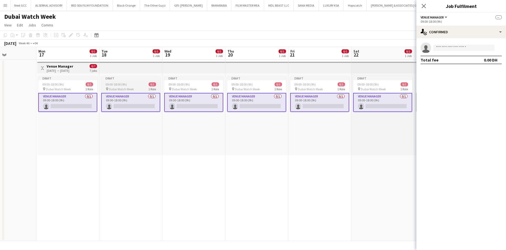
click at [131, 82] on div "09:00-18:00 (9h) 0/1" at bounding box center [130, 84] width 59 height 4
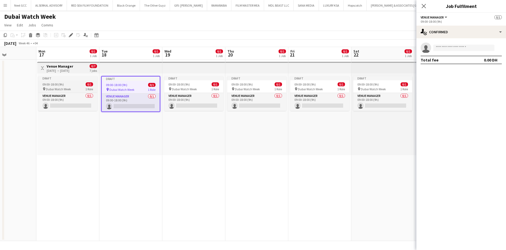
click at [83, 86] on app-job-card "Draft 09:00-18:00 (9h) 0/1 pin Dubai Watch Week 1 Role Venue Manager 0/1 09:00-…" at bounding box center [67, 93] width 59 height 35
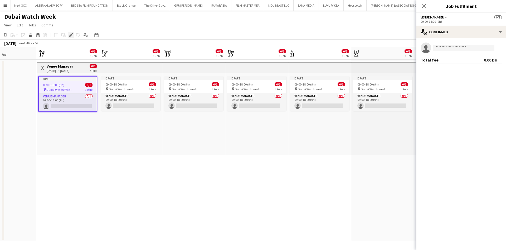
click at [71, 37] on icon "Edit" at bounding box center [71, 35] width 4 height 4
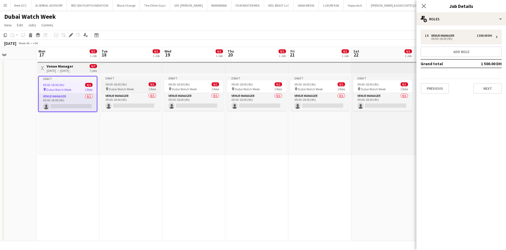
click at [137, 83] on div "09:00-18:00 (9h) 0/1" at bounding box center [130, 84] width 59 height 4
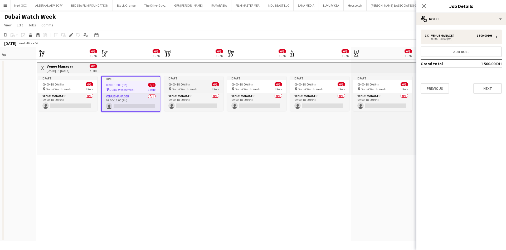
click at [188, 84] on span "09:00-18:00 (9h)" at bounding box center [178, 84] width 21 height 4
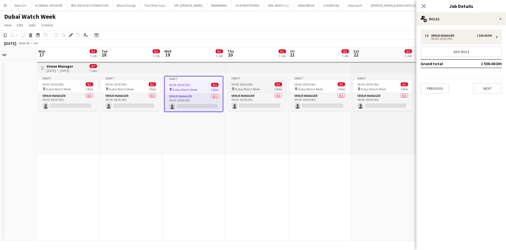
click at [259, 82] on div "09:00-18:00 (9h) 0/1" at bounding box center [256, 84] width 59 height 4
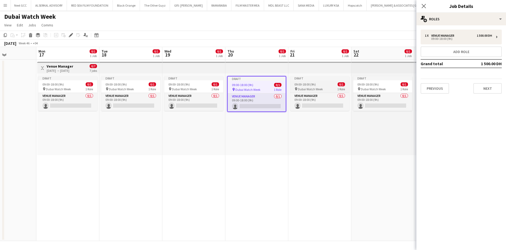
click at [308, 80] on app-job-card "Draft 09:00-18:00 (9h) 0/1 pin Dubai Watch Week 1 Role Venue Manager 0/1 09:00-…" at bounding box center [319, 93] width 59 height 35
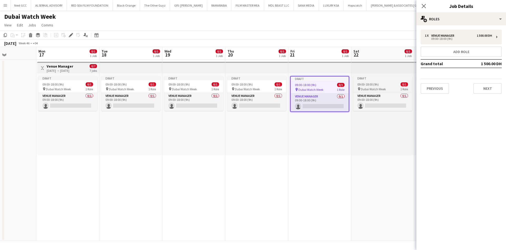
click at [369, 81] on app-job-card "Draft 09:00-18:00 (9h) 0/1 pin Dubai Watch Week 1 Role Venue Manager 0/1 09:00-…" at bounding box center [382, 93] width 59 height 35
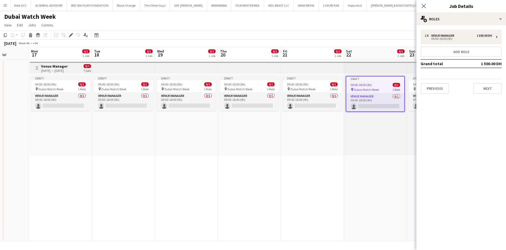
drag, startPoint x: 374, startPoint y: 82, endPoint x: 234, endPoint y: 90, distance: 140.9
click at [234, 90] on app-calendar-viewport "Fri 14 Sat 15 Sun 16 Mon 17 0/1 1 Job Tue 18 0/1 1 Job Wed 19 0/1 1 Job Thu 20 …" at bounding box center [253, 144] width 506 height 194
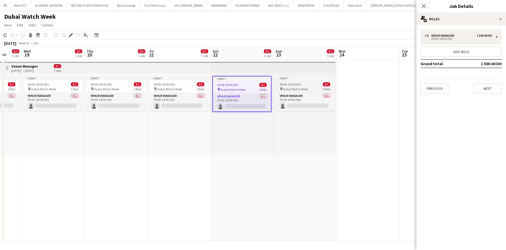
click at [299, 85] on span "09:00-18:00 (9h)" at bounding box center [290, 84] width 21 height 4
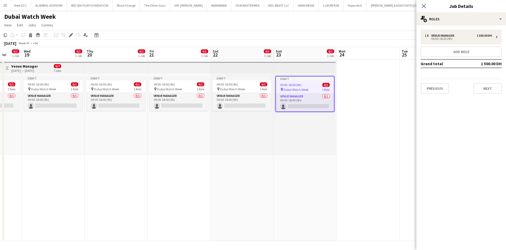
click at [322, 133] on div "Draft 09:00-18:00 (9h) 0/1 pin Dubai Watch Week 1 Role Venue Manager 0/1 09:00-…" at bounding box center [305, 114] width 62 height 82
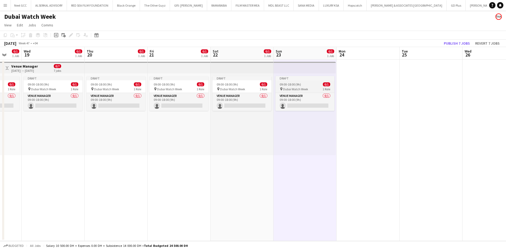
click at [304, 83] on div "09:00-18:00 (9h) 0/1" at bounding box center [304, 84] width 59 height 4
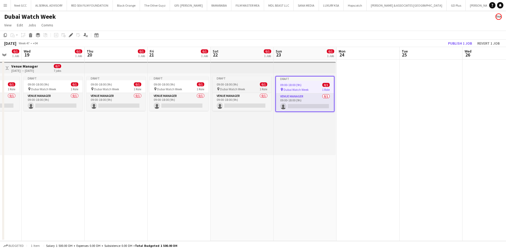
click at [244, 86] on app-job-card "Draft 09:00-18:00 (9h) 0/1 pin Dubai Watch Week 1 Role Venue Manager 0/1 09:00-…" at bounding box center [241, 93] width 59 height 35
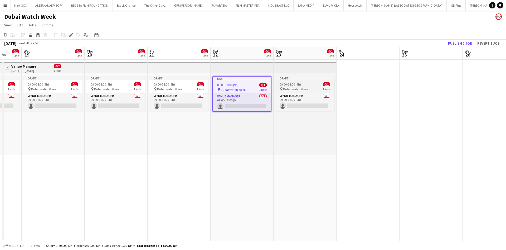
click at [295, 83] on span "09:00-18:00 (9h)" at bounding box center [290, 84] width 21 height 4
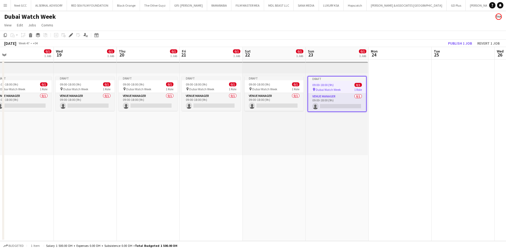
scroll to position [0, 164]
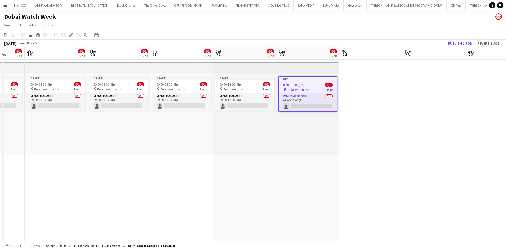
drag, startPoint x: 329, startPoint y: 137, endPoint x: 363, endPoint y: 135, distance: 33.8
click at [363, 135] on app-calendar-viewport "Sun 16 Mon 17 0/1 1 Job Tue 18 0/1 1 Job Wed 19 0/1 1 Job Thu 20 0/1 1 Job Fri …" at bounding box center [253, 144] width 506 height 194
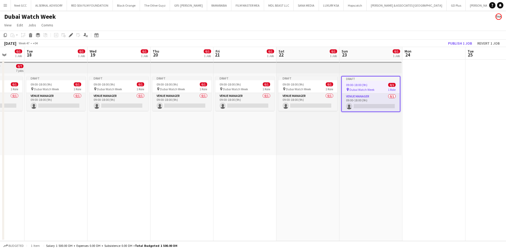
click at [280, 141] on div "Draft 09:00-18:00 (9h) 0/1 pin Dubai Watch Week 1 Role Venue Manager 0/1 09:00-…" at bounding box center [307, 114] width 63 height 82
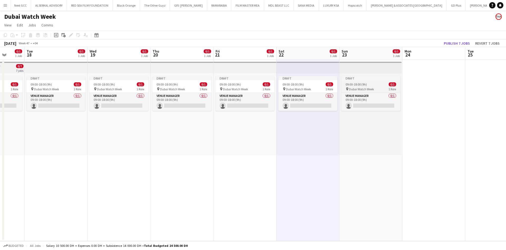
click at [358, 79] on div "Draft" at bounding box center [370, 78] width 59 height 4
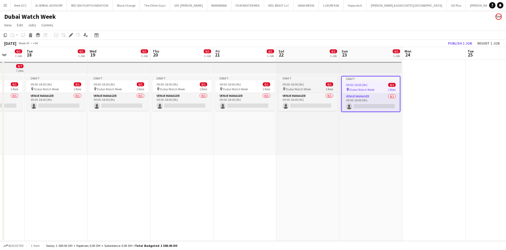
click at [292, 90] on span "Dubai Watch Week" at bounding box center [298, 89] width 25 height 4
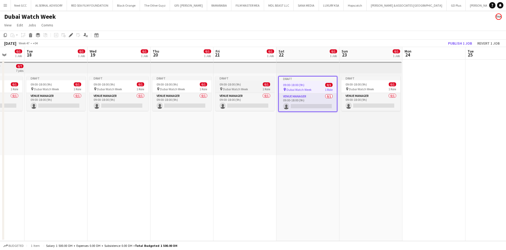
click at [244, 85] on div "09:00-18:00 (9h) 0/1" at bounding box center [244, 84] width 59 height 4
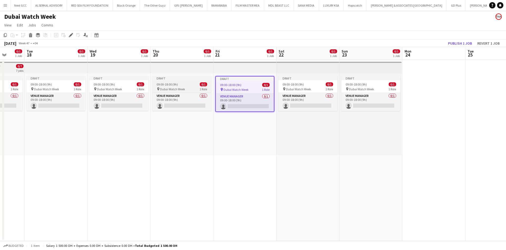
click at [187, 84] on div "09:00-18:00 (9h) 0/1" at bounding box center [181, 84] width 59 height 4
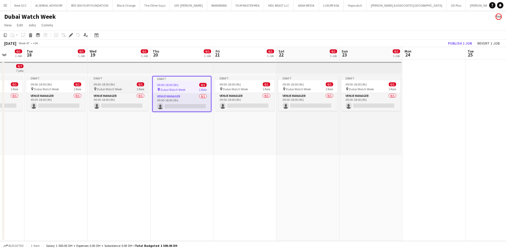
click at [134, 87] on div "pin Dubai Watch Week 1 Role" at bounding box center [118, 89] width 59 height 4
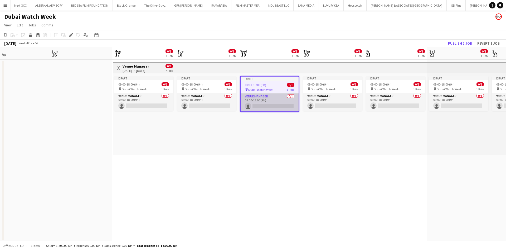
drag, startPoint x: 174, startPoint y: 139, endPoint x: 245, endPoint y: 109, distance: 76.6
click at [309, 139] on app-calendar-viewport "Thu 13 Fri 14 Sat 15 Sun 16 Mon 17 0/1 1 Job Tue 18 0/1 1 Job Wed 19 0/1 1 Job …" at bounding box center [253, 144] width 506 height 194
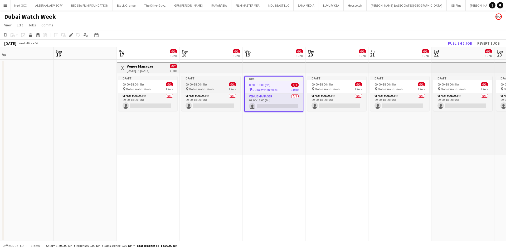
click at [200, 86] on span "09:00-18:00 (9h)" at bounding box center [196, 84] width 21 height 4
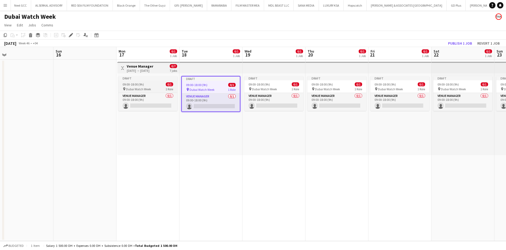
click at [160, 85] on div "09:00-18:00 (9h) 0/1" at bounding box center [147, 84] width 59 height 4
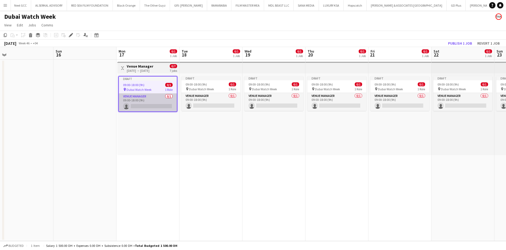
click at [155, 108] on app-card-role "Venue Manager 0/1 09:00-18:00 (9h) single-neutral-actions" at bounding box center [148, 102] width 58 height 18
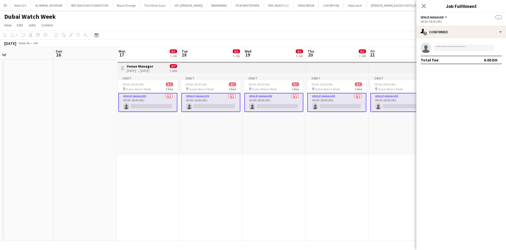
click at [198, 136] on div "Draft 09:00-18:00 (9h) 0/1 pin Dubai Watch Week 1 Role Venue Manager 0/1 09:00-…" at bounding box center [210, 114] width 63 height 82
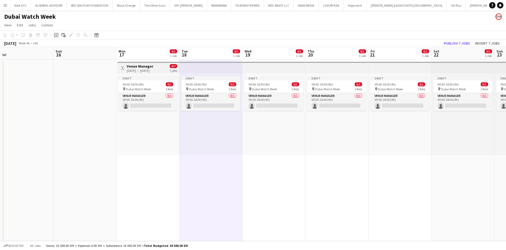
click at [323, 137] on div "Draft 09:00-18:00 (9h) 0/1 pin Dubai Watch Week 1 Role Venue Manager 0/1 09:00-…" at bounding box center [336, 114] width 63 height 82
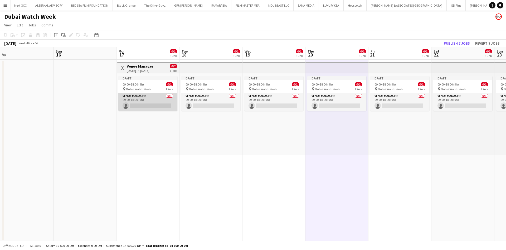
click at [153, 107] on app-card-role "Venue Manager 0/1 09:00-18:00 (9h) single-neutral-actions" at bounding box center [147, 102] width 59 height 18
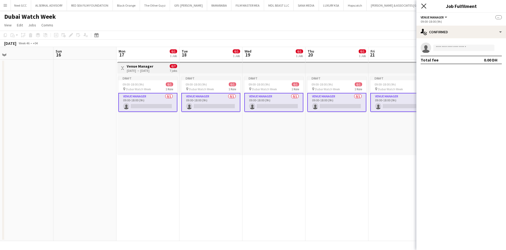
click at [425, 4] on icon at bounding box center [423, 5] width 5 height 5
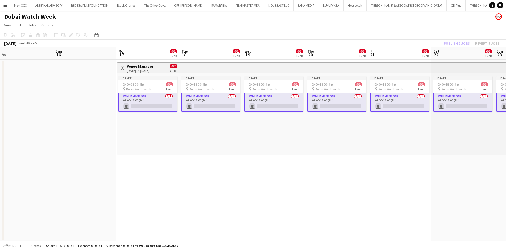
click at [420, 166] on app-date-cell "Draft 09:00-18:00 (9h) 0/1 pin Dubai Watch Week 1 Role Venue Manager 0/1 09:00-…" at bounding box center [399, 150] width 63 height 181
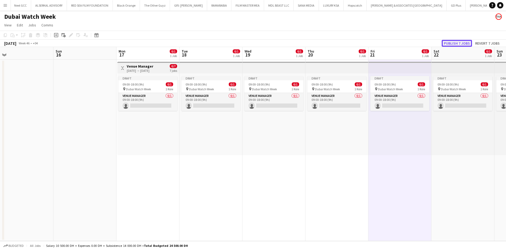
click at [453, 44] on button "Publish 7 jobs" at bounding box center [457, 43] width 30 height 7
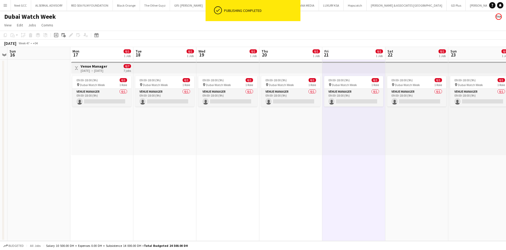
scroll to position [0, 163]
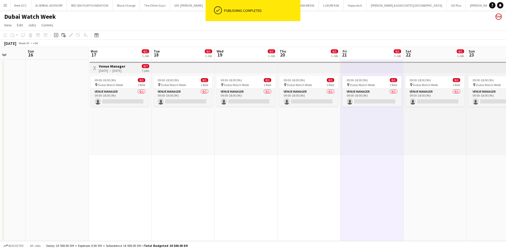
drag, startPoint x: 440, startPoint y: 142, endPoint x: 413, endPoint y: 142, distance: 27.1
click at [413, 142] on app-calendar-viewport "Thu 13 Fri 14 Sat 15 Sun 16 Mon 17 0/1 1 Job Tue 18 0/1 1 Job Wed 19 0/1 1 Job …" at bounding box center [253, 144] width 506 height 194
click at [135, 101] on app-card-role "Venue Manager 0/1 09:00-18:00 (9h) single-neutral-actions" at bounding box center [119, 98] width 59 height 18
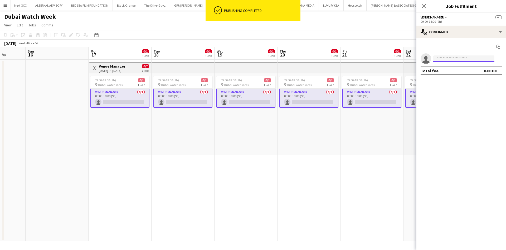
click at [454, 60] on input at bounding box center [463, 58] width 61 height 6
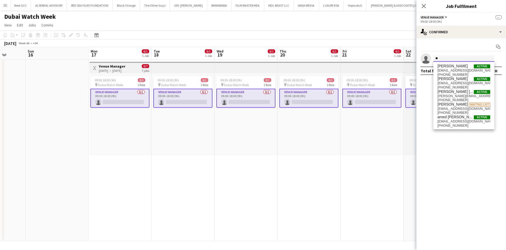
type input "*"
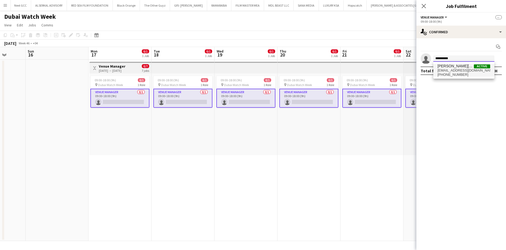
type input "**********"
click at [453, 70] on span "ahmedthw@gmail.com" at bounding box center [463, 70] width 53 height 4
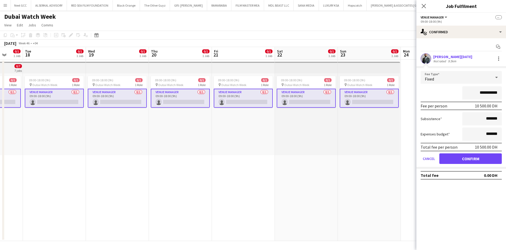
scroll to position [0, 174]
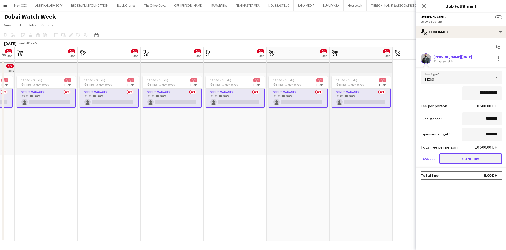
click at [456, 157] on button "Confirm" at bounding box center [470, 158] width 62 height 11
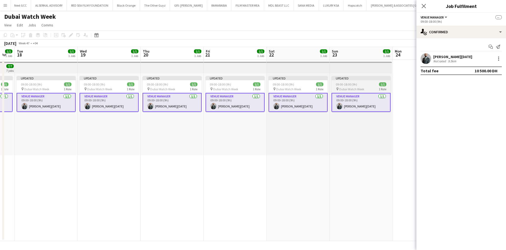
click at [359, 86] on div "09:00-18:00 (9h) 1/1" at bounding box center [360, 84] width 59 height 4
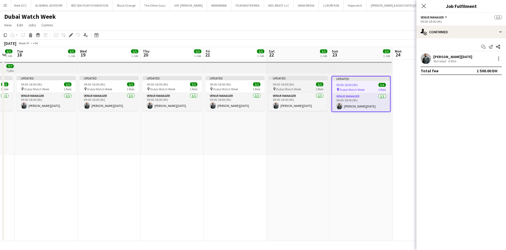
click at [299, 84] on div "09:00-18:00 (9h) 1/1" at bounding box center [298, 84] width 59 height 4
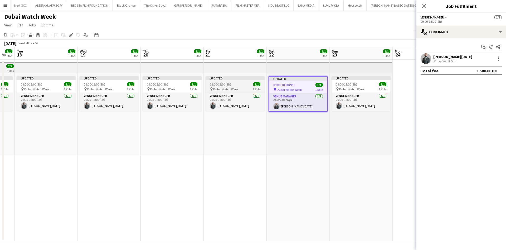
click at [249, 84] on div "09:00-18:00 (9h) 1/1" at bounding box center [235, 84] width 59 height 4
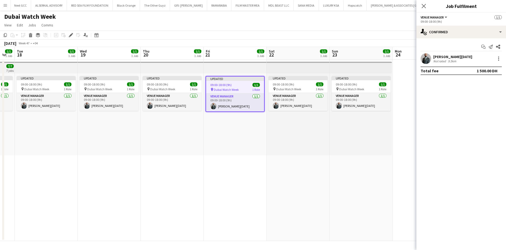
scroll to position [0, 130]
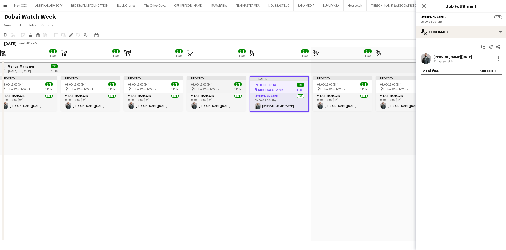
click at [216, 88] on span "Dubai Watch Week" at bounding box center [206, 89] width 25 height 4
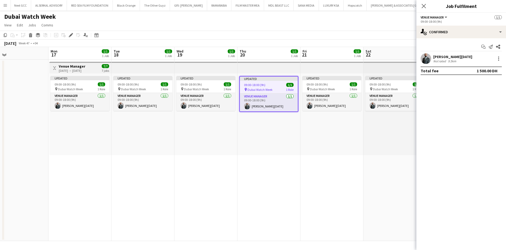
scroll to position [0, 140]
click at [200, 87] on span "Dubai Watch Week" at bounding box center [196, 89] width 25 height 4
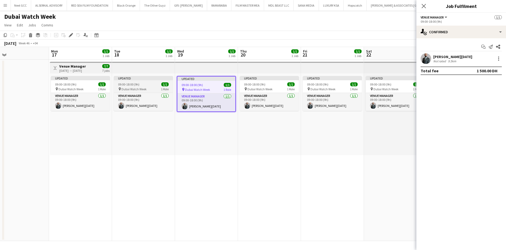
click at [159, 85] on div "09:00-18:00 (9h) 1/1" at bounding box center [143, 84] width 59 height 4
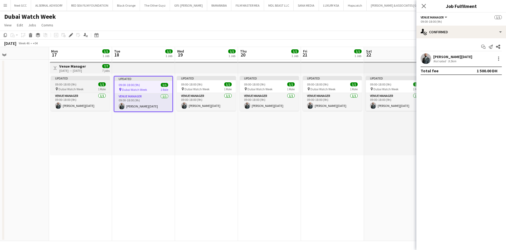
click at [97, 85] on div "09:00-18:00 (9h) 1/1" at bounding box center [80, 84] width 59 height 4
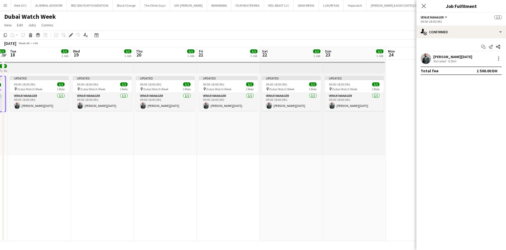
scroll to position [0, 185]
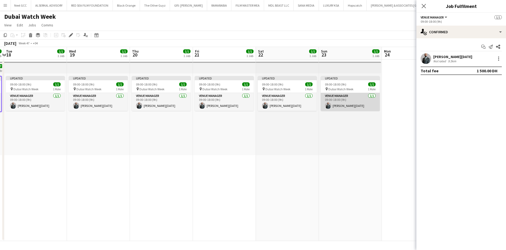
click at [349, 100] on app-card-role "Venue Manager 1/1 09:00-18:00 (9h) Ahmed Ramadan" at bounding box center [350, 102] width 59 height 18
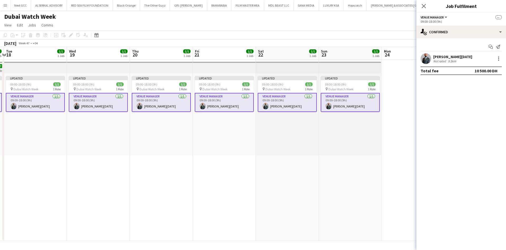
drag, startPoint x: 279, startPoint y: 130, endPoint x: 212, endPoint y: 117, distance: 68.4
click at [212, 117] on div "Updated 09:00-18:00 (9h) 1/1 pin Dubai Watch Week 1 Role Venue Manager 1/1 09:0…" at bounding box center [224, 114] width 63 height 82
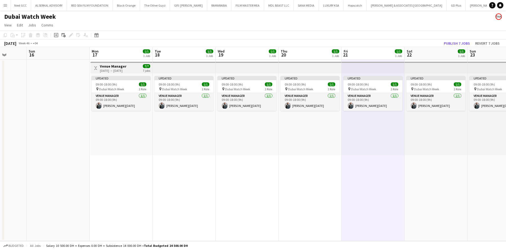
scroll to position [0, 188]
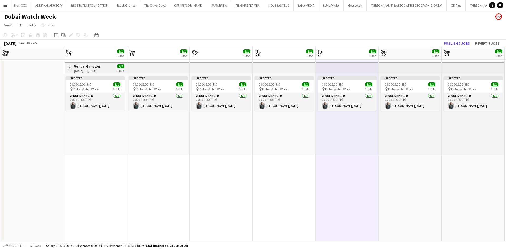
drag, startPoint x: 114, startPoint y: 130, endPoint x: 237, endPoint y: 146, distance: 123.8
click at [237, 146] on app-calendar-viewport "Thu 13 Fri 14 Sat 15 Sun 16 Mon 17 1/1 1 Job Tue 18 1/1 1 Job Wed 19 1/1 1 Job …" at bounding box center [253, 144] width 506 height 194
click at [102, 103] on app-card-role "Venue Manager 1/1 09:00-18:00 (9h) Ahmed Ramadan" at bounding box center [95, 102] width 59 height 18
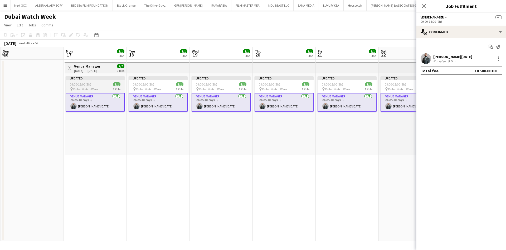
click at [98, 87] on div "pin Dubai Watch Week 1 Role" at bounding box center [95, 89] width 59 height 4
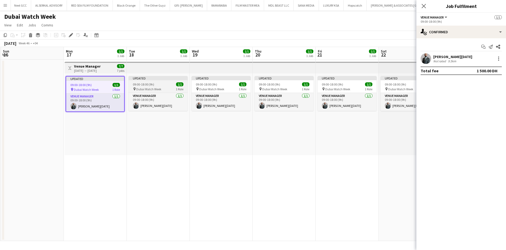
click at [150, 85] on span "09:00-18:00 (9h)" at bounding box center [143, 84] width 21 height 4
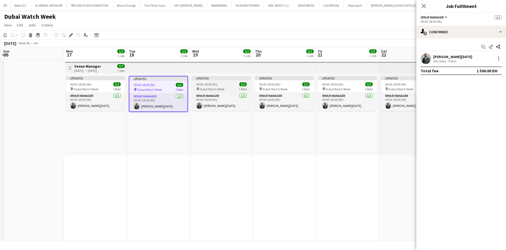
click at [214, 82] on span "09:00-18:00 (9h)" at bounding box center [206, 84] width 21 height 4
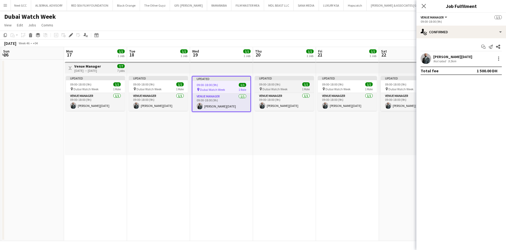
click at [265, 84] on span "09:00-18:00 (9h)" at bounding box center [269, 84] width 21 height 4
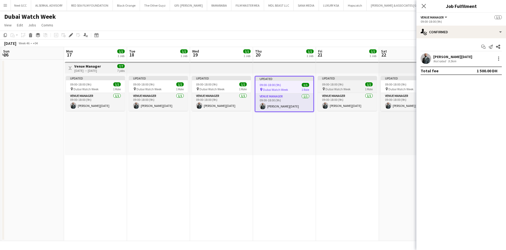
click at [350, 84] on div "09:00-18:00 (9h) 1/1" at bounding box center [347, 84] width 59 height 4
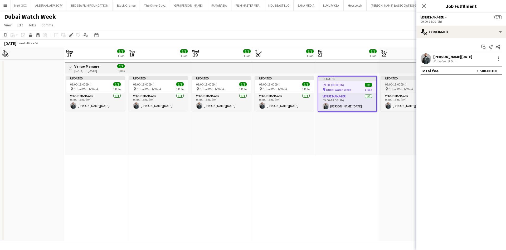
click at [395, 84] on span "09:00-18:00 (9h)" at bounding box center [395, 84] width 21 height 4
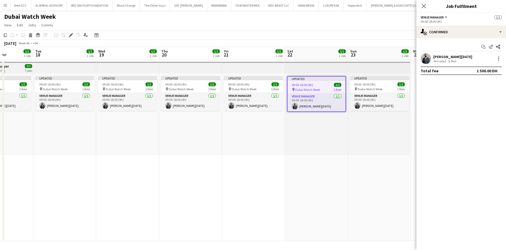
scroll to position [0, 183]
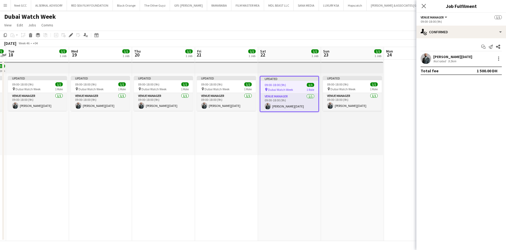
drag, startPoint x: 378, startPoint y: 139, endPoint x: 196, endPoint y: 162, distance: 184.0
click at [196, 162] on app-calendar-viewport "Sat 15 Sun 16 Mon 17 1/1 1 Job Tue 18 1/1 1 Job Wed 19 1/1 1 Job Thu 20 1/1 1 J…" at bounding box center [253, 144] width 506 height 194
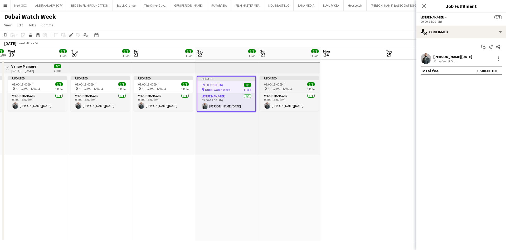
click at [271, 86] on span "09:00-18:00 (9h)" at bounding box center [274, 84] width 21 height 4
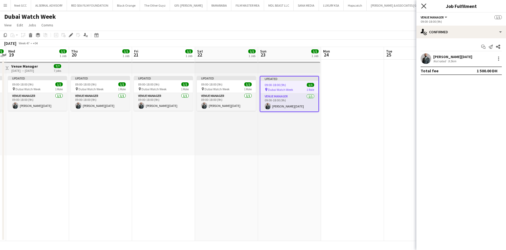
click at [422, 6] on icon "Close pop-in" at bounding box center [423, 5] width 5 height 5
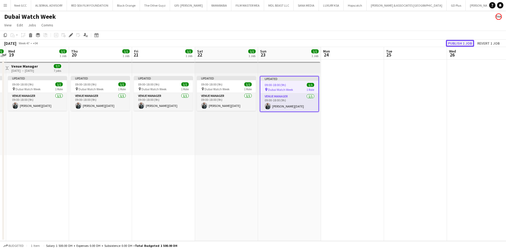
click at [457, 41] on button "Publish 1 job" at bounding box center [460, 43] width 28 height 7
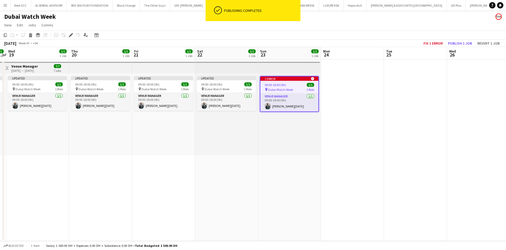
click at [338, 88] on app-date-cell at bounding box center [352, 150] width 63 height 181
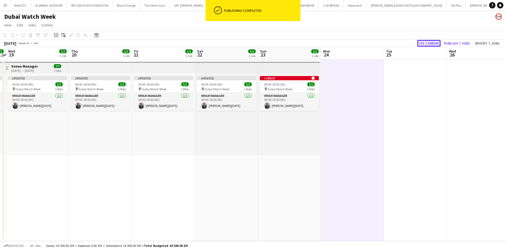
click at [434, 40] on button "Fix 1 error" at bounding box center [428, 43] width 23 height 7
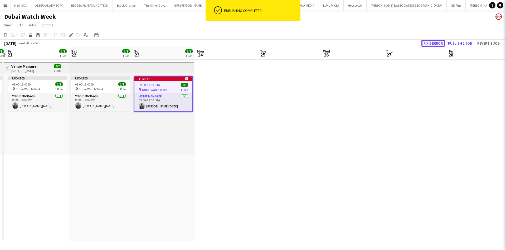
scroll to position [0, 181]
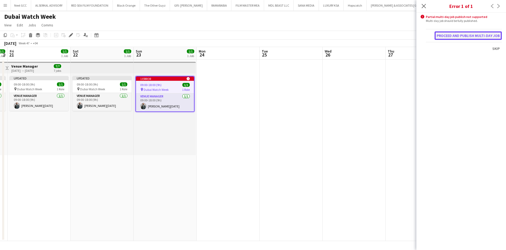
click at [483, 35] on button "Proceed and publish multi-day job" at bounding box center [468, 35] width 67 height 8
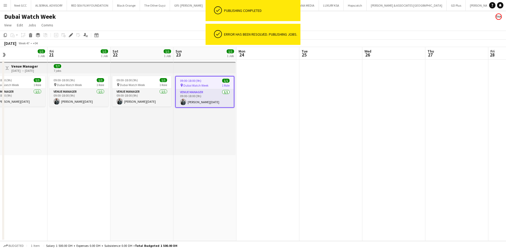
scroll to position [0, 131]
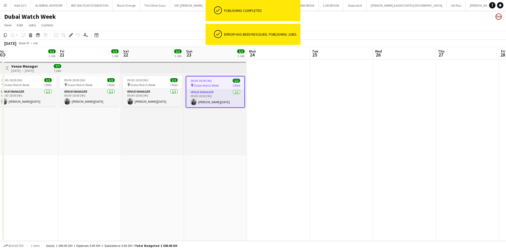
drag, startPoint x: 271, startPoint y: 96, endPoint x: 322, endPoint y: 102, distance: 50.7
click at [322, 102] on app-calendar-viewport "Tue 18 1/1 1 Job Wed 19 1/1 1 Job Thu 20 1/1 1 Job Fri 21 1/1 1 Job Sat 22 1/1 …" at bounding box center [253, 144] width 506 height 194
click at [300, 113] on app-date-cell at bounding box center [278, 150] width 63 height 181
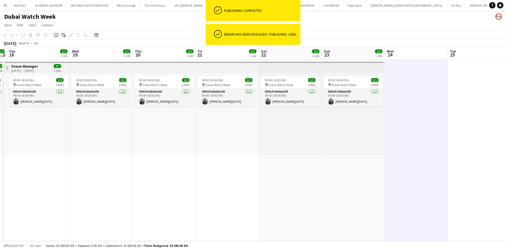
drag, startPoint x: 224, startPoint y: 134, endPoint x: 369, endPoint y: 119, distance: 146.3
click at [369, 119] on app-calendar-viewport "Sun 16 Mon 17 1/1 1 Job Tue 18 1/1 1 Job Wed 19 1/1 1 Job Thu 20 1/1 1 Job Fri …" at bounding box center [253, 144] width 506 height 194
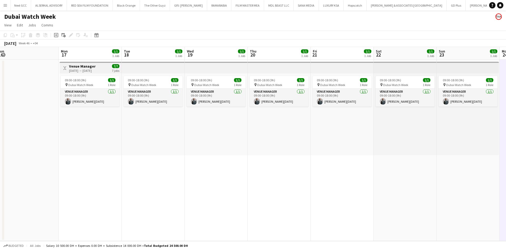
scroll to position [0, 194]
drag, startPoint x: 161, startPoint y: 160, endPoint x: 267, endPoint y: 148, distance: 106.7
click at [267, 148] on app-calendar-viewport "Thu 13 Fri 14 Sat 15 Sun 16 Mon 17 1/1 1 Job Tue 18 1/1 1 Job Wed 19 1/1 1 Job …" at bounding box center [253, 144] width 506 height 194
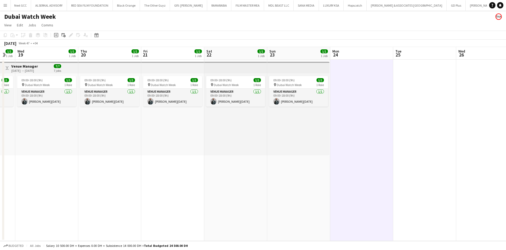
drag, startPoint x: 308, startPoint y: 146, endPoint x: 136, endPoint y: 160, distance: 171.5
click at [136, 160] on app-calendar-viewport "Sun 16 Mon 17 1/1 1 Job Tue 18 1/1 1 Job Wed 19 1/1 1 Job Thu 20 1/1 1 Job Fri …" at bounding box center [253, 144] width 506 height 194
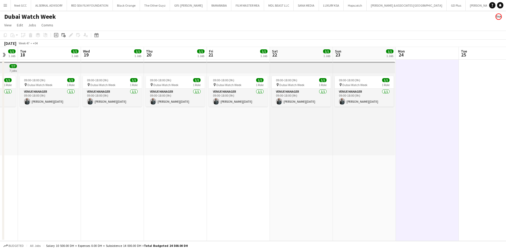
drag, startPoint x: 256, startPoint y: 147, endPoint x: 227, endPoint y: 140, distance: 29.4
click at [348, 134] on app-calendar-viewport "Sun 16 Mon 17 1/1 1 Job Tue 18 1/1 1 Job Wed 19 1/1 1 Job Thu 20 1/1 1 Job Fri …" at bounding box center [253, 144] width 506 height 194
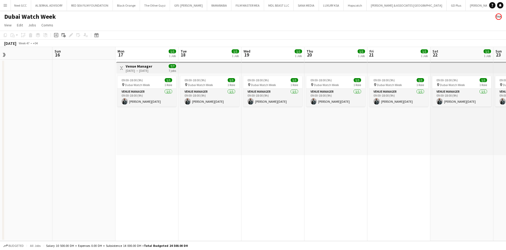
scroll to position [0, 136]
drag, startPoint x: 192, startPoint y: 144, endPoint x: 353, endPoint y: 131, distance: 162.0
click at [353, 131] on app-calendar-viewport "Thu 13 Fri 14 Sat 15 Sun 16 Mon 17 1/1 1 Job Tue 18 1/1 1 Job Wed 19 1/1 1 Job …" at bounding box center [253, 144] width 506 height 194
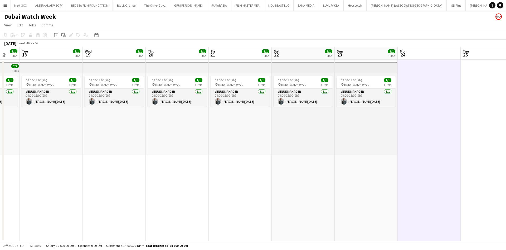
drag, startPoint x: 362, startPoint y: 138, endPoint x: 283, endPoint y: 139, distance: 79.1
click at [275, 148] on app-calendar-viewport "Sat 15 Sun 16 Mon 17 1/1 1 Job Tue 18 1/1 1 Job Wed 19 1/1 1 Job Thu 20 1/1 1 J…" at bounding box center [253, 144] width 506 height 194
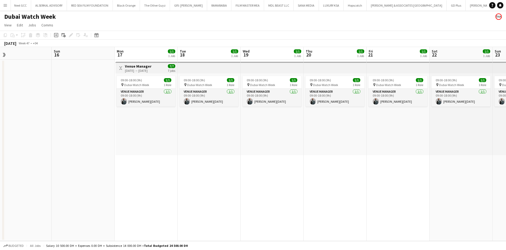
drag, startPoint x: 262, startPoint y: 133, endPoint x: 422, endPoint y: 108, distance: 161.7
click at [422, 108] on app-calendar-viewport "Thu 13 Fri 14 Sat 15 Sun 16 Mon 17 1/1 1 Job Tue 18 1/1 1 Job Wed 19 1/1 1 Job …" at bounding box center [253, 144] width 506 height 194
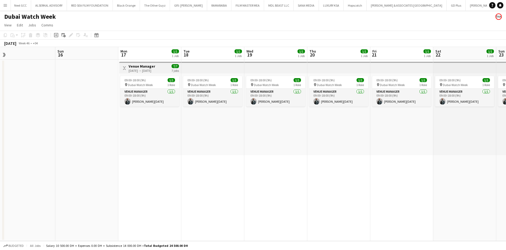
click at [5, 6] on app-icon "Menu" at bounding box center [5, 5] width 4 height 4
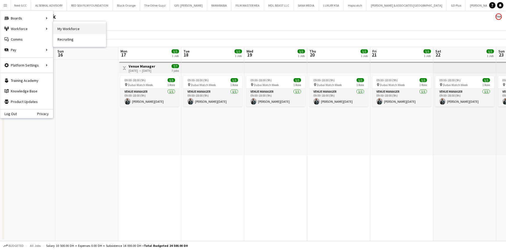
click at [71, 27] on link "My Workforce" at bounding box center [79, 28] width 53 height 11
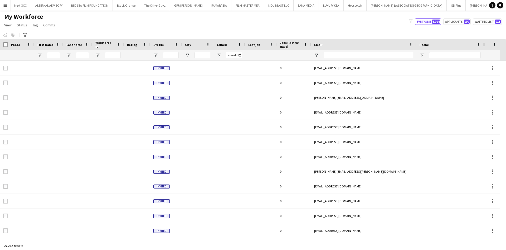
scroll to position [0, 244]
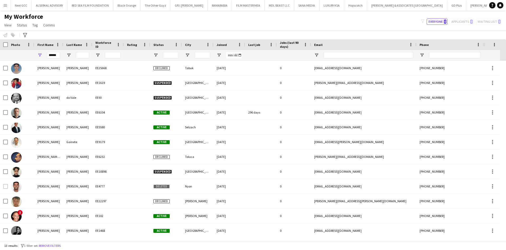
click at [269, 32] on div "Notify workforce Add to tag Select at least one crew to tag him or her. Advance…" at bounding box center [253, 35] width 506 height 9
click at [58, 53] on input "******" at bounding box center [53, 55] width 13 height 6
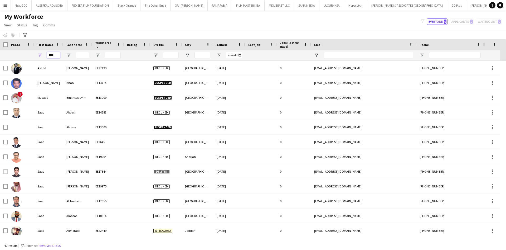
type input "****"
click at [84, 55] on input "Last Name Filter Input" at bounding box center [82, 55] width 13 height 6
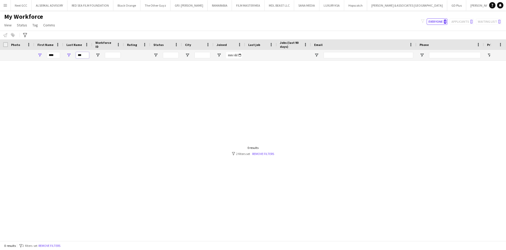
type input "***"
click at [57, 55] on input "****" at bounding box center [53, 55] width 13 height 6
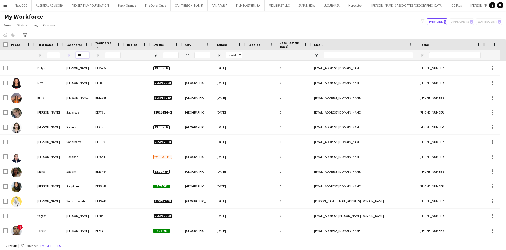
click at [85, 55] on input "***" at bounding box center [82, 55] width 13 height 6
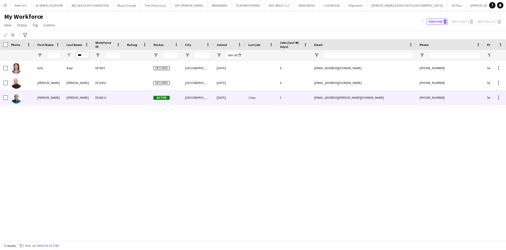
type input "***"
click at [67, 102] on div "Sipra" at bounding box center [77, 97] width 29 height 14
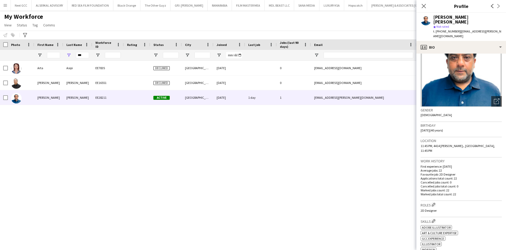
scroll to position [0, 0]
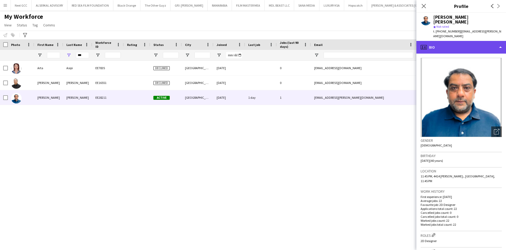
click at [484, 41] on div "profile Bio" at bounding box center [461, 47] width 90 height 13
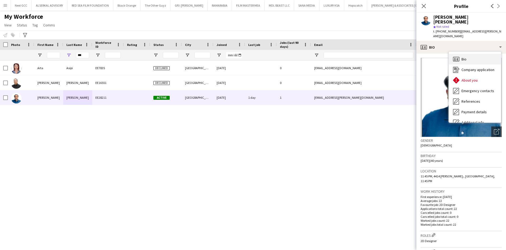
click at [479, 54] on div "Bio Bio" at bounding box center [475, 59] width 52 height 11
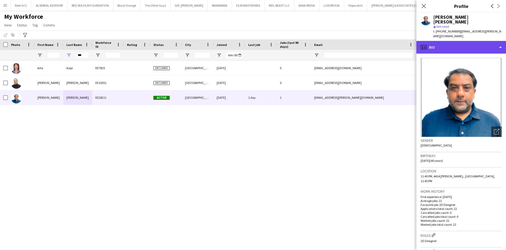
click at [488, 41] on div "profile Bio" at bounding box center [461, 47] width 90 height 13
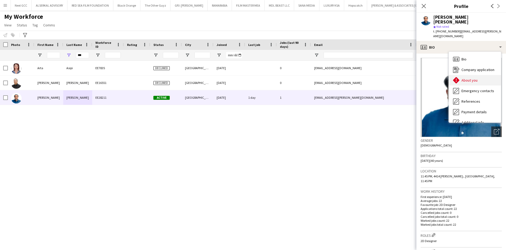
click at [480, 75] on div "About you About you" at bounding box center [475, 80] width 52 height 11
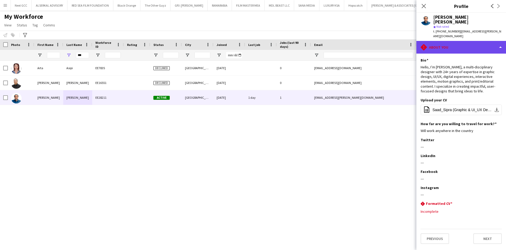
click at [472, 41] on div "rhombus-alert About you" at bounding box center [461, 47] width 90 height 13
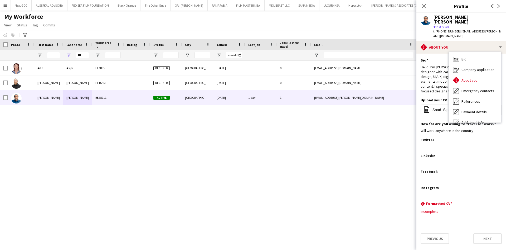
click at [462, 24] on div "star Not rated" at bounding box center [467, 26] width 69 height 5
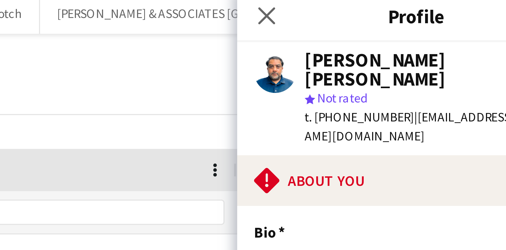
drag, startPoint x: 436, startPoint y: 26, endPoint x: 455, endPoint y: 26, distance: 19.2
click at [455, 29] on span "t. +966537615154" at bounding box center [446, 31] width 27 height 4
copy span "+96653761515"
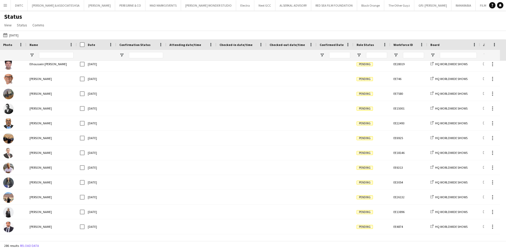
scroll to position [870, 0]
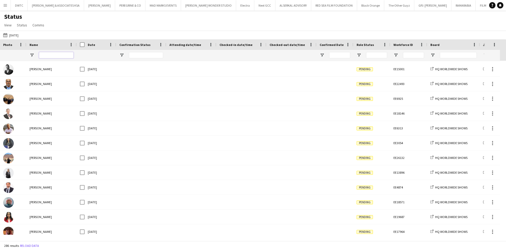
click at [50, 52] on input "Name Filter Input" at bounding box center [56, 55] width 35 height 6
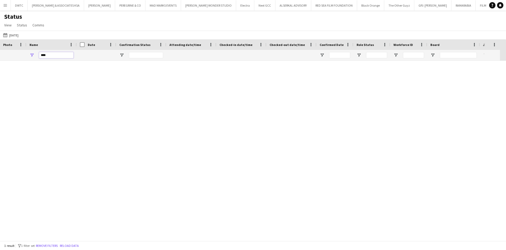
scroll to position [0, 0]
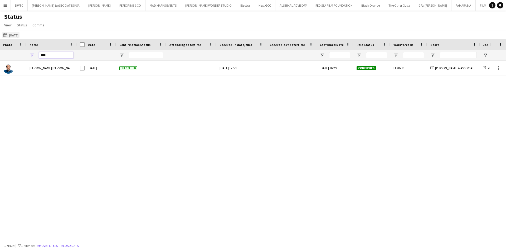
type input "****"
click at [19, 35] on button "[DATE] to [DATE] [DATE]" at bounding box center [10, 35] width 17 height 6
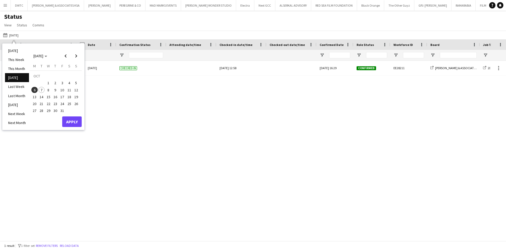
click at [44, 87] on span "7" at bounding box center [41, 90] width 6 height 6
click at [75, 123] on button "Apply" at bounding box center [71, 121] width 19 height 11
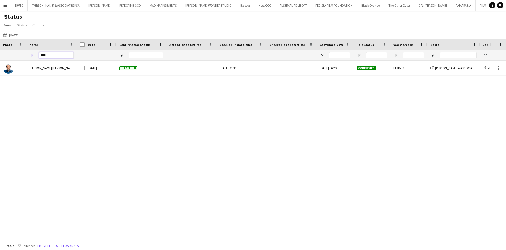
click at [56, 53] on input "****" at bounding box center [56, 55] width 35 height 6
